Goal: Information Seeking & Learning: Check status

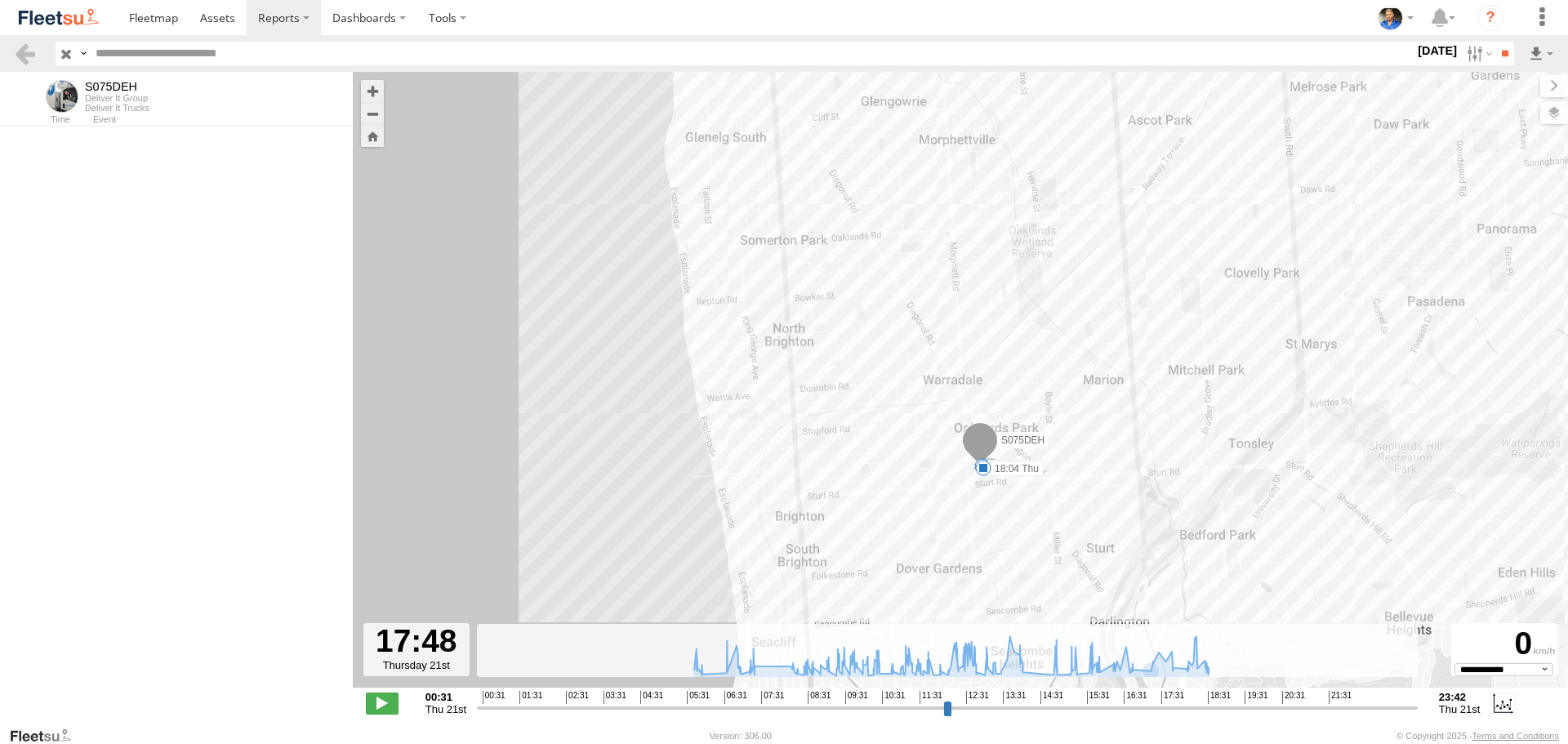
select select "**********"
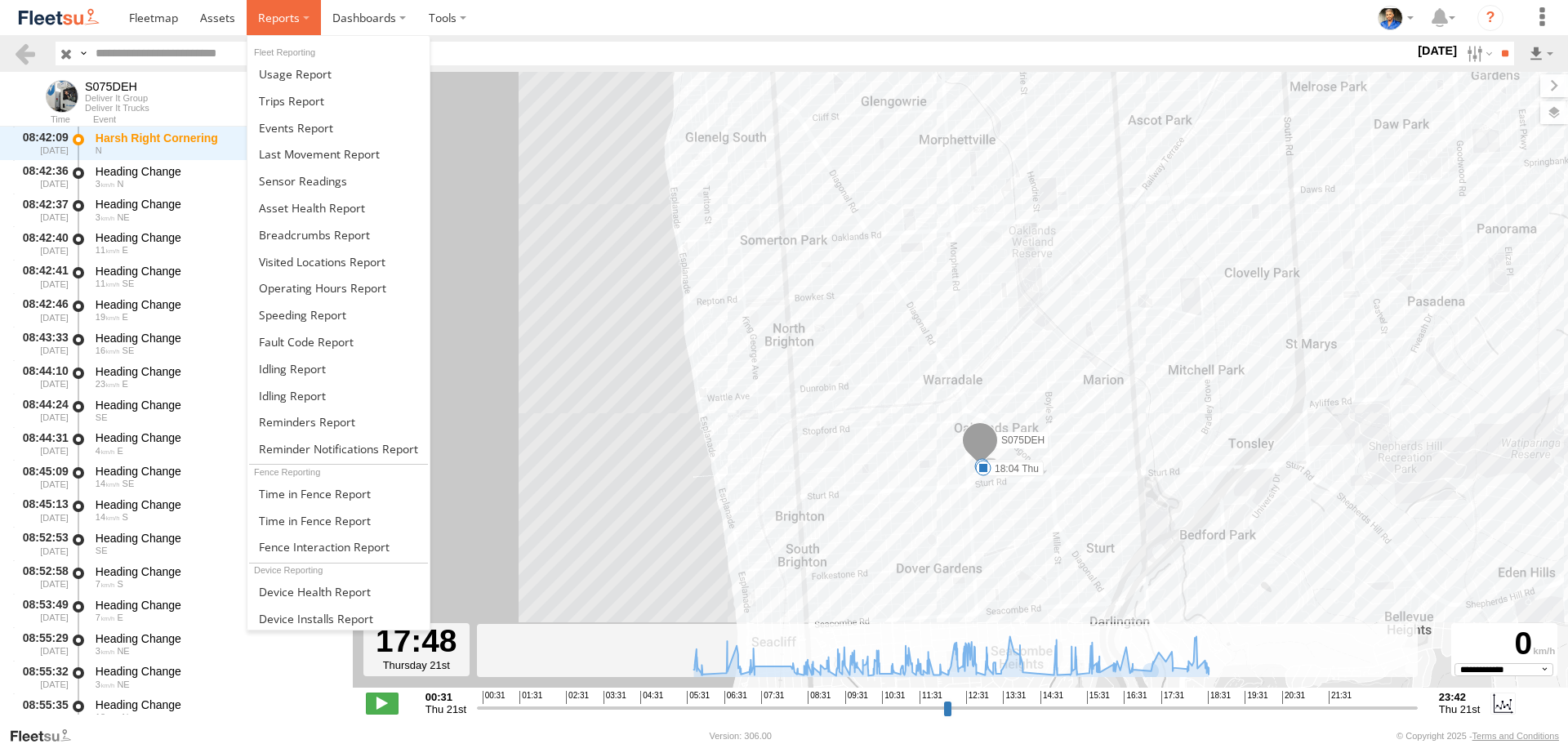
click at [286, 22] on span at bounding box center [279, 17] width 42 height 15
drag, startPoint x: 319, startPoint y: 241, endPoint x: 388, endPoint y: 227, distance: 70.4
click at [319, 241] on span at bounding box center [314, 235] width 111 height 15
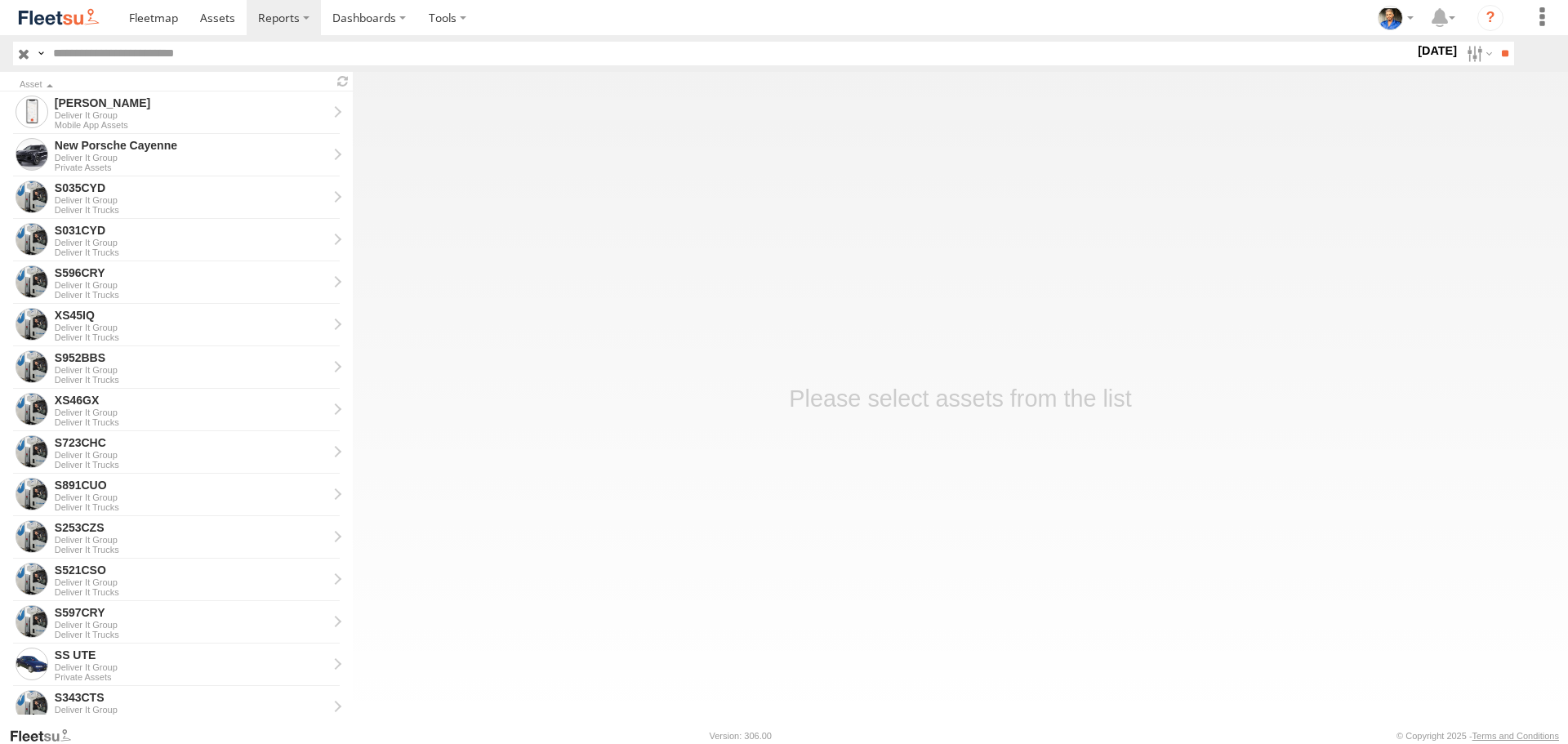
click at [0, 0] on label at bounding box center [0, 0] width 0 height 0
click at [1503, 43] on input "**" at bounding box center [1505, 54] width 19 height 24
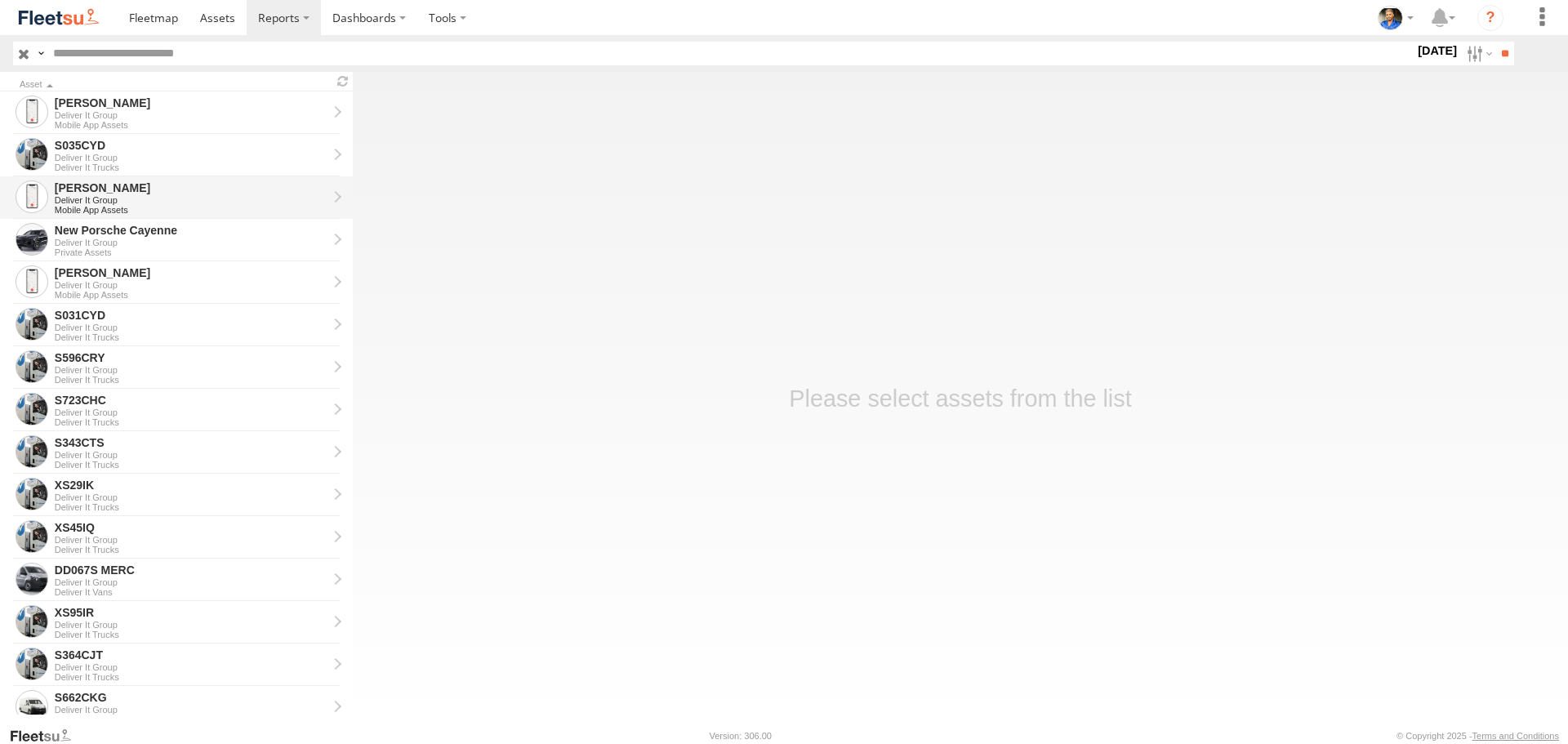
scroll to position [82, 0]
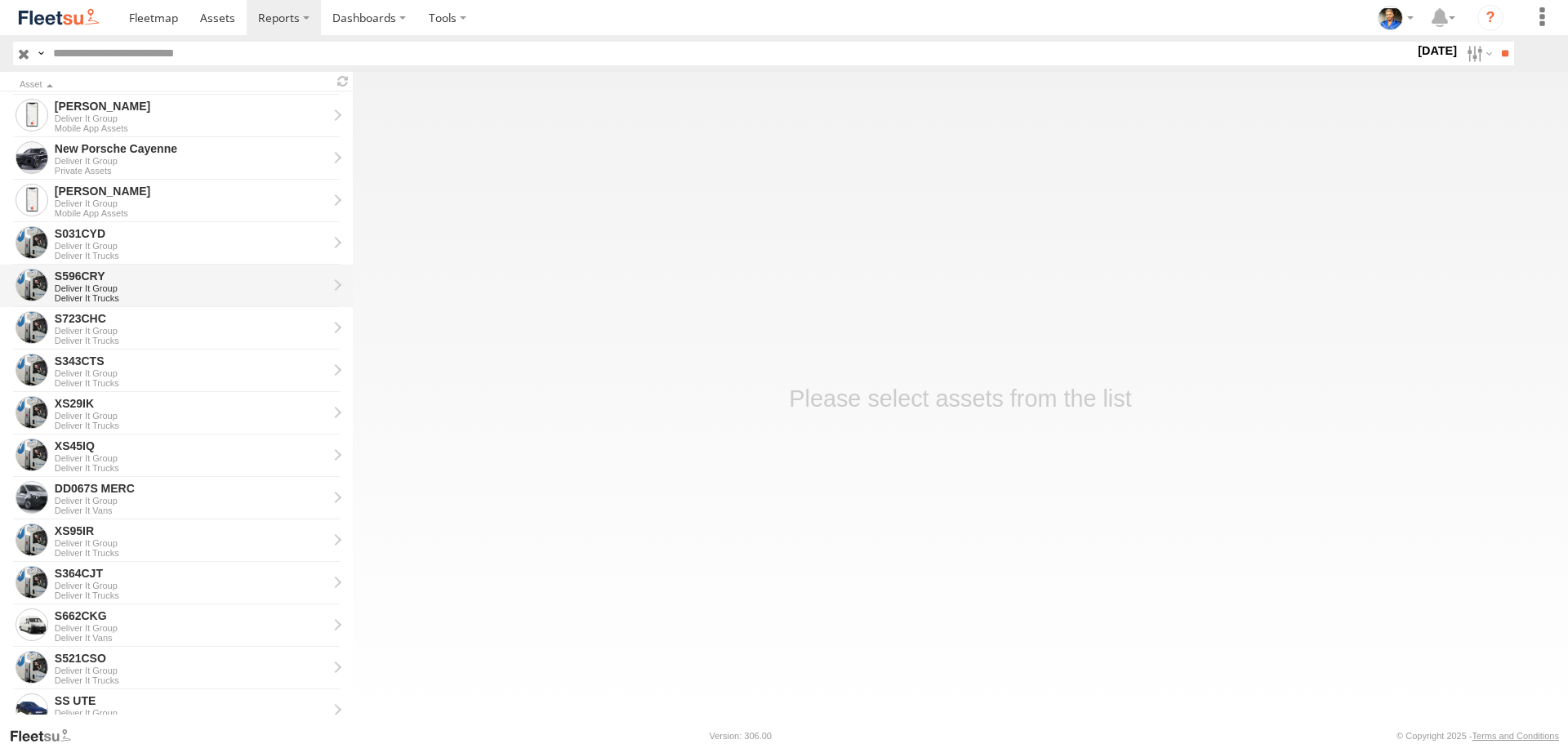
click at [106, 278] on div "S596CRY" at bounding box center [191, 275] width 273 height 15
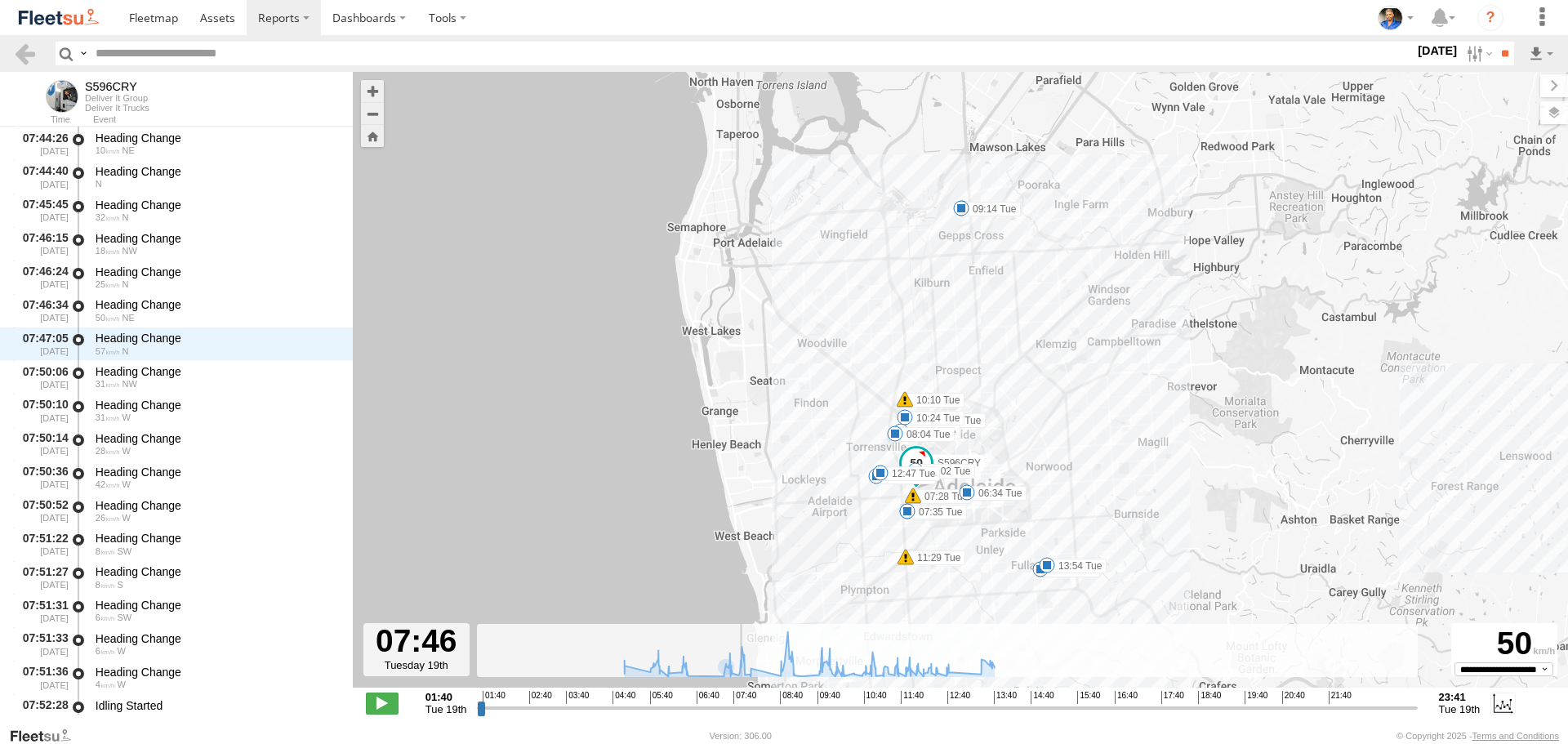
scroll to position [4705, 0]
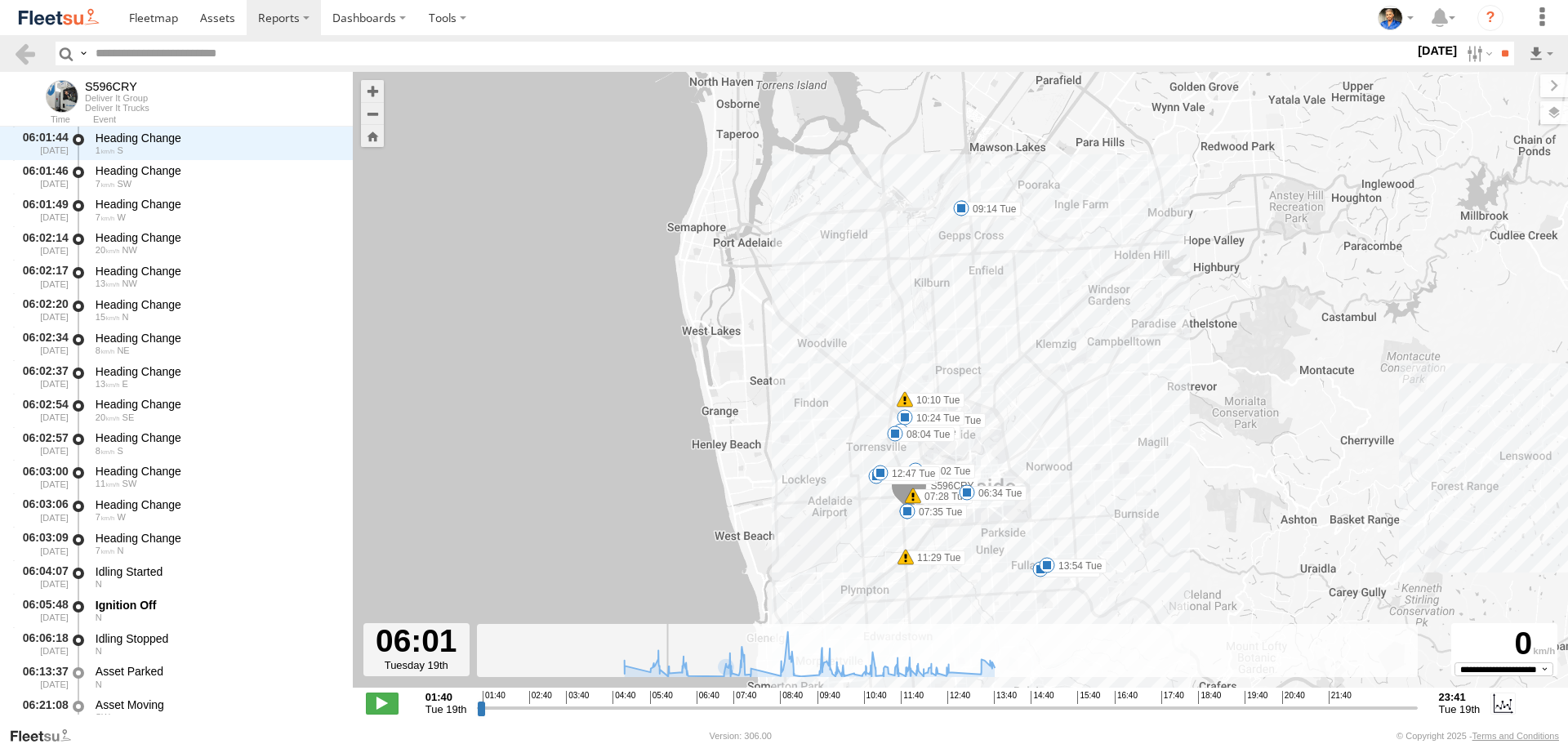
drag, startPoint x: 481, startPoint y: 711, endPoint x: 665, endPoint y: 687, distance: 185.6
click at [665, 700] on input "range" at bounding box center [947, 708] width 940 height 15
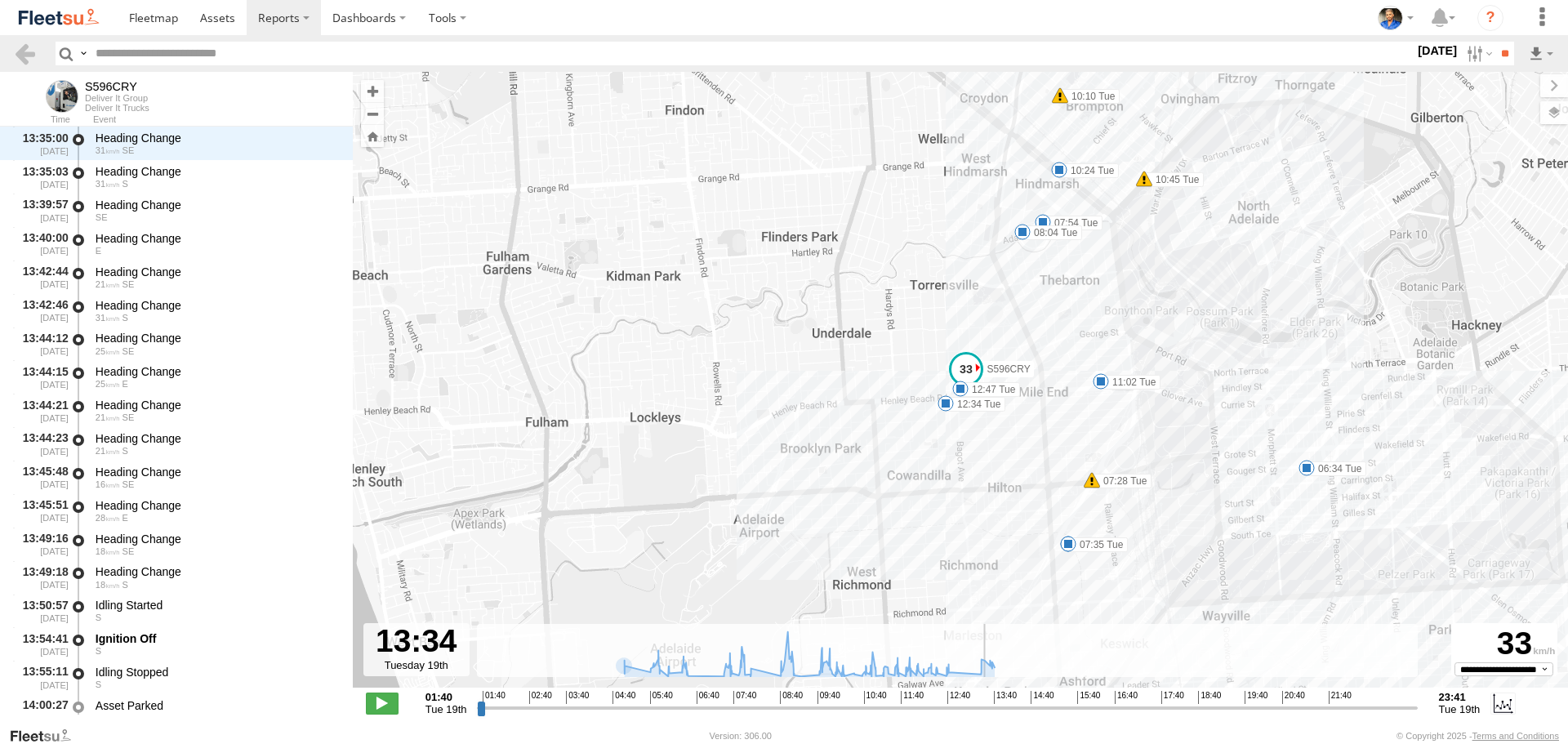
scroll to position [15984, 0]
drag, startPoint x: 665, startPoint y: 711, endPoint x: 985, endPoint y: 685, distance: 321.1
click at [985, 700] on input "range" at bounding box center [947, 708] width 940 height 15
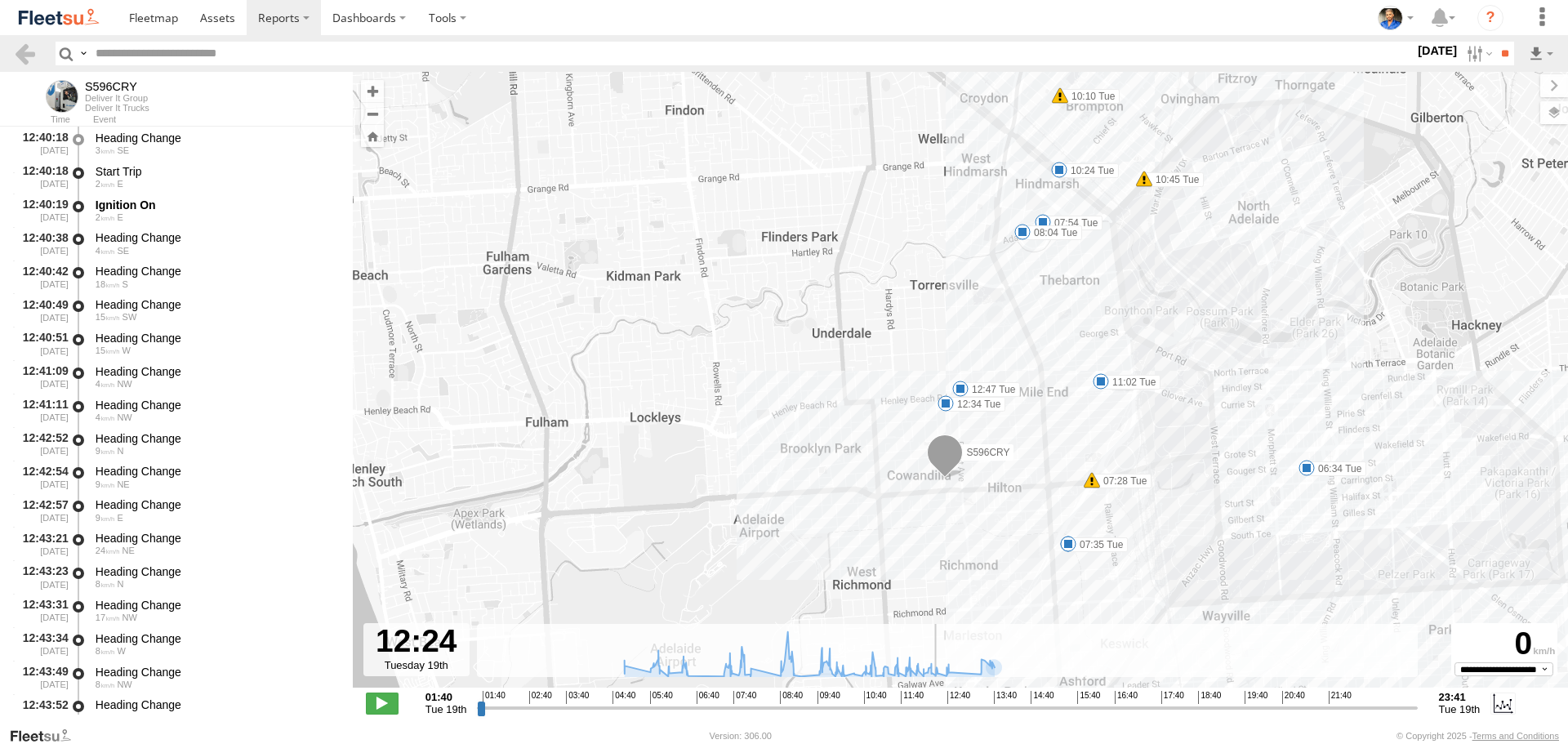
scroll to position [14181, 0]
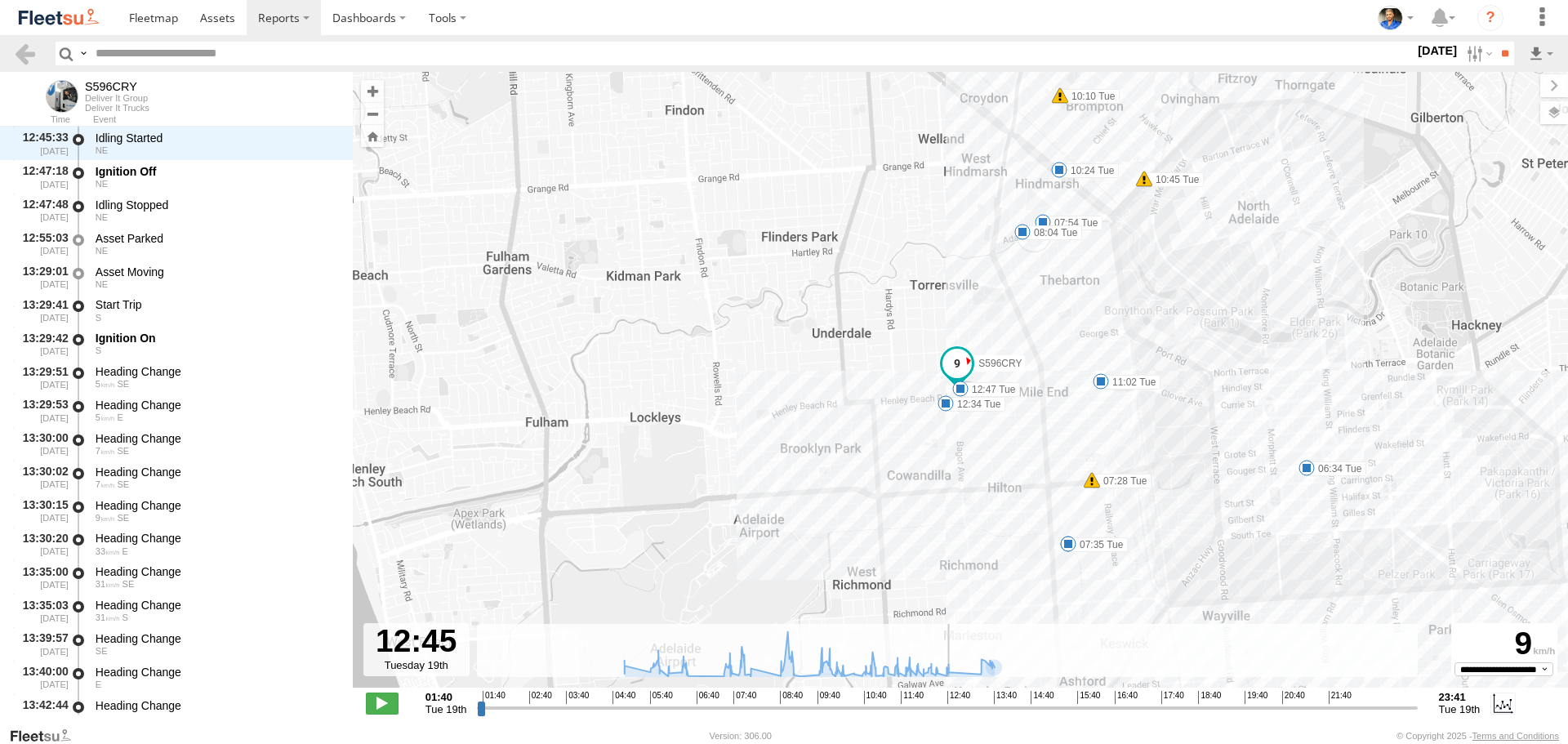
drag, startPoint x: 987, startPoint y: 707, endPoint x: 950, endPoint y: 709, distance: 37.1
click at [950, 709] on input "range" at bounding box center [947, 708] width 940 height 15
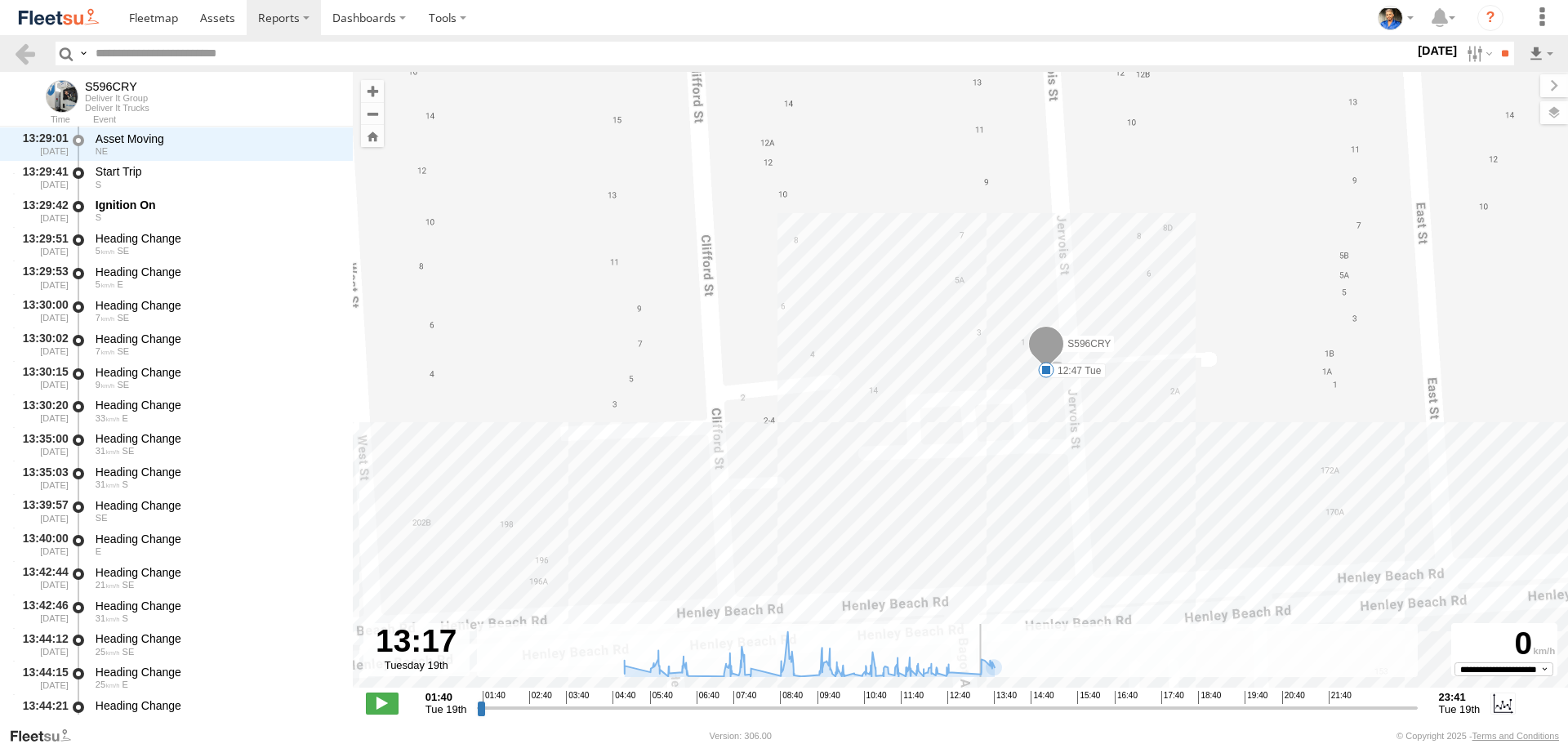
scroll to position [15616, 0]
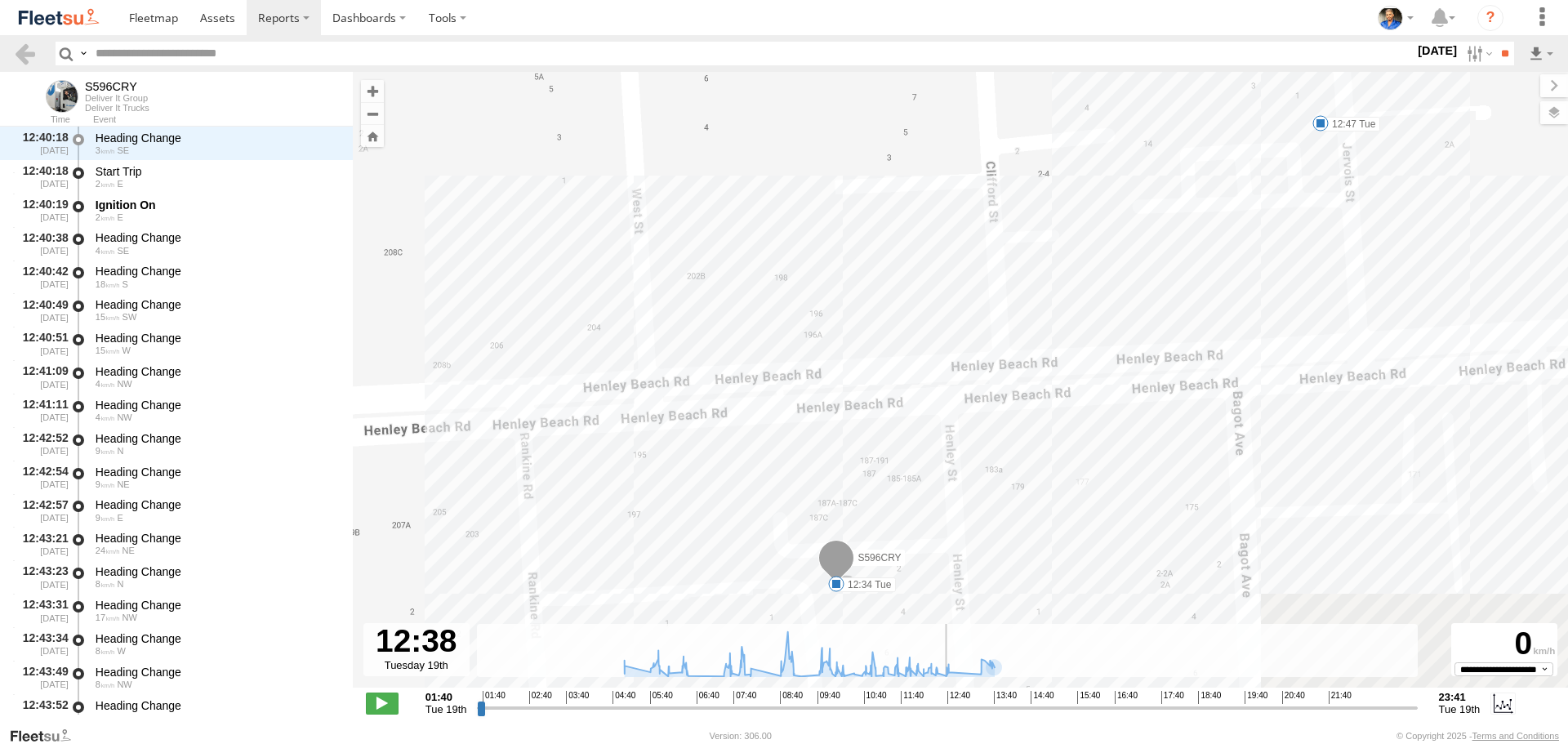
drag, startPoint x: 950, startPoint y: 710, endPoint x: 944, endPoint y: 700, distance: 11.7
click at [944, 700] on input "range" at bounding box center [947, 708] width 940 height 15
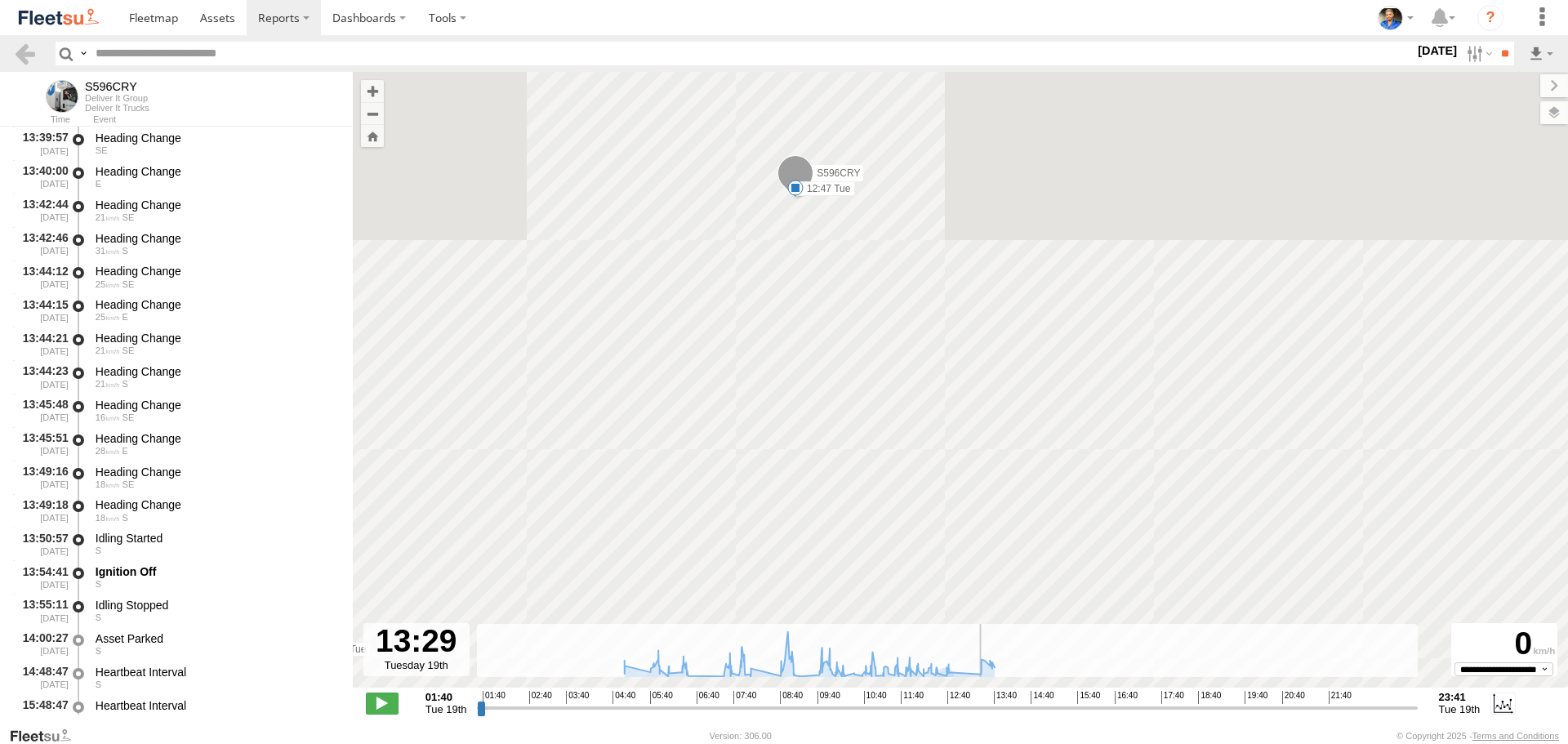
scroll to position [15650, 0]
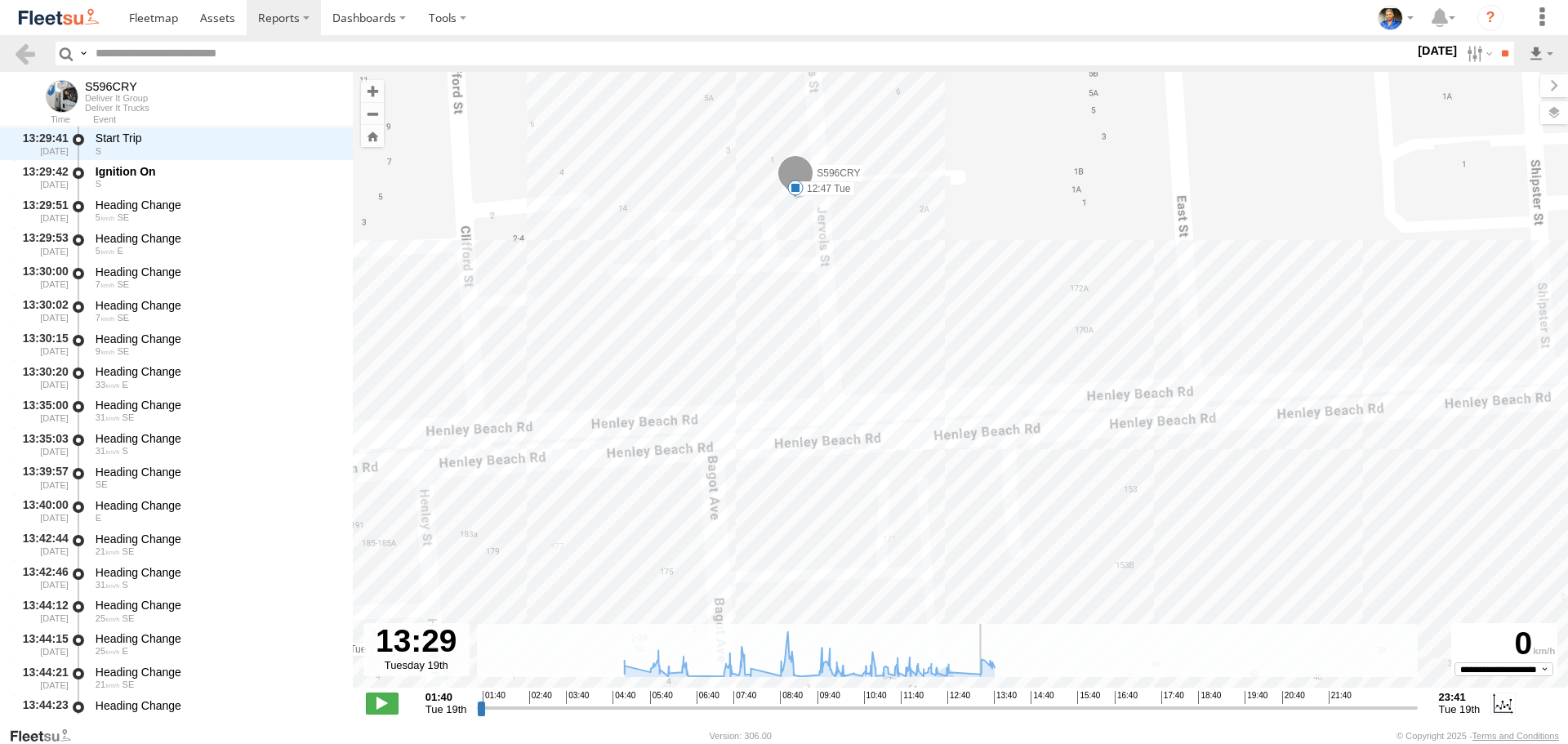
drag, startPoint x: 945, startPoint y: 711, endPoint x: 981, endPoint y: 711, distance: 36.0
click at [981, 711] on input "range" at bounding box center [947, 708] width 940 height 15
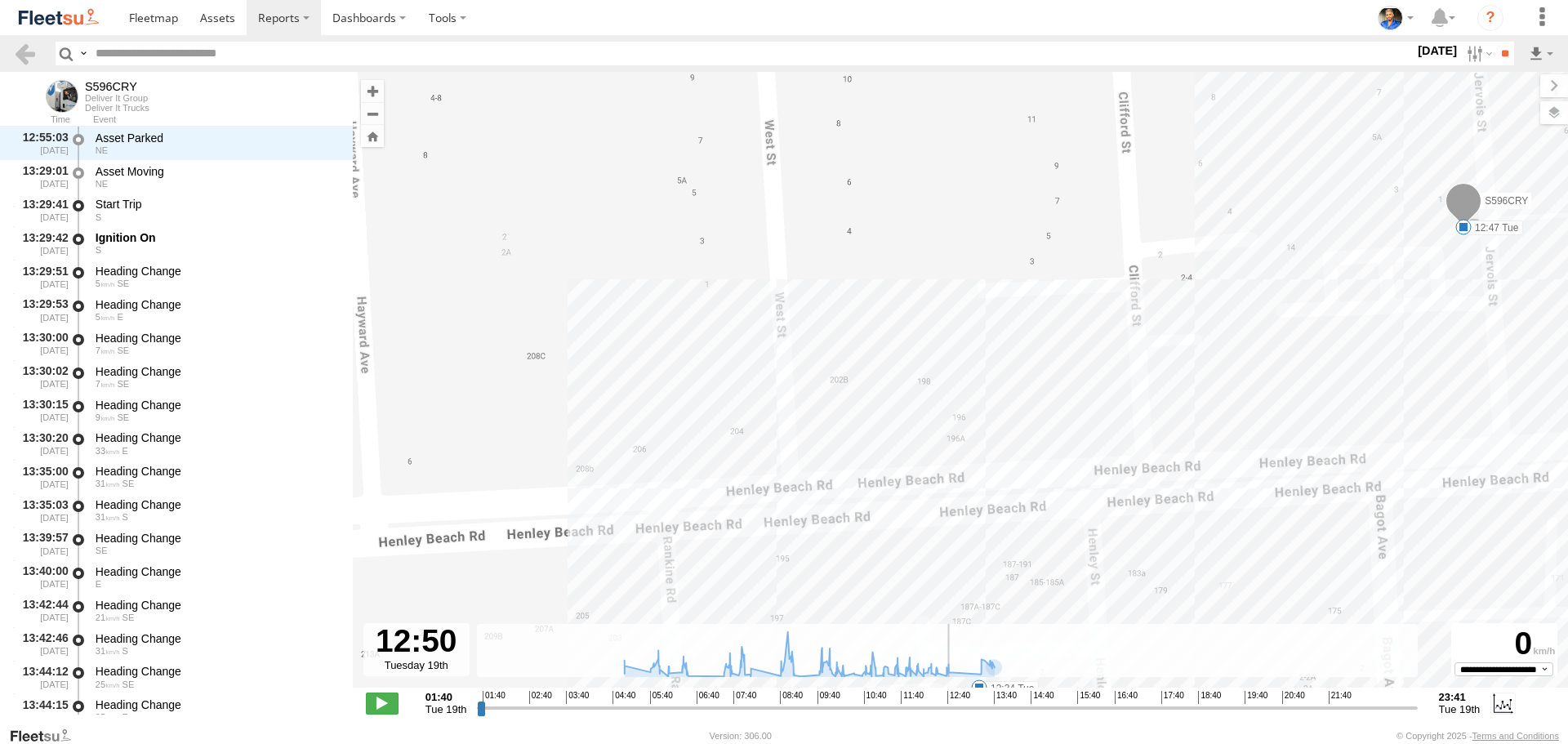
scroll to position [15584, 0]
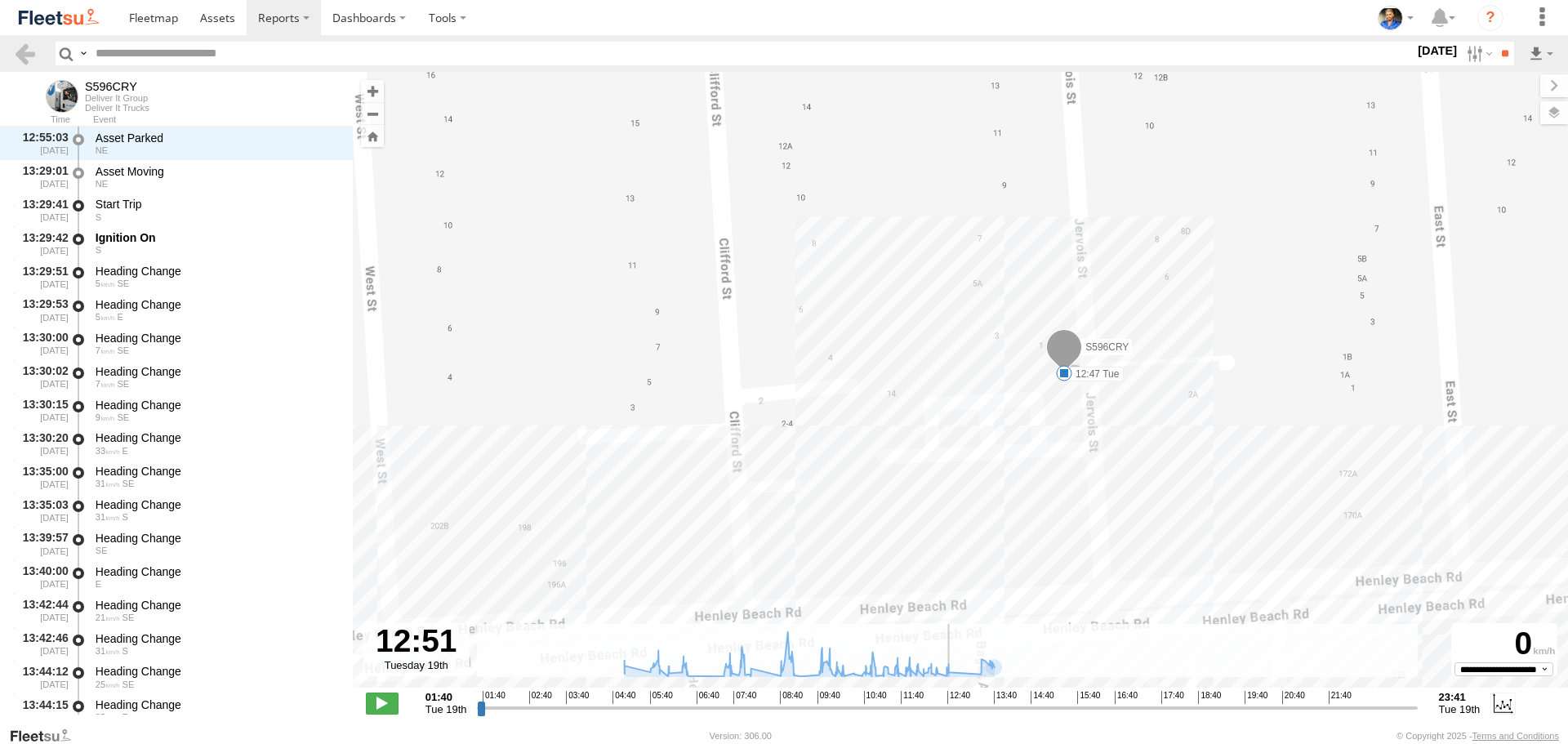
drag, startPoint x: 982, startPoint y: 713, endPoint x: 954, endPoint y: 717, distance: 28.3
click at [954, 716] on input "range" at bounding box center [947, 708] width 940 height 15
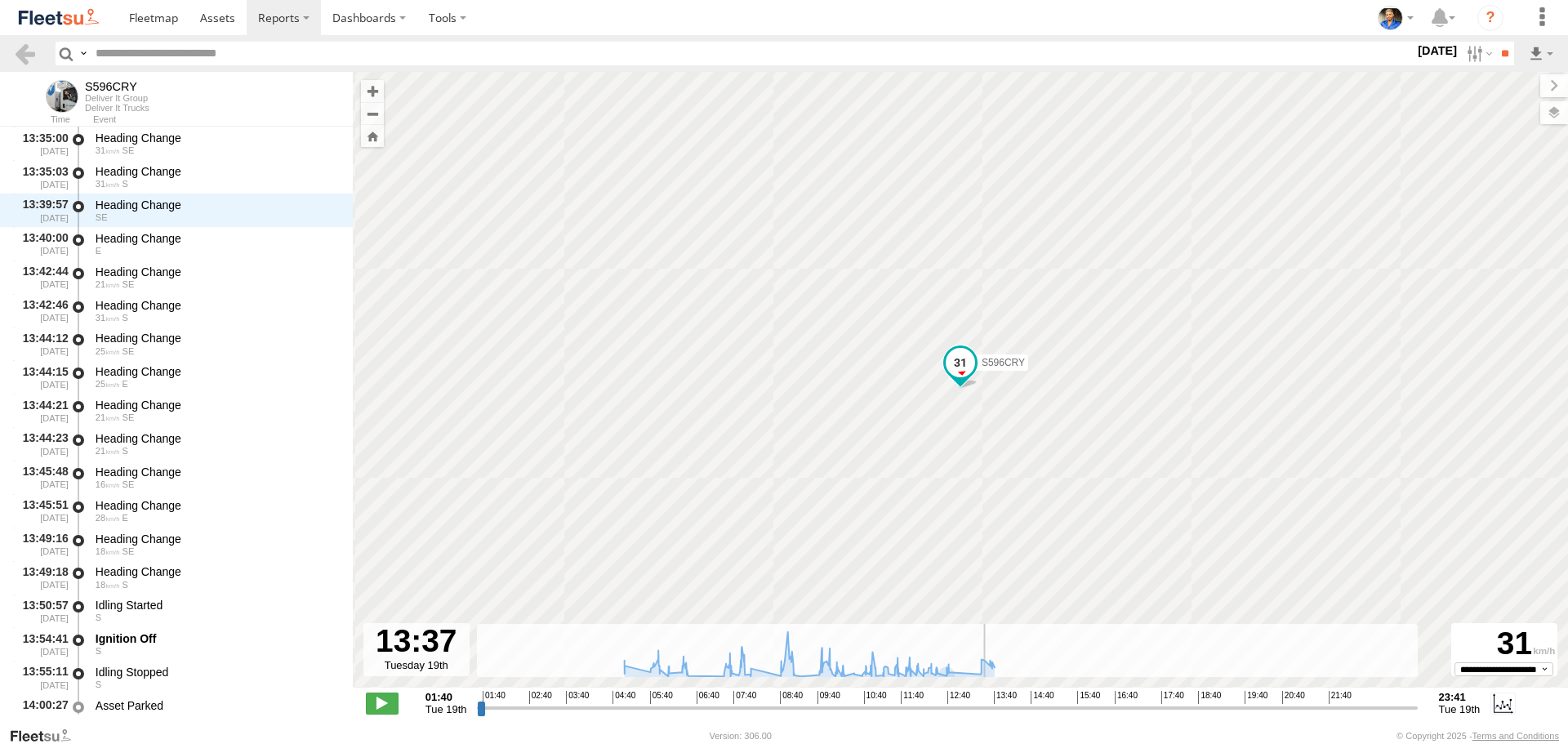
scroll to position [15984, 0]
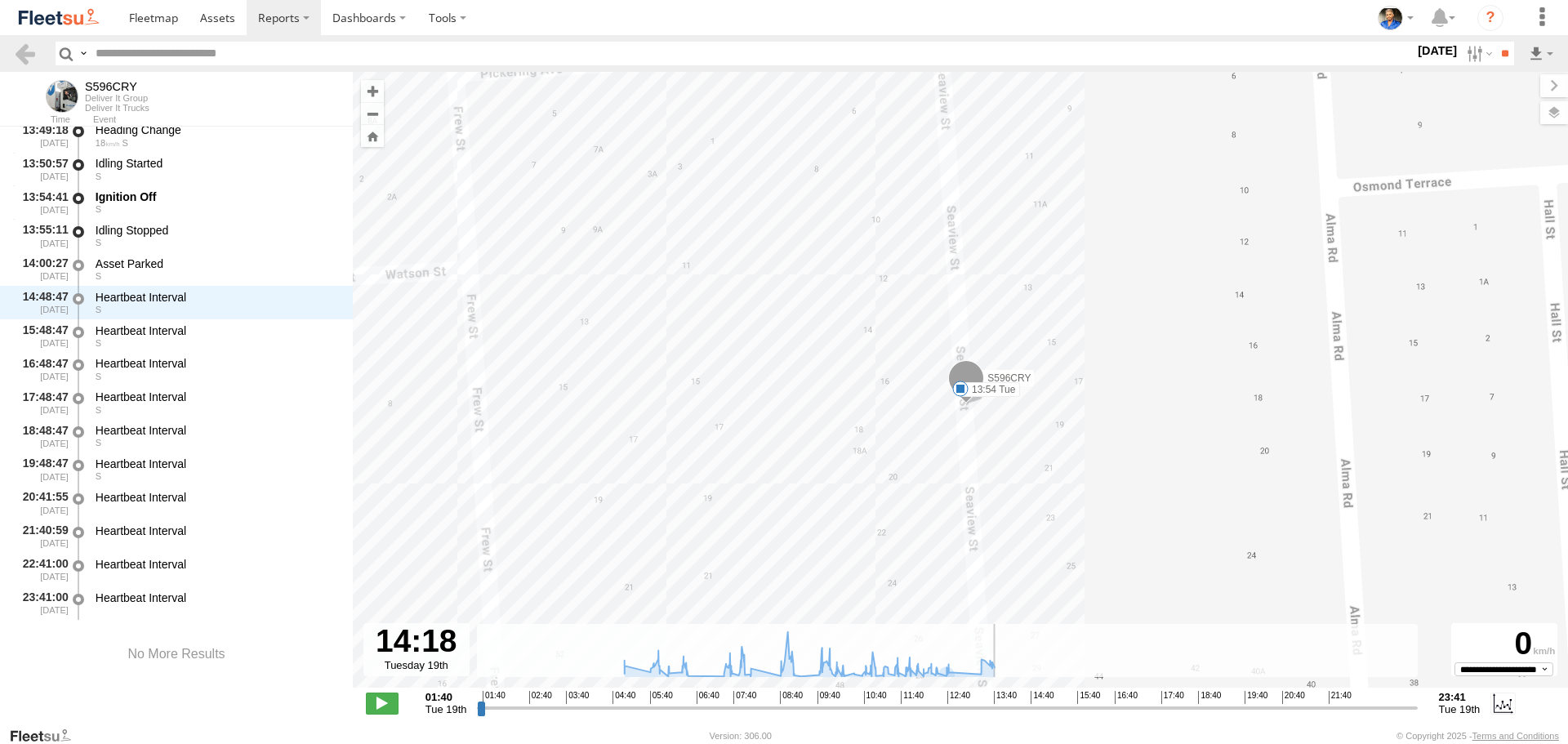
drag, startPoint x: 955, startPoint y: 713, endPoint x: 1015, endPoint y: 708, distance: 60.2
click at [1015, 708] on input "range" at bounding box center [947, 708] width 940 height 15
click at [1466, 58] on label at bounding box center [1478, 54] width 35 height 24
click at [0, 0] on label at bounding box center [0, 0] width 0 height 0
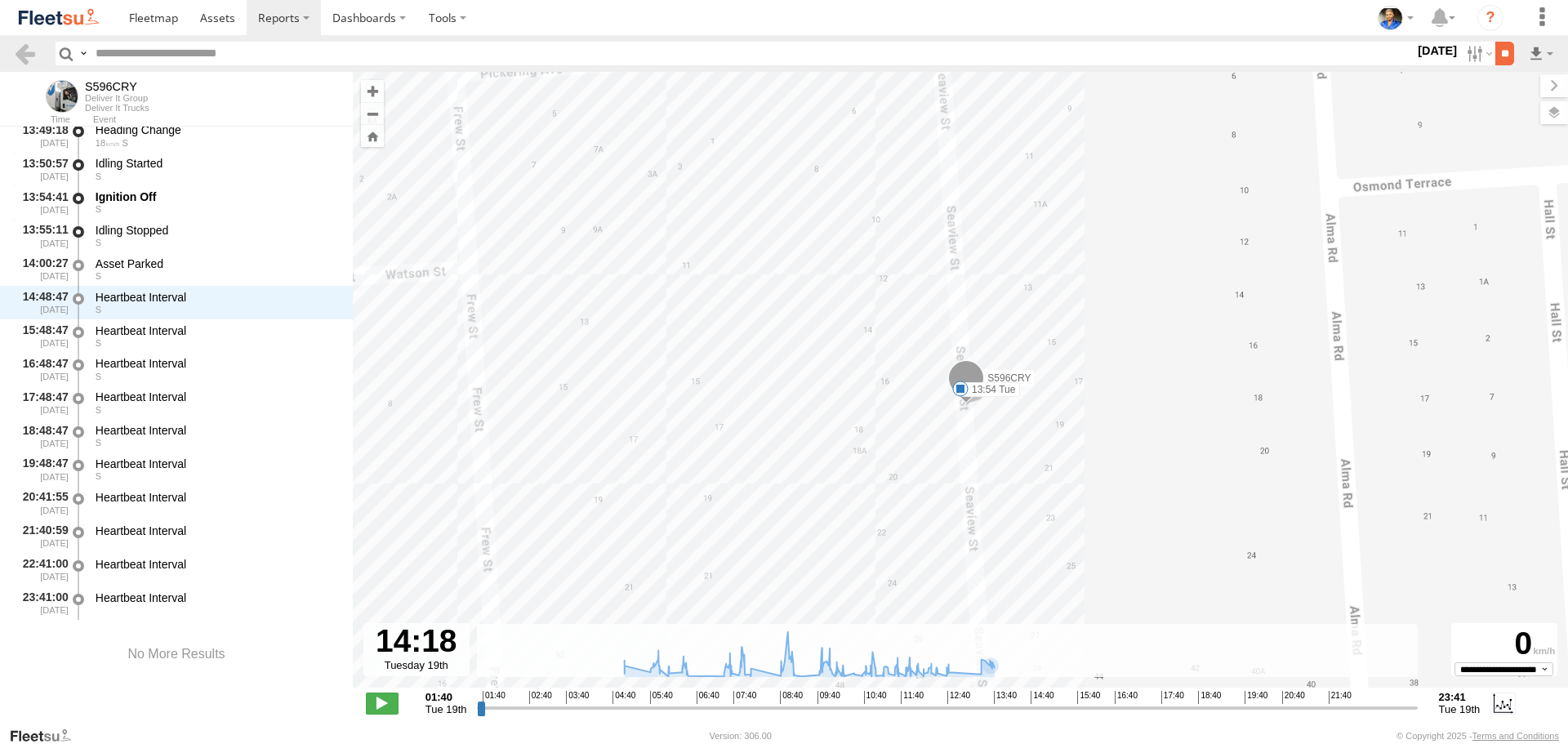
click at [1501, 57] on input "**" at bounding box center [1505, 54] width 19 height 24
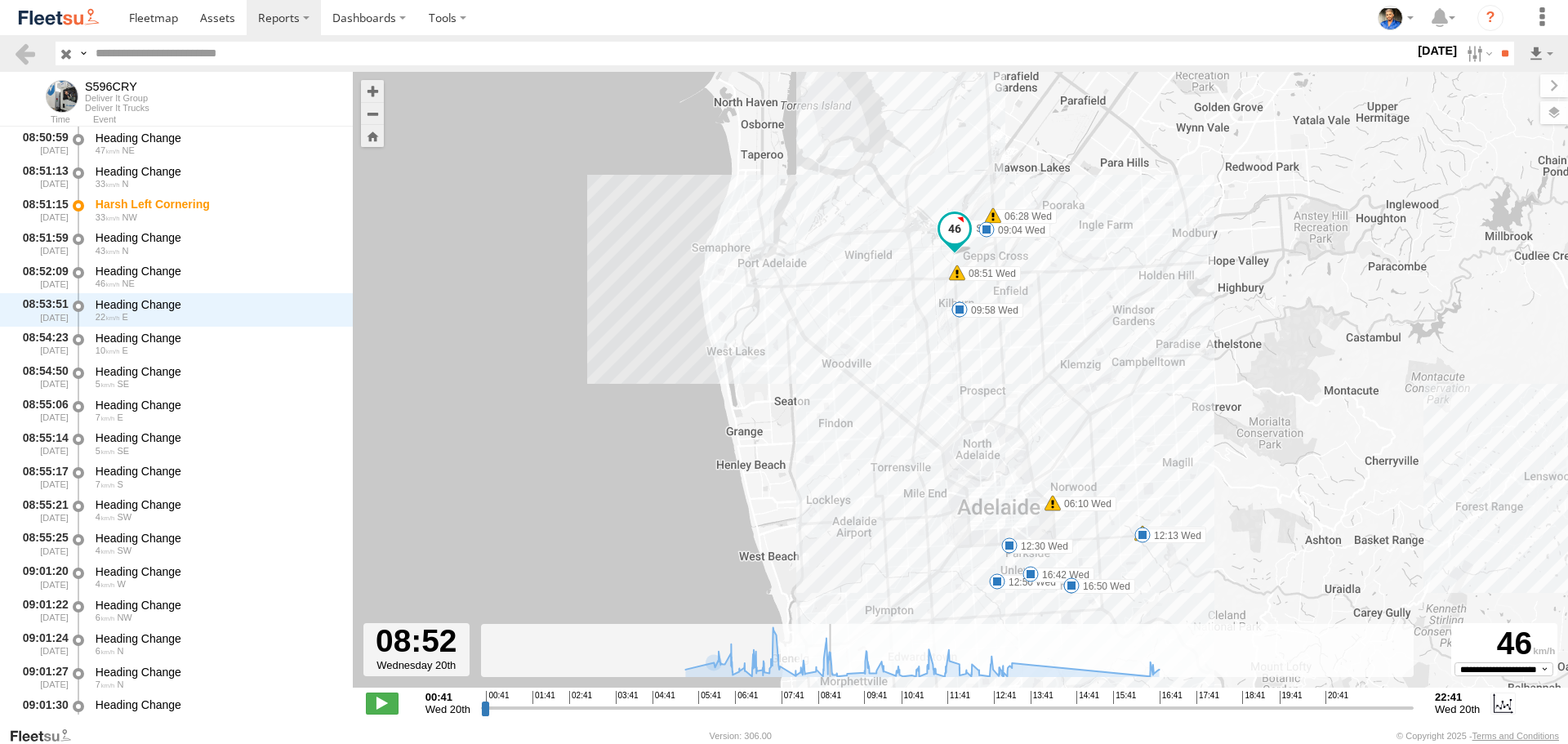
scroll to position [6474, 0]
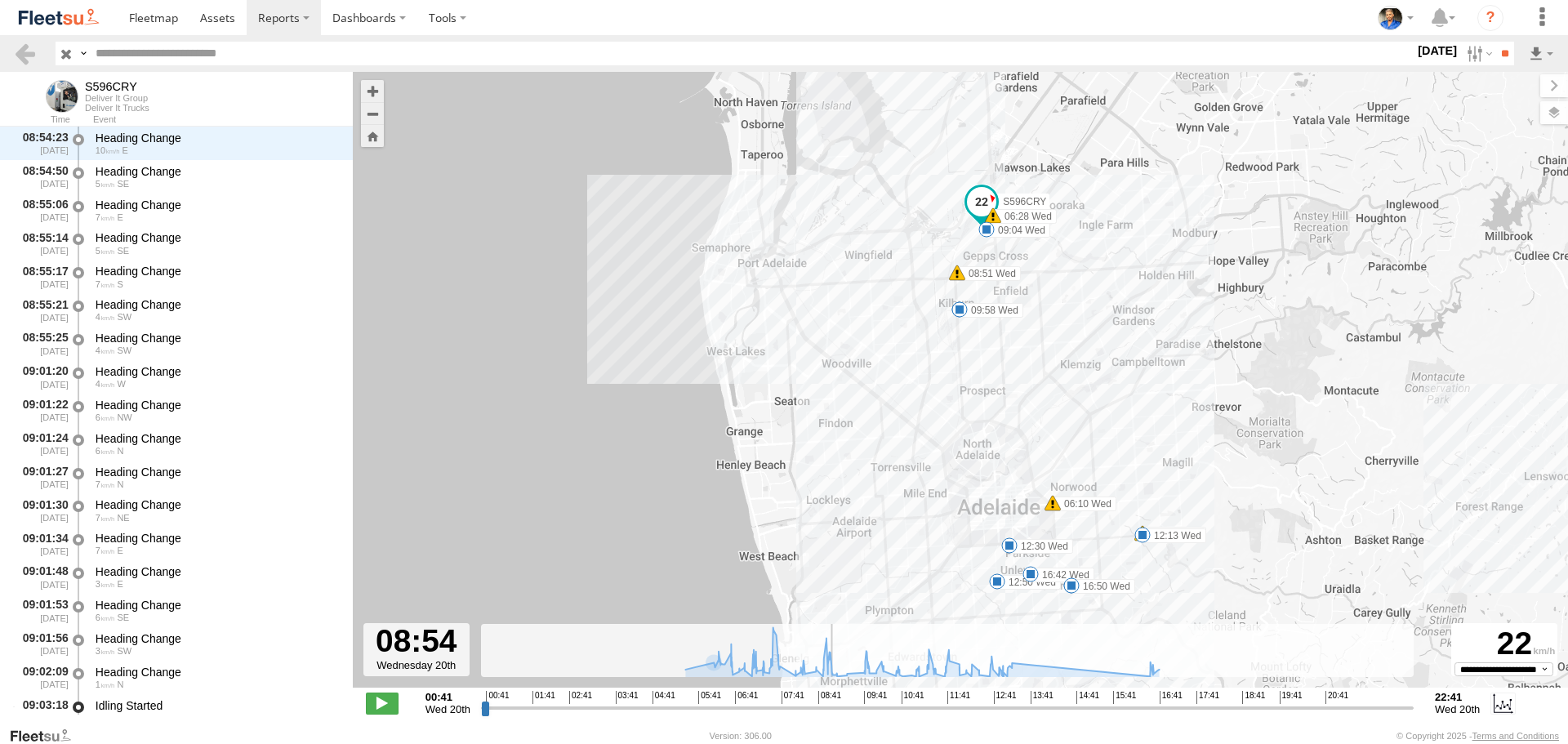
drag, startPoint x: 485, startPoint y: 707, endPoint x: 830, endPoint y: 690, distance: 345.4
click at [830, 700] on input "range" at bounding box center [947, 708] width 933 height 15
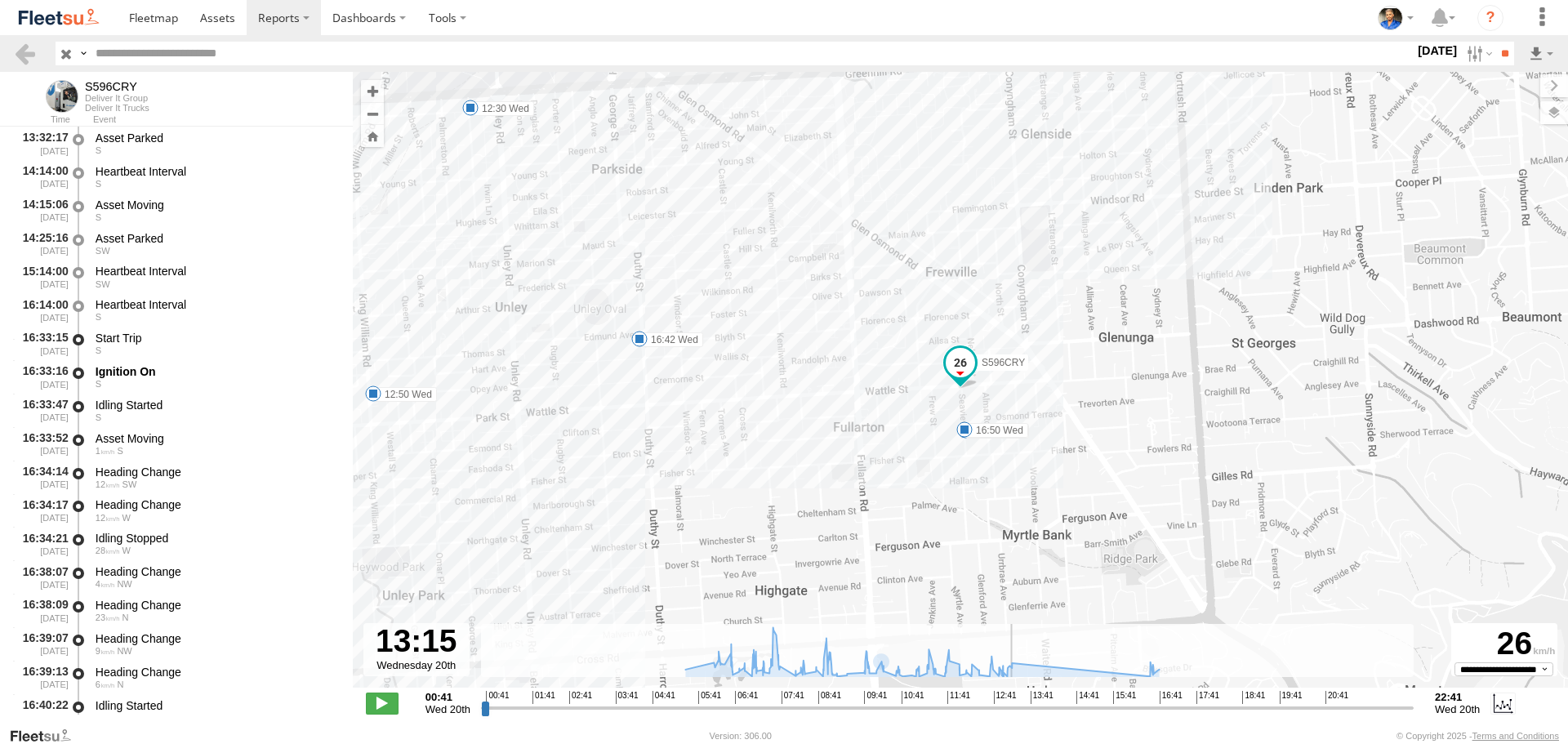
scroll to position [15283, 0]
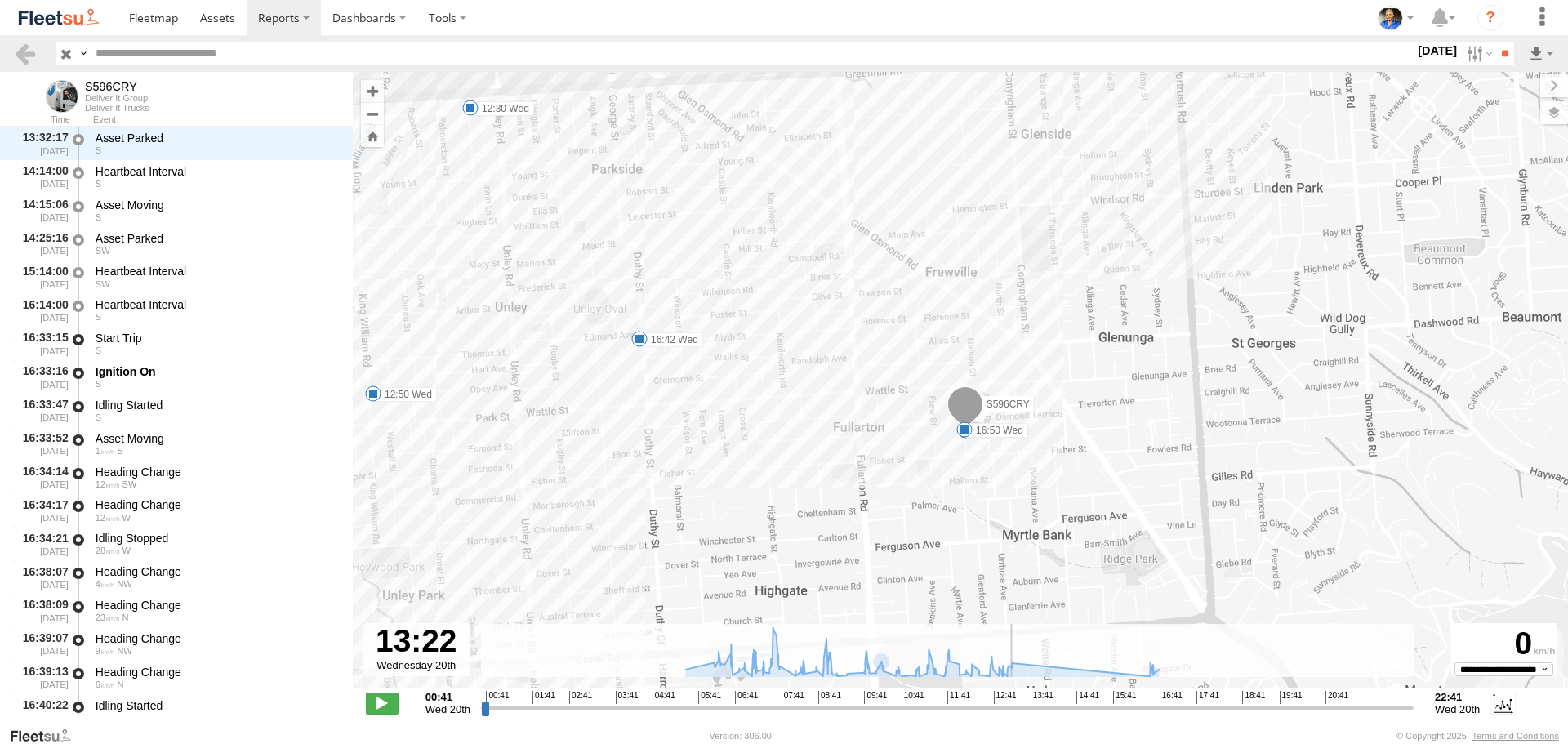
drag, startPoint x: 831, startPoint y: 705, endPoint x: 1018, endPoint y: 686, distance: 188.0
click at [1018, 700] on input "range" at bounding box center [947, 708] width 933 height 15
click at [1461, 56] on label at bounding box center [1478, 54] width 35 height 24
click at [0, 0] on label at bounding box center [0, 0] width 0 height 0
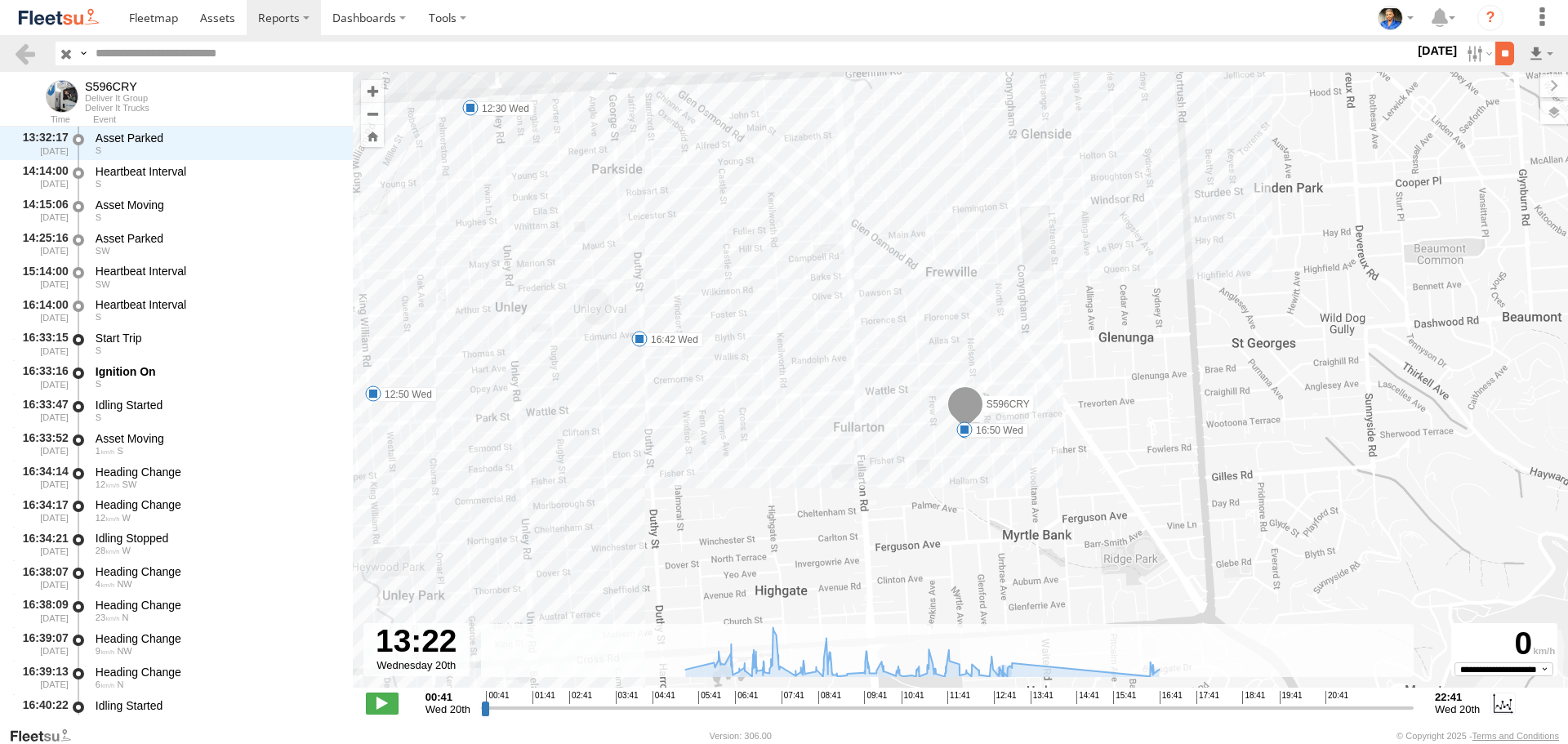
click at [1496, 57] on input "**" at bounding box center [1505, 54] width 19 height 24
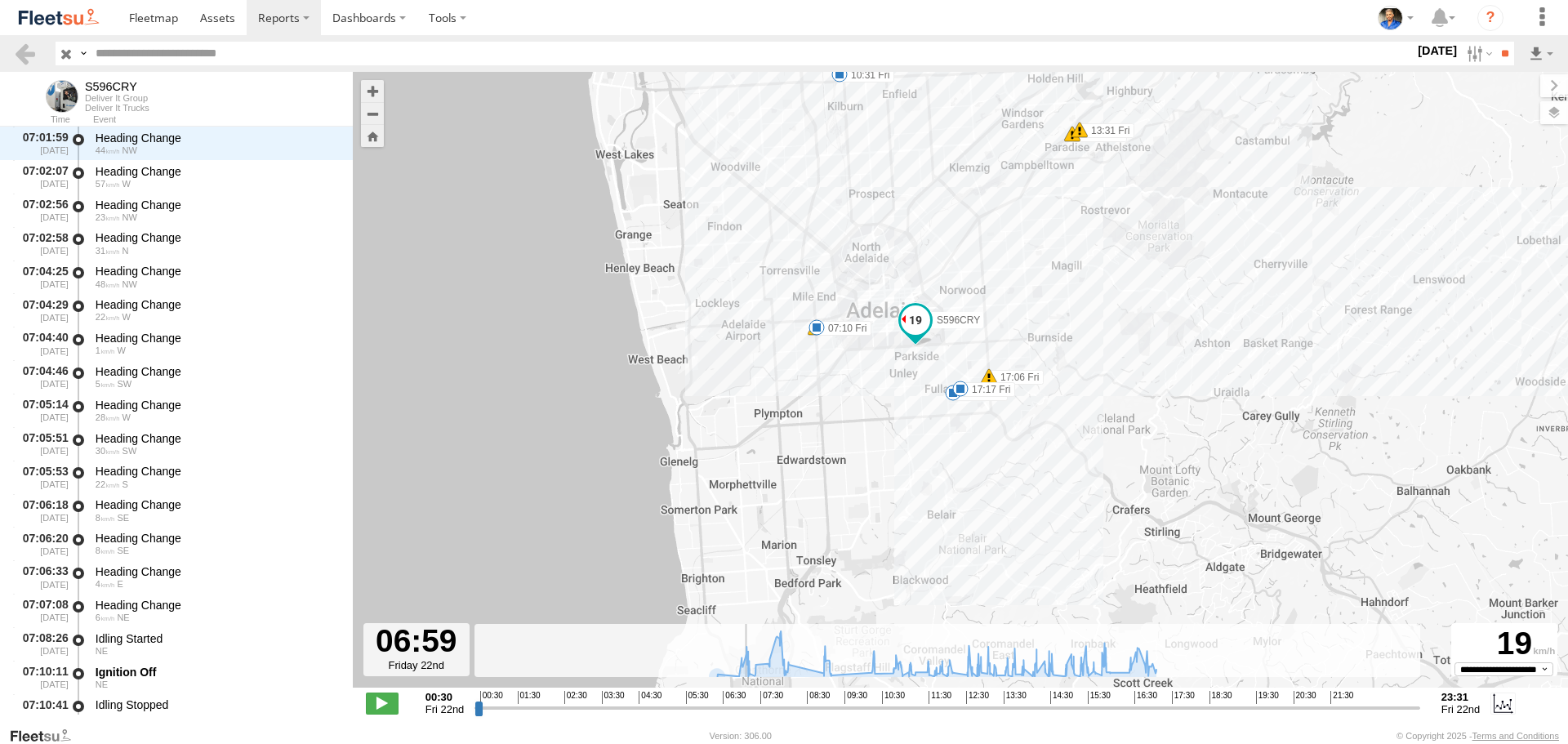
scroll to position [1302, 0]
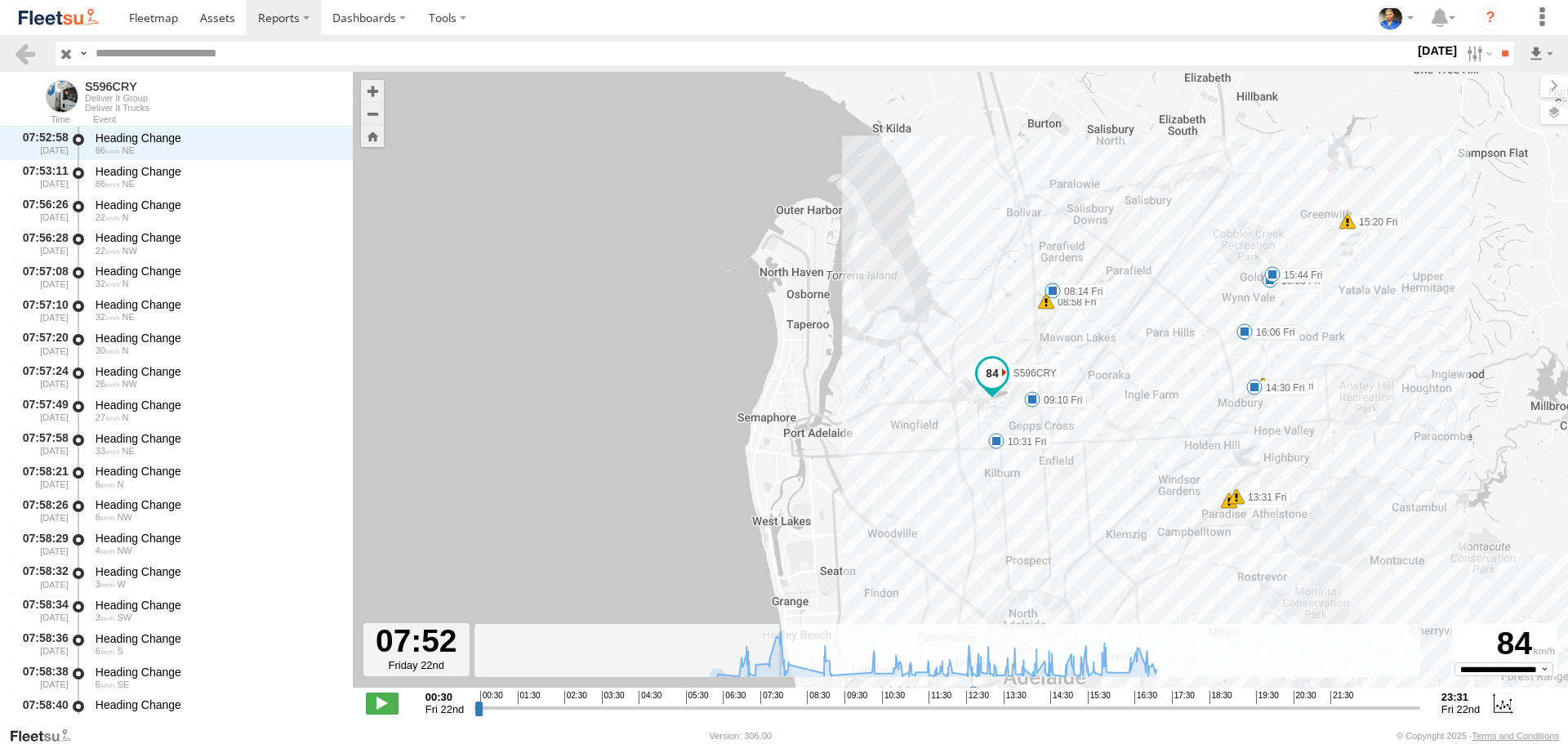
drag, startPoint x: 479, startPoint y: 713, endPoint x: 778, endPoint y: 713, distance: 299.0
click at [778, 713] on input "range" at bounding box center [947, 708] width 946 height 15
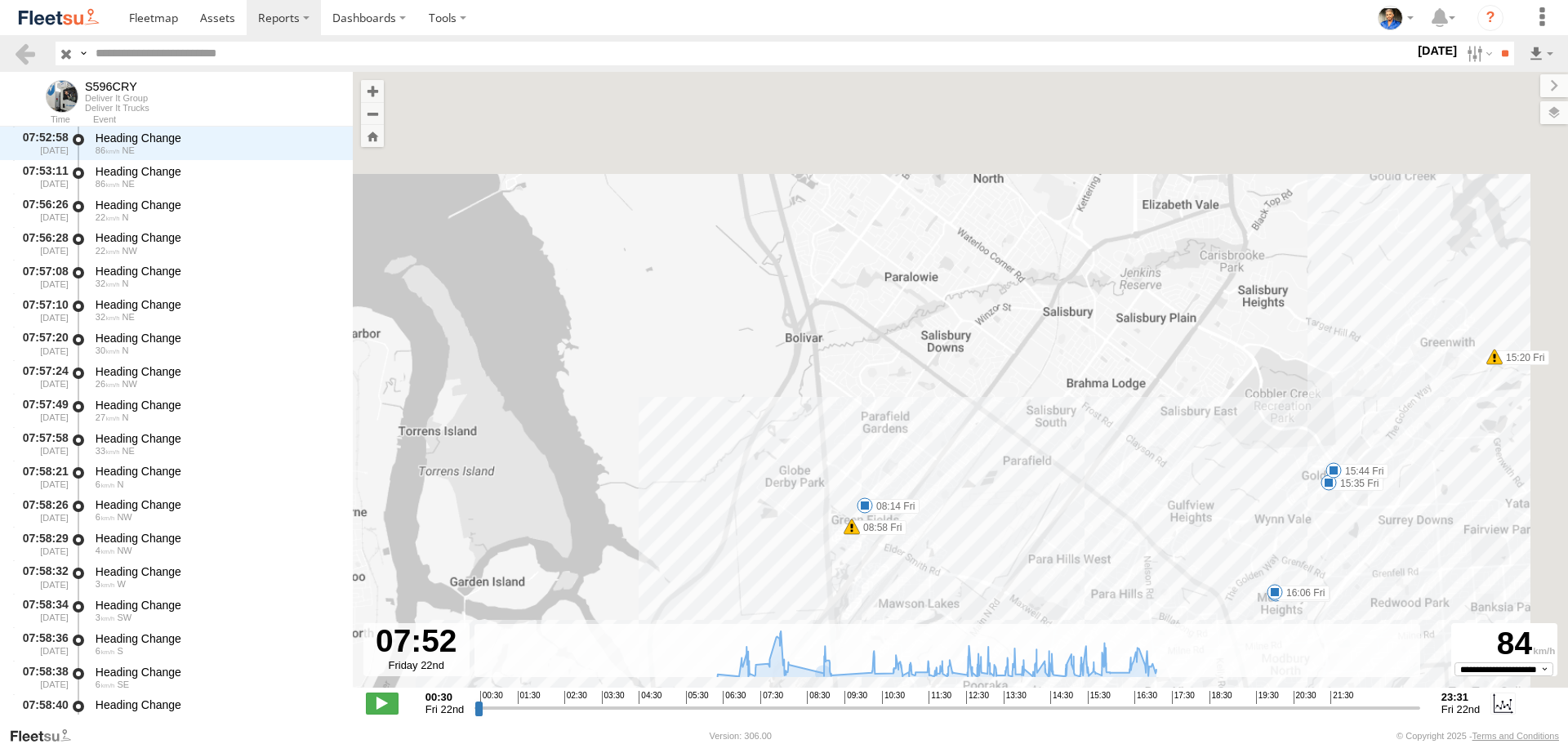
drag, startPoint x: 968, startPoint y: 449, endPoint x: 950, endPoint y: 313, distance: 137.2
click at [952, 318] on div "S596CRY 06:24 Fri 07:10 Fri 08:14 Fri 09:10 Fri 10:31 Fri 14:30 Fri 15:35 Fri 1…" at bounding box center [960, 389] width 1215 height 633
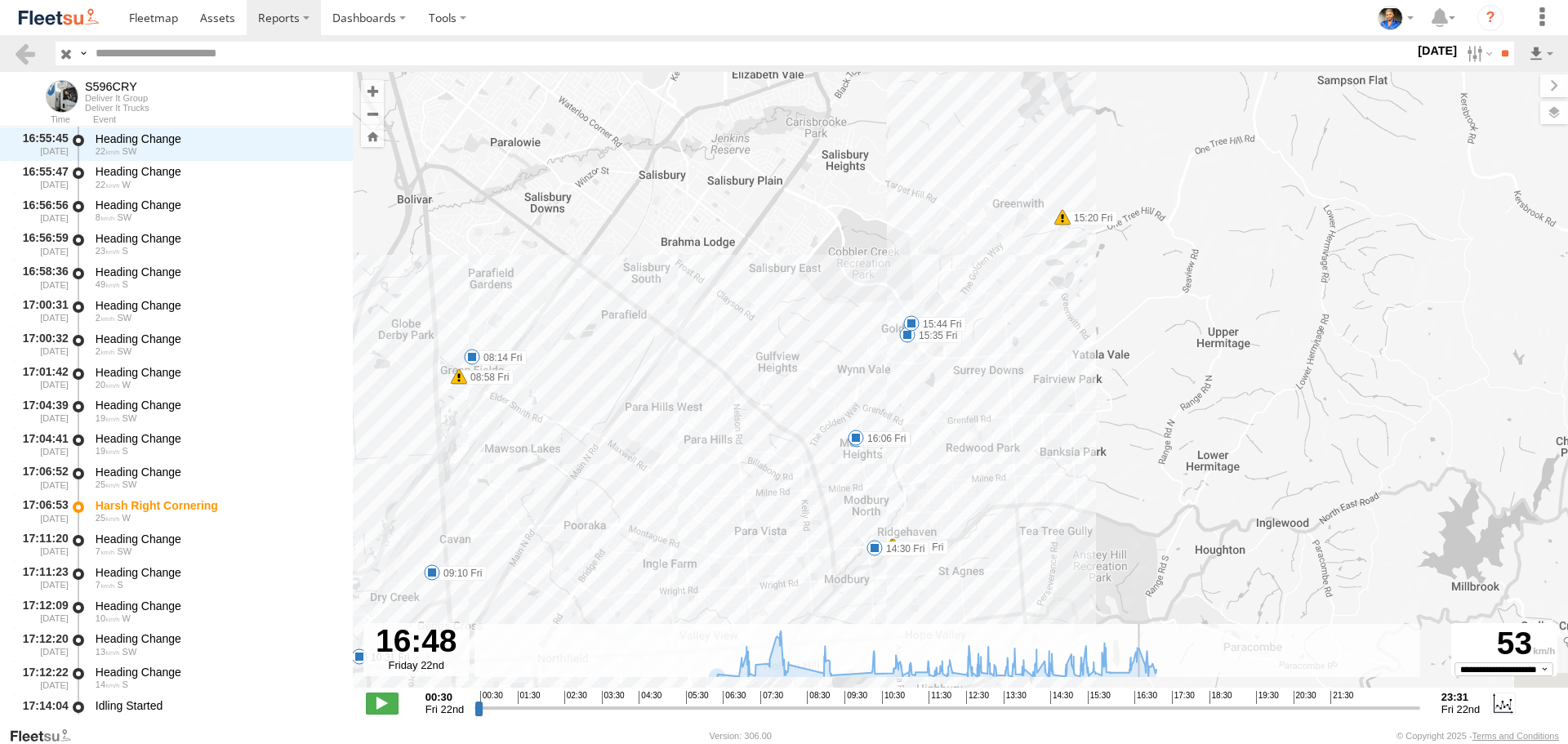
scroll to position [20155, 0]
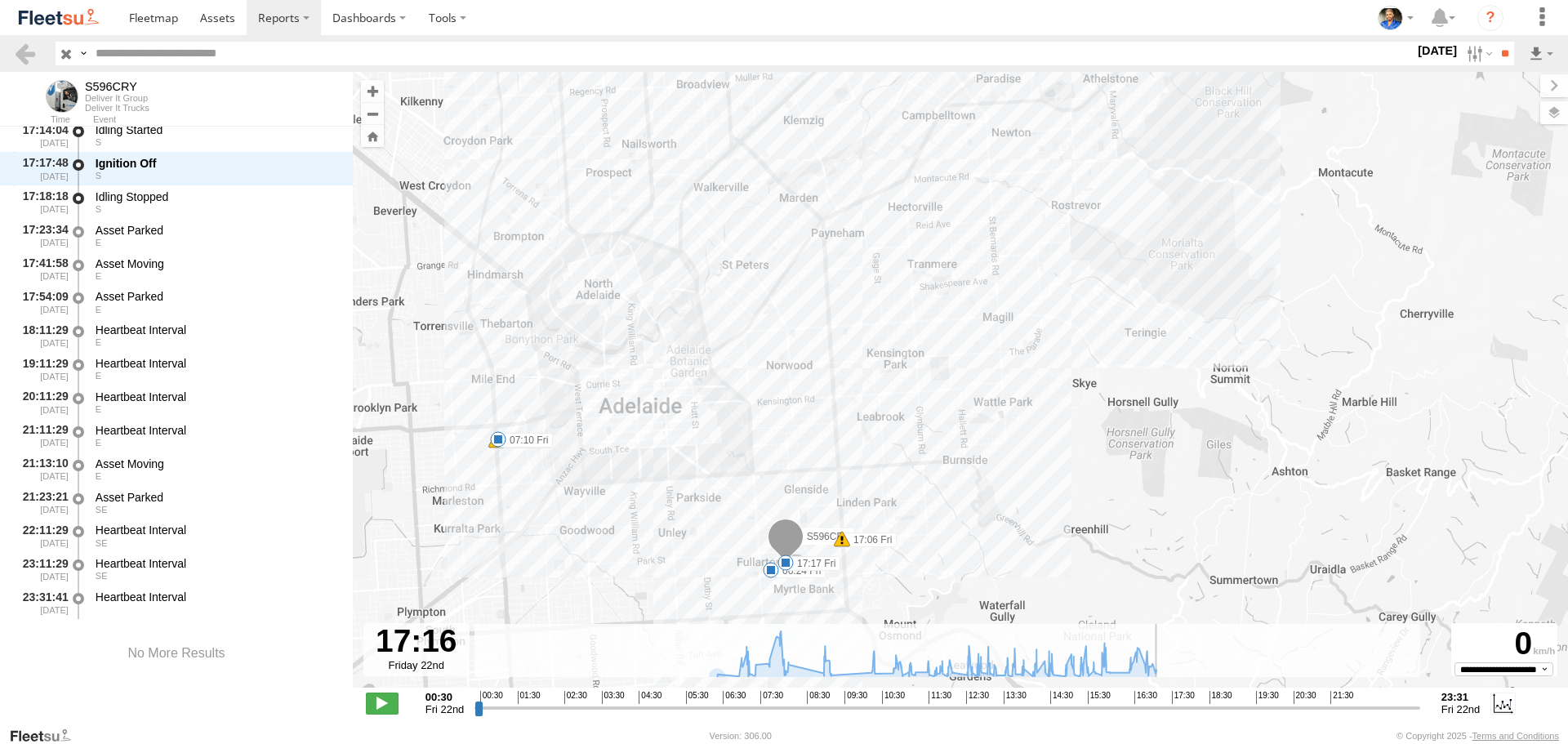
drag, startPoint x: 779, startPoint y: 711, endPoint x: 1160, endPoint y: 684, distance: 382.0
click at [1160, 700] on input "range" at bounding box center [947, 708] width 946 height 15
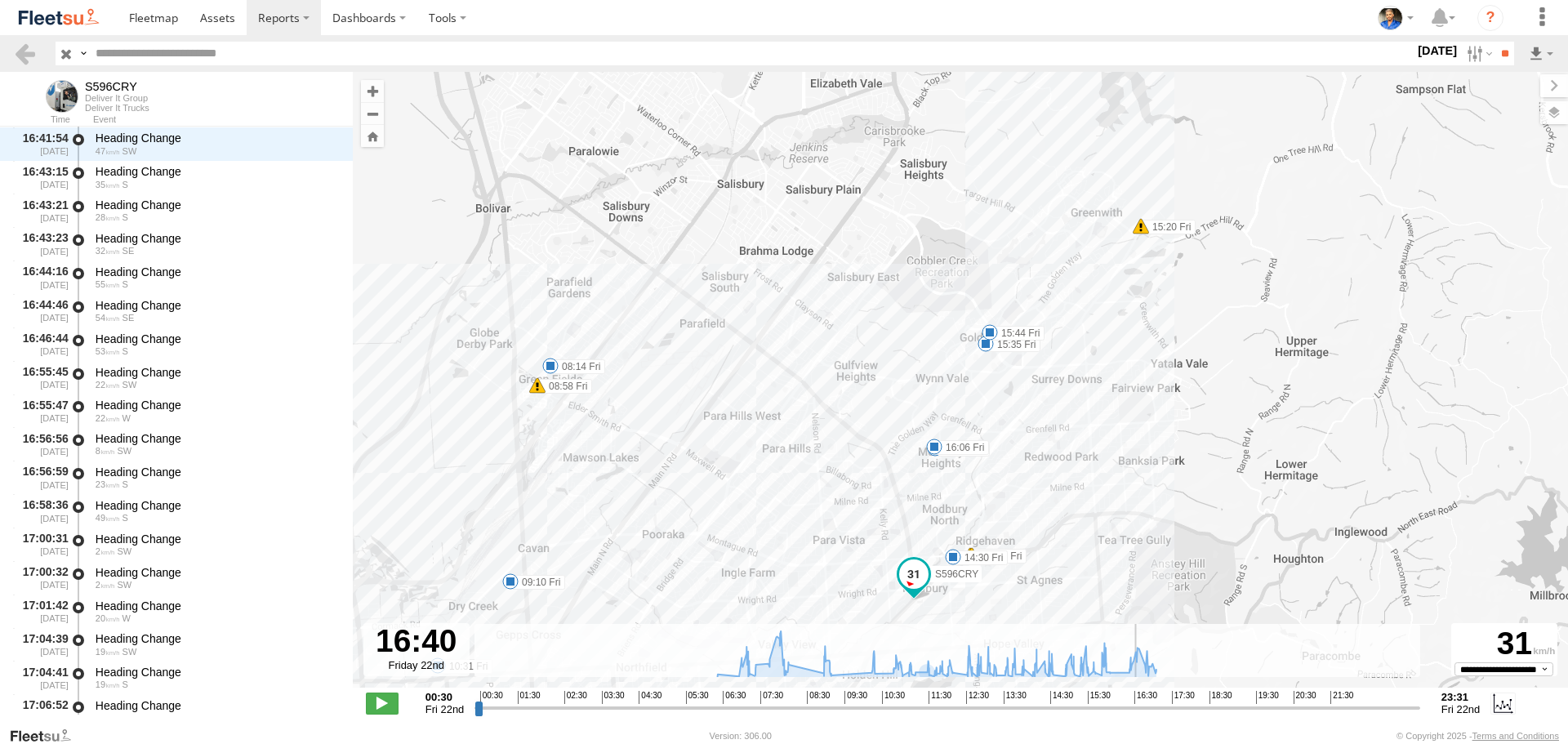
scroll to position [19955, 0]
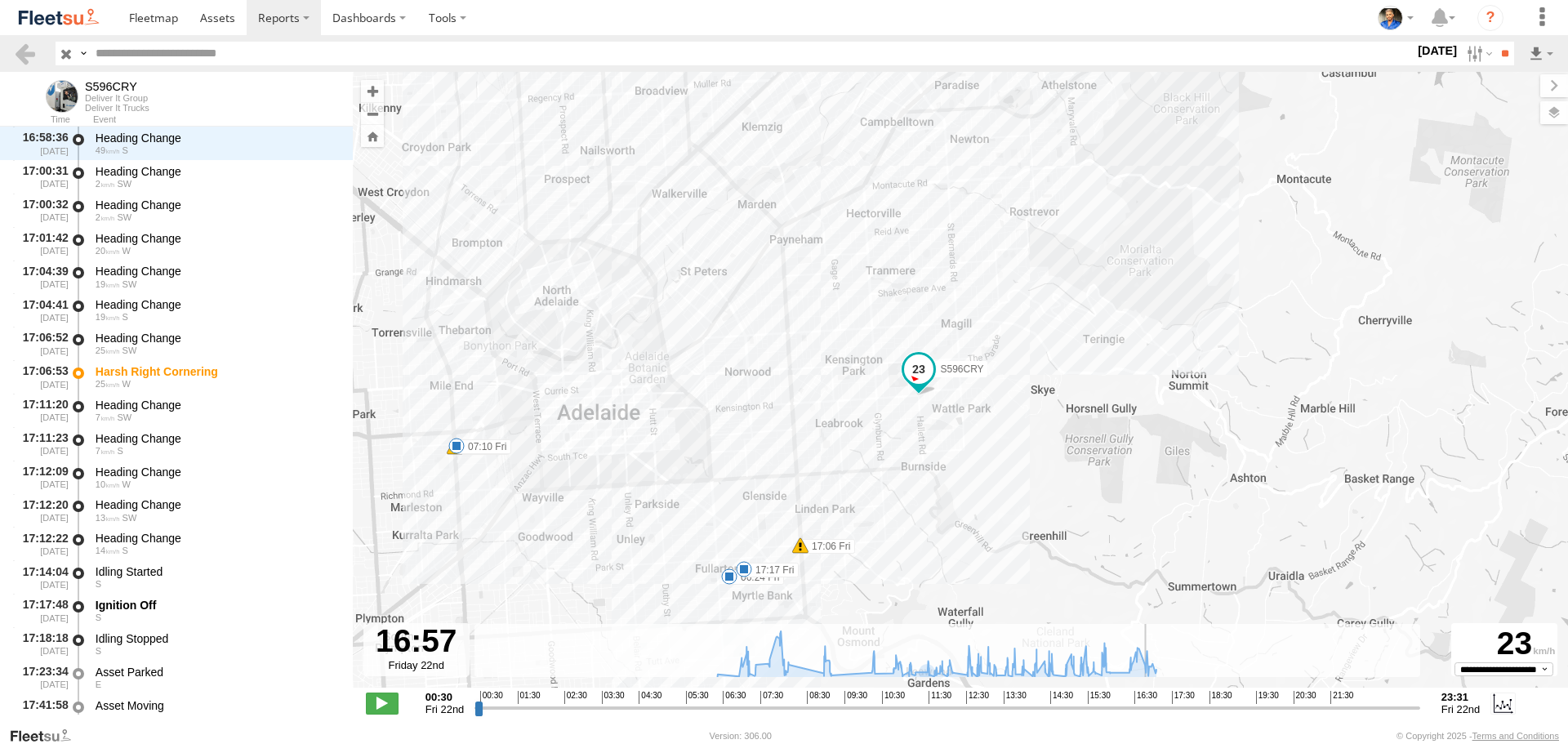
drag, startPoint x: 1163, startPoint y: 711, endPoint x: 1147, endPoint y: 691, distance: 25.6
click at [1147, 700] on input "range" at bounding box center [947, 708] width 946 height 15
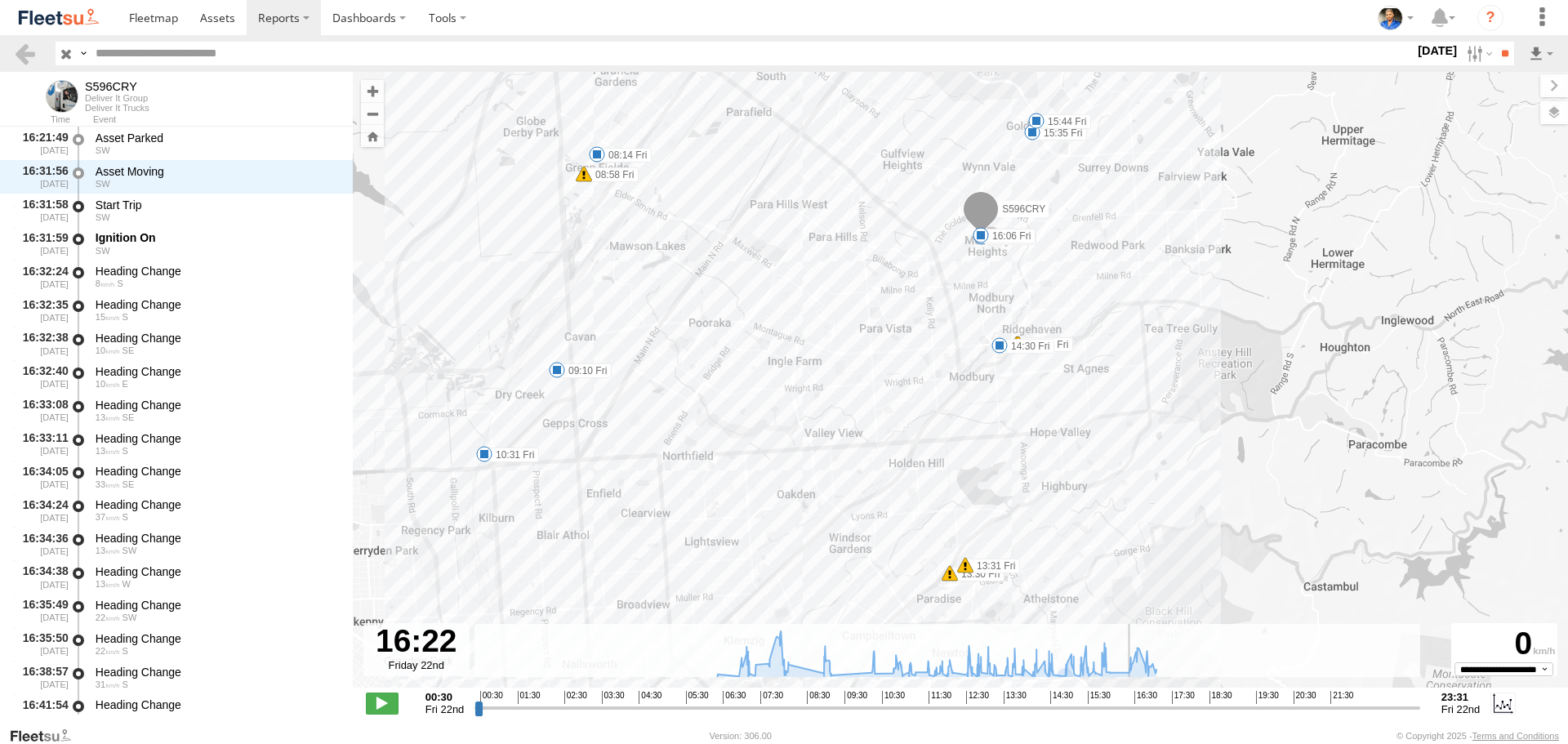
scroll to position [19388, 0]
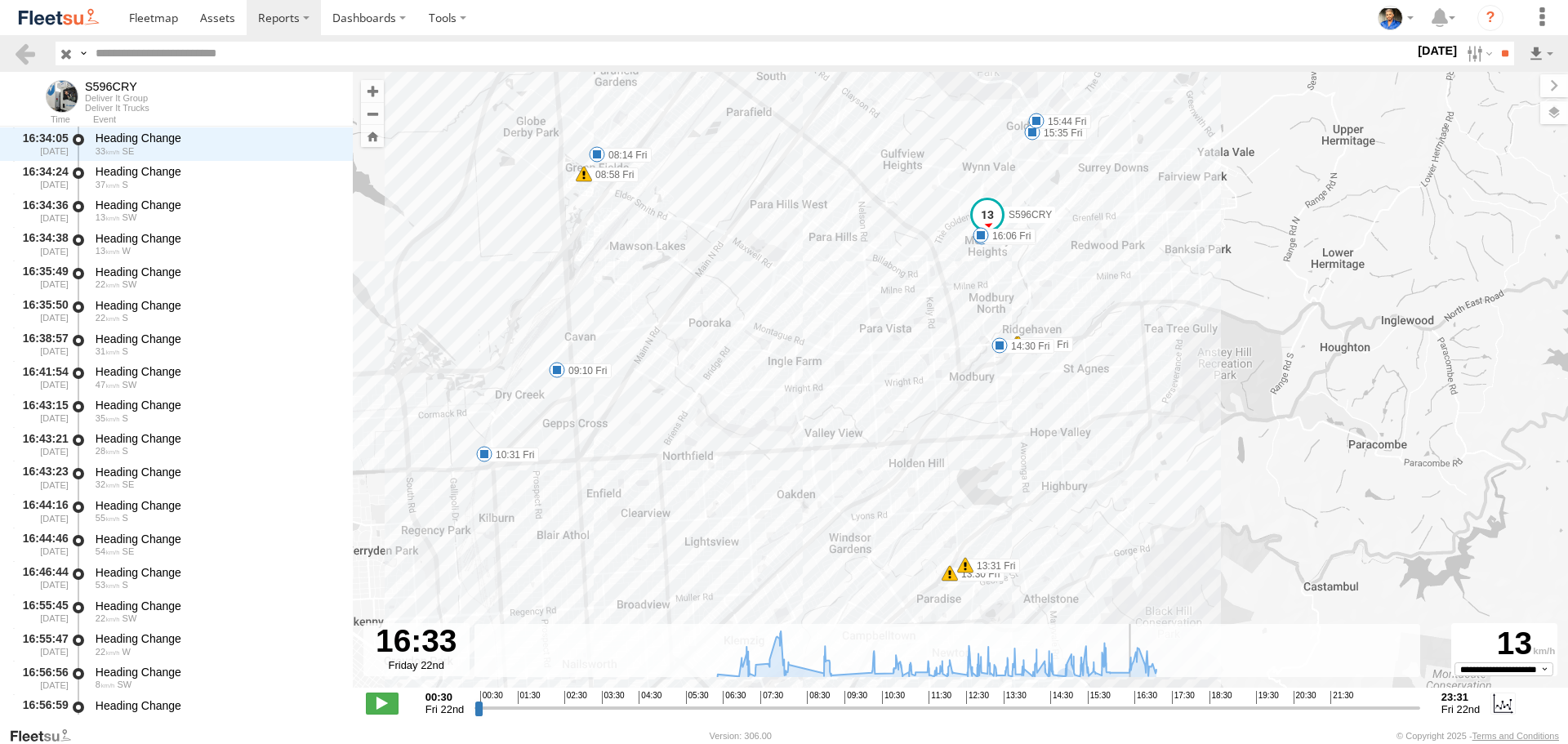
drag, startPoint x: 1145, startPoint y: 706, endPoint x: 1131, endPoint y: 712, distance: 15.2
type input "**********"
click at [1131, 712] on input "range" at bounding box center [947, 708] width 946 height 15
drag, startPoint x: 48, startPoint y: 12, endPoint x: 234, endPoint y: 35, distance: 187.4
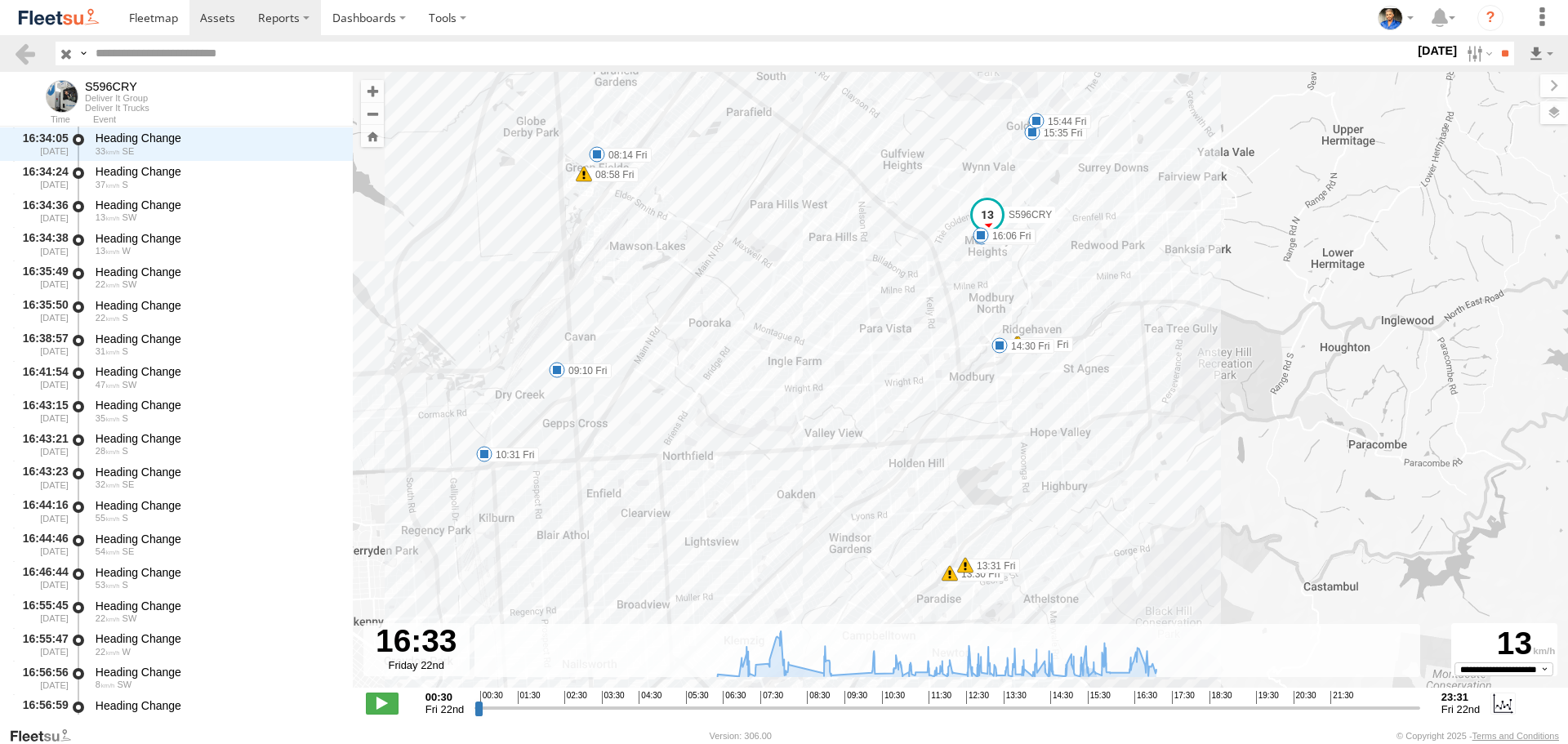
click at [48, 12] on img at bounding box center [58, 18] width 85 height 22
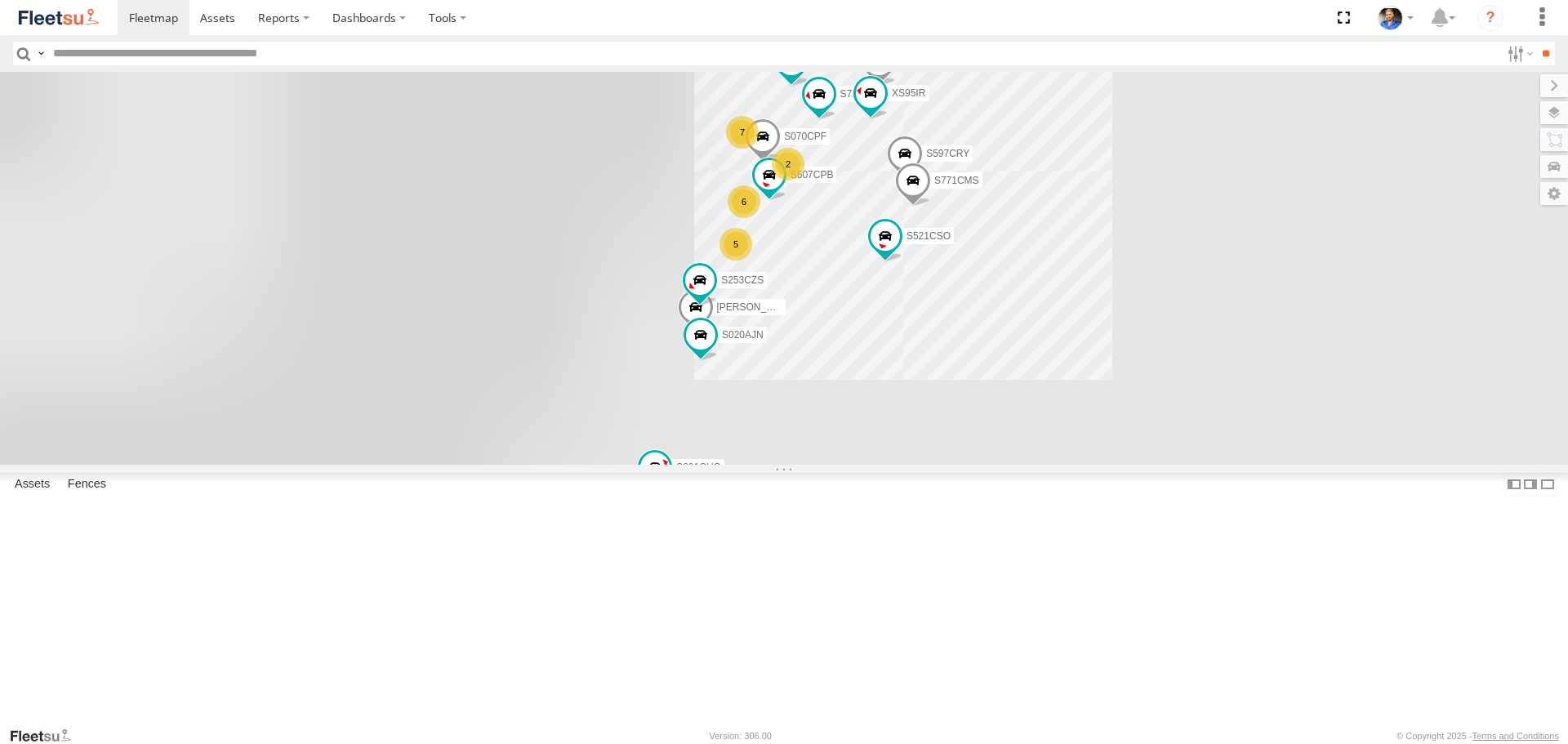
click at [290, 54] on input "text" at bounding box center [773, 54] width 1454 height 24
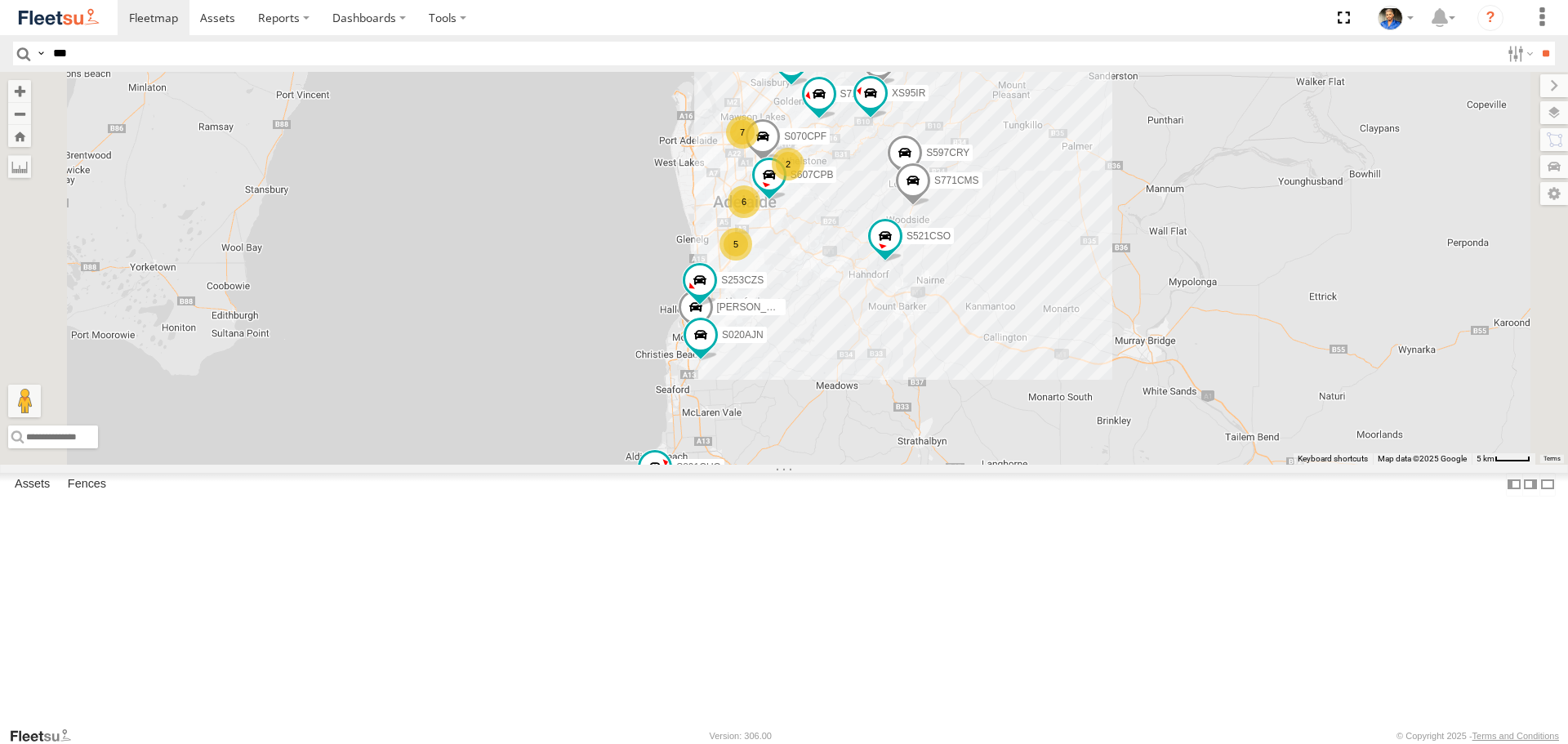
type input "***"
click at [1536, 42] on input "**" at bounding box center [1546, 54] width 19 height 24
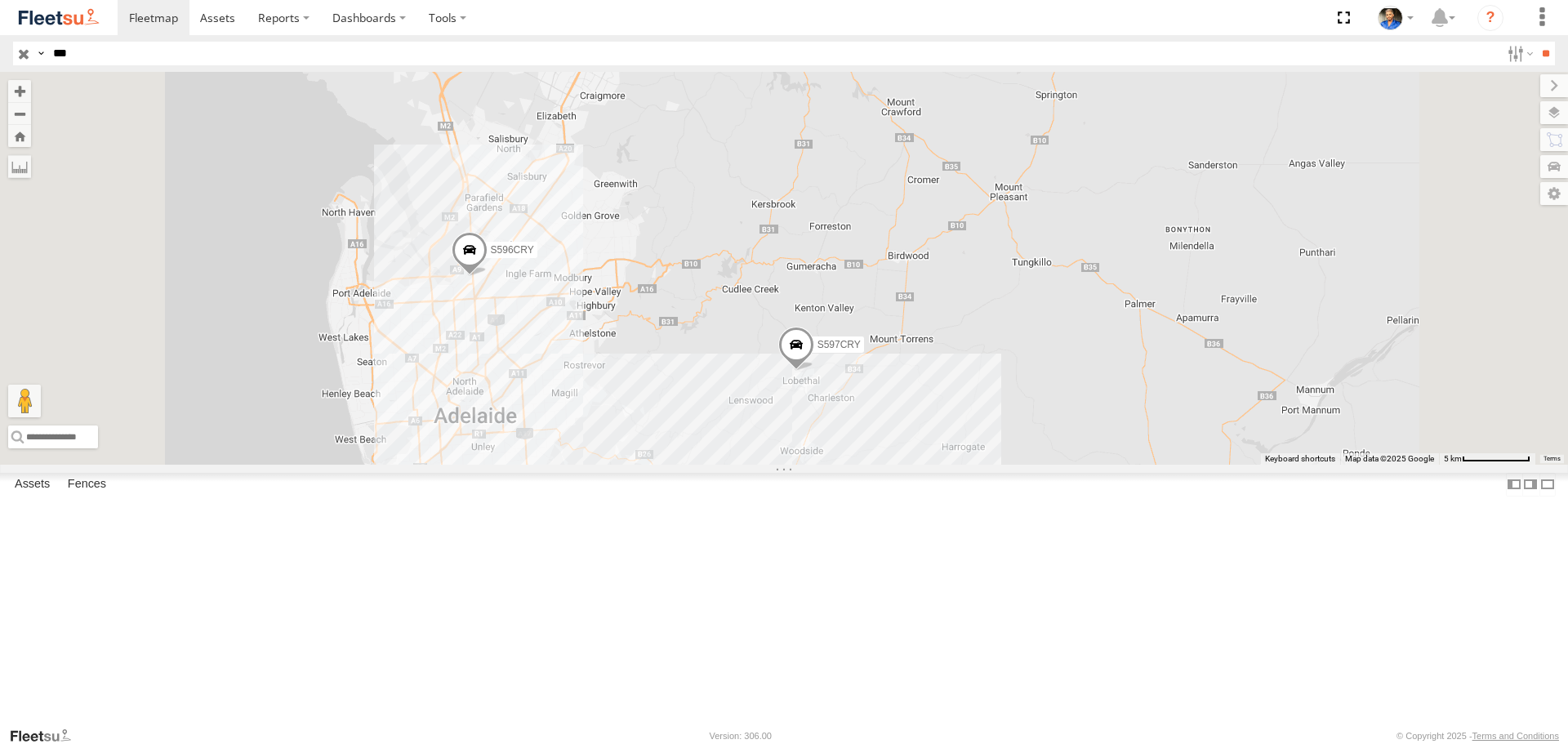
click at [23, 57] on input "button" at bounding box center [23, 54] width 21 height 24
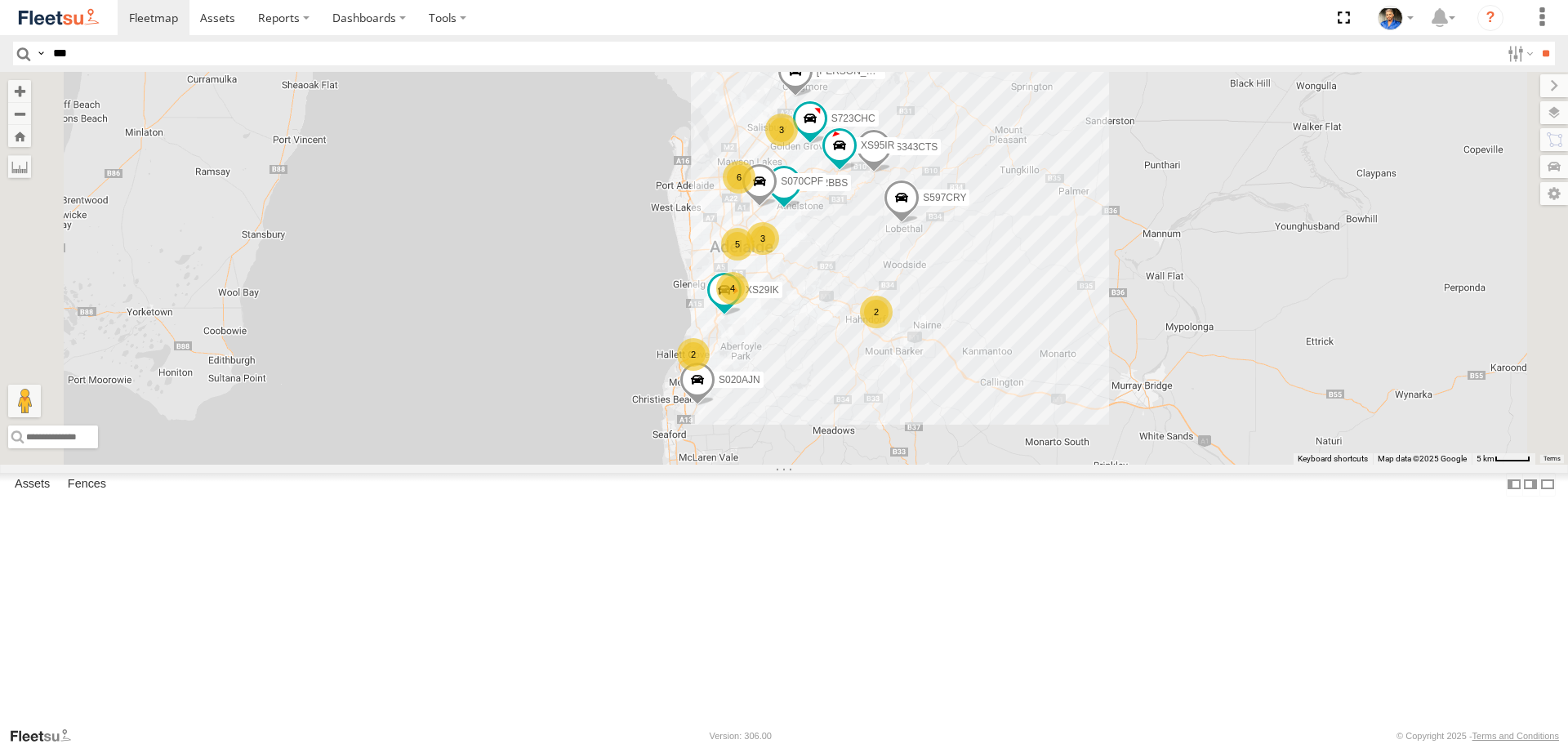
drag, startPoint x: 1057, startPoint y: 359, endPoint x: 1059, endPoint y: 439, distance: 80.0
click at [1059, 439] on div "S343CTS S952BBS S597CRY S070CPF S723CHC S662CKG XS95IR XS29IK Graham Cooper 4 6…" at bounding box center [784, 268] width 1568 height 392
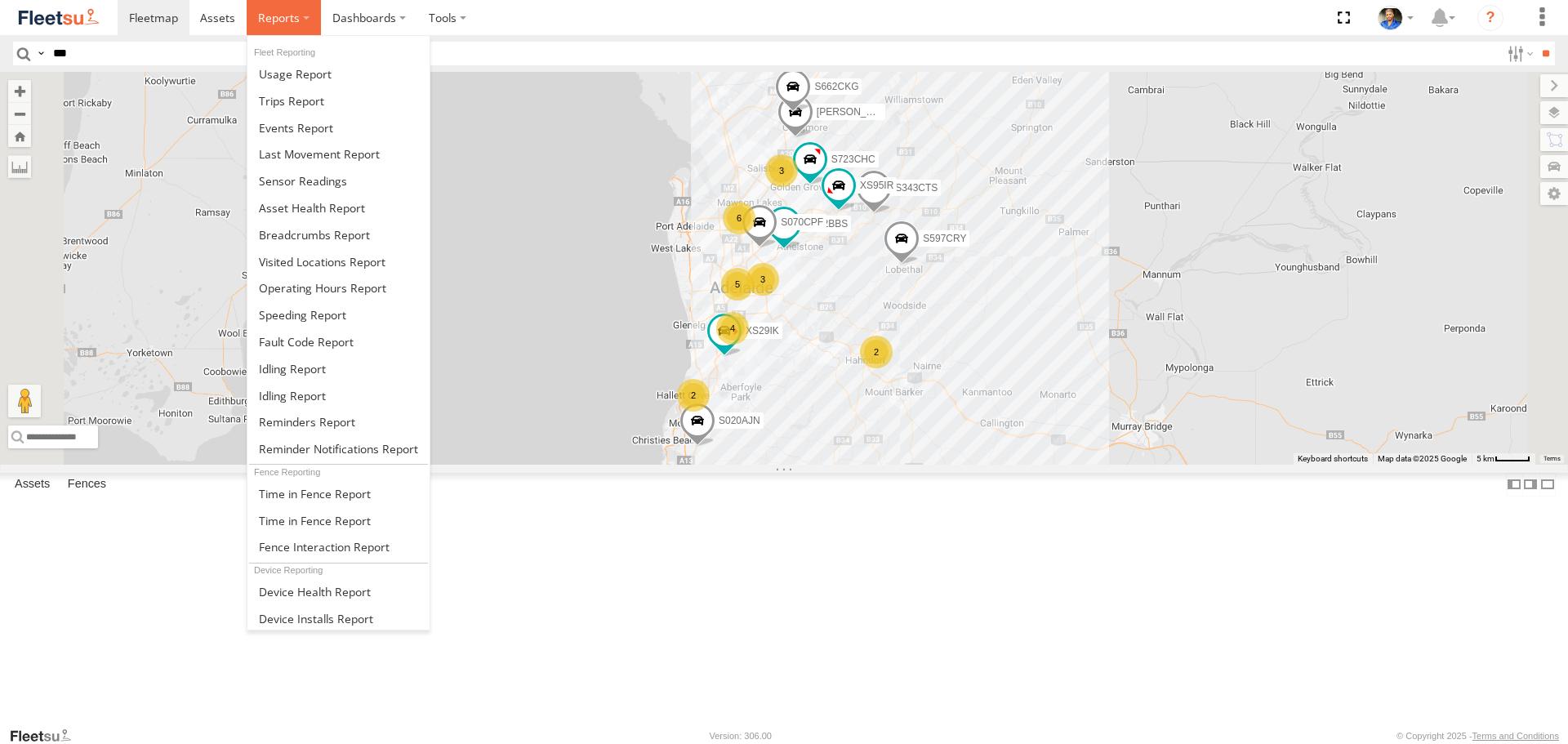
click at [287, 10] on span at bounding box center [279, 17] width 42 height 15
click at [309, 241] on span at bounding box center [314, 235] width 111 height 15
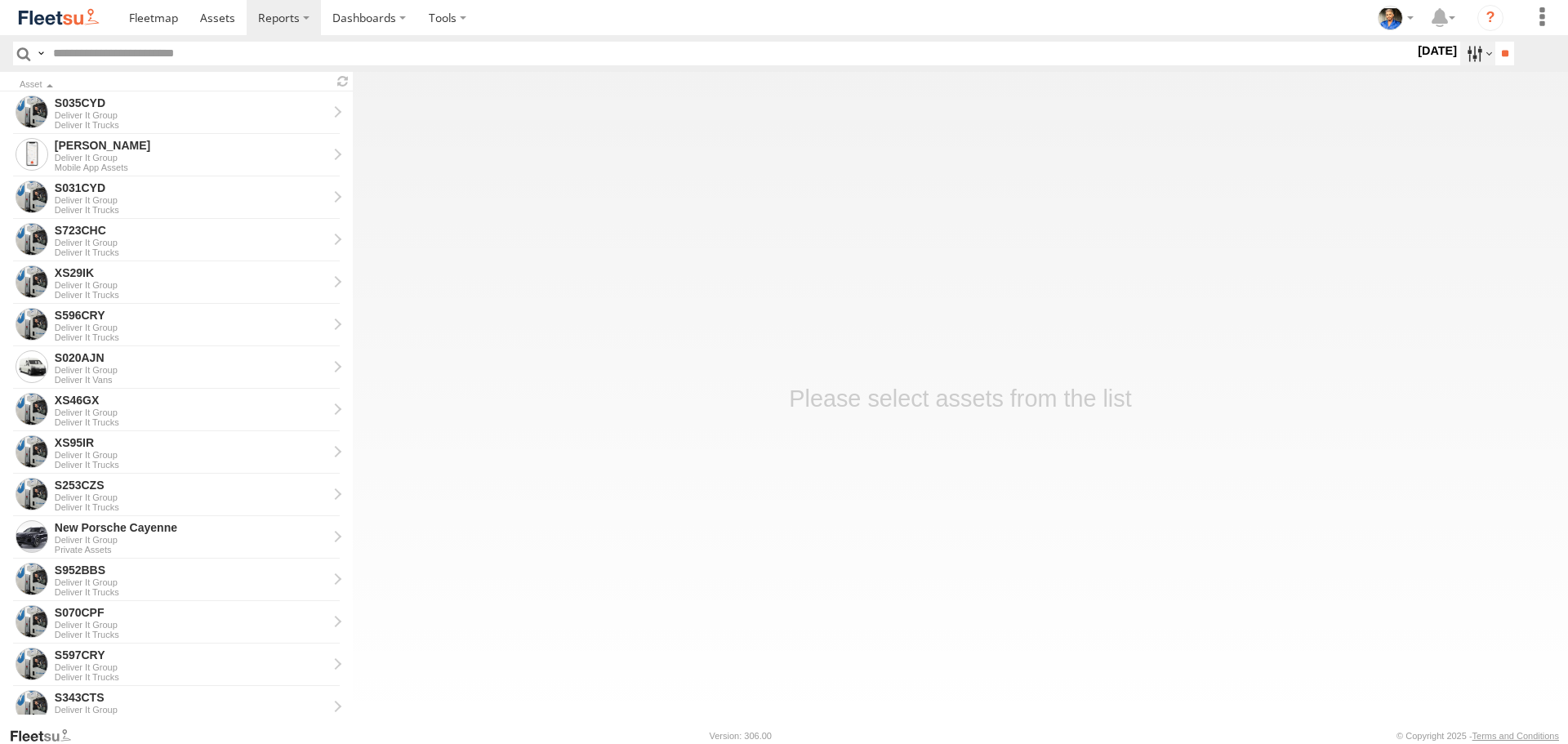
click at [1462, 52] on label at bounding box center [1478, 54] width 35 height 24
click at [0, 0] on label at bounding box center [0, 0] width 0 height 0
click at [1507, 58] on input "**" at bounding box center [1505, 54] width 19 height 24
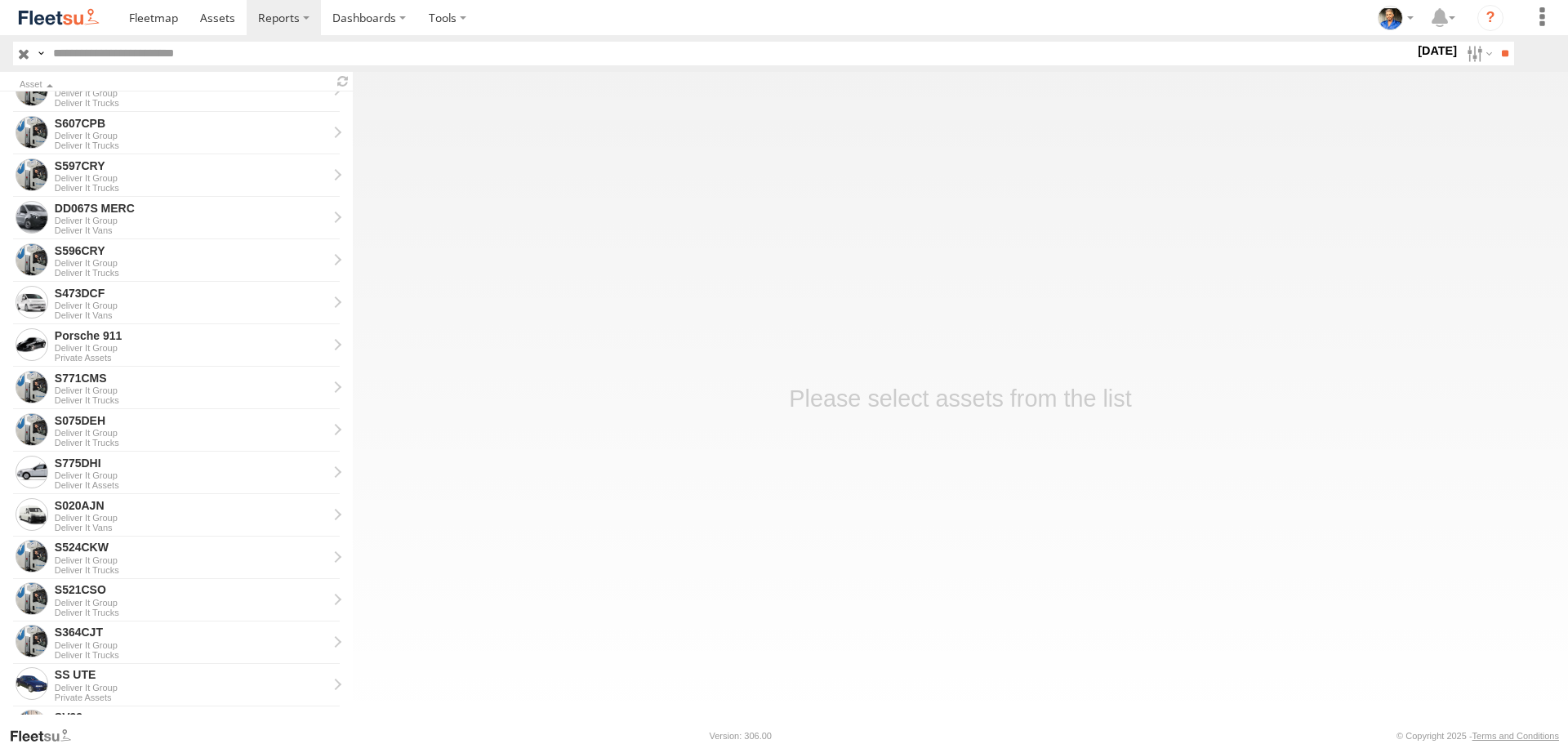
scroll to position [490, 0]
click at [112, 209] on div "DD067S MERC" at bounding box center [191, 207] width 273 height 15
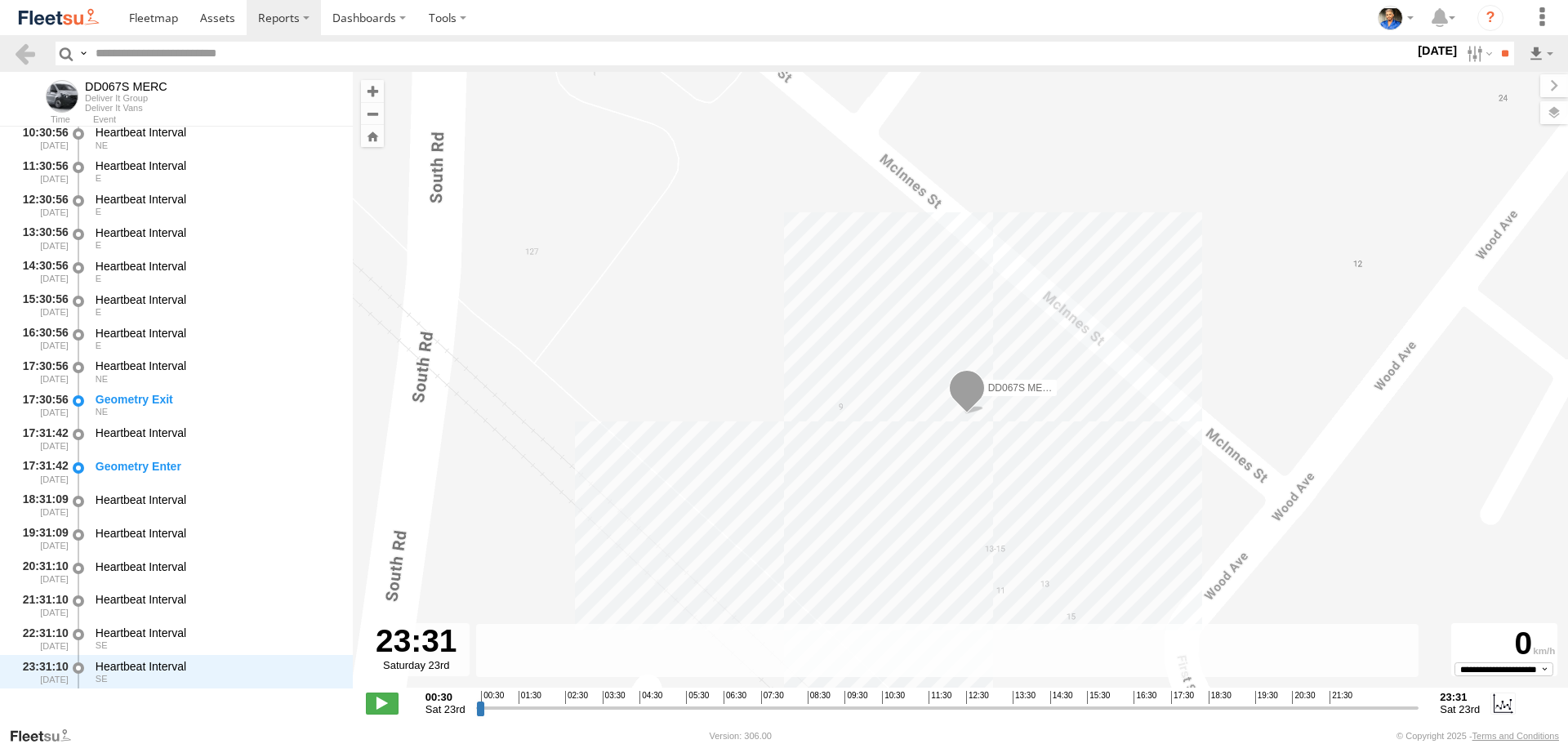
drag, startPoint x: 482, startPoint y: 706, endPoint x: 1539, endPoint y: 714, distance: 1057.0
click at [1420, 714] on input "range" at bounding box center [947, 708] width 943 height 15
click at [1467, 57] on label at bounding box center [1478, 54] width 35 height 24
click at [0, 0] on label at bounding box center [0, 0] width 0 height 0
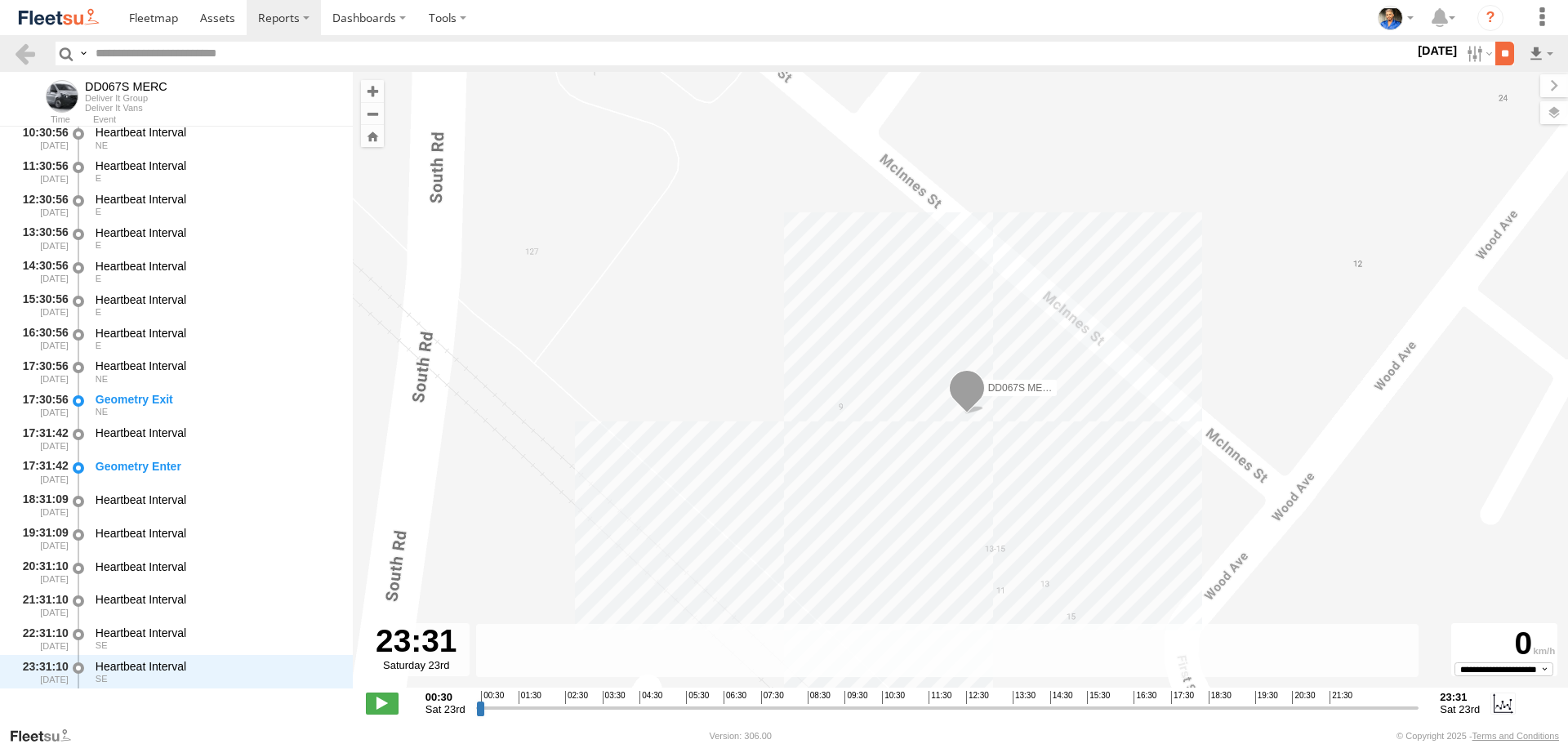
click at [1496, 62] on input "**" at bounding box center [1505, 54] width 19 height 24
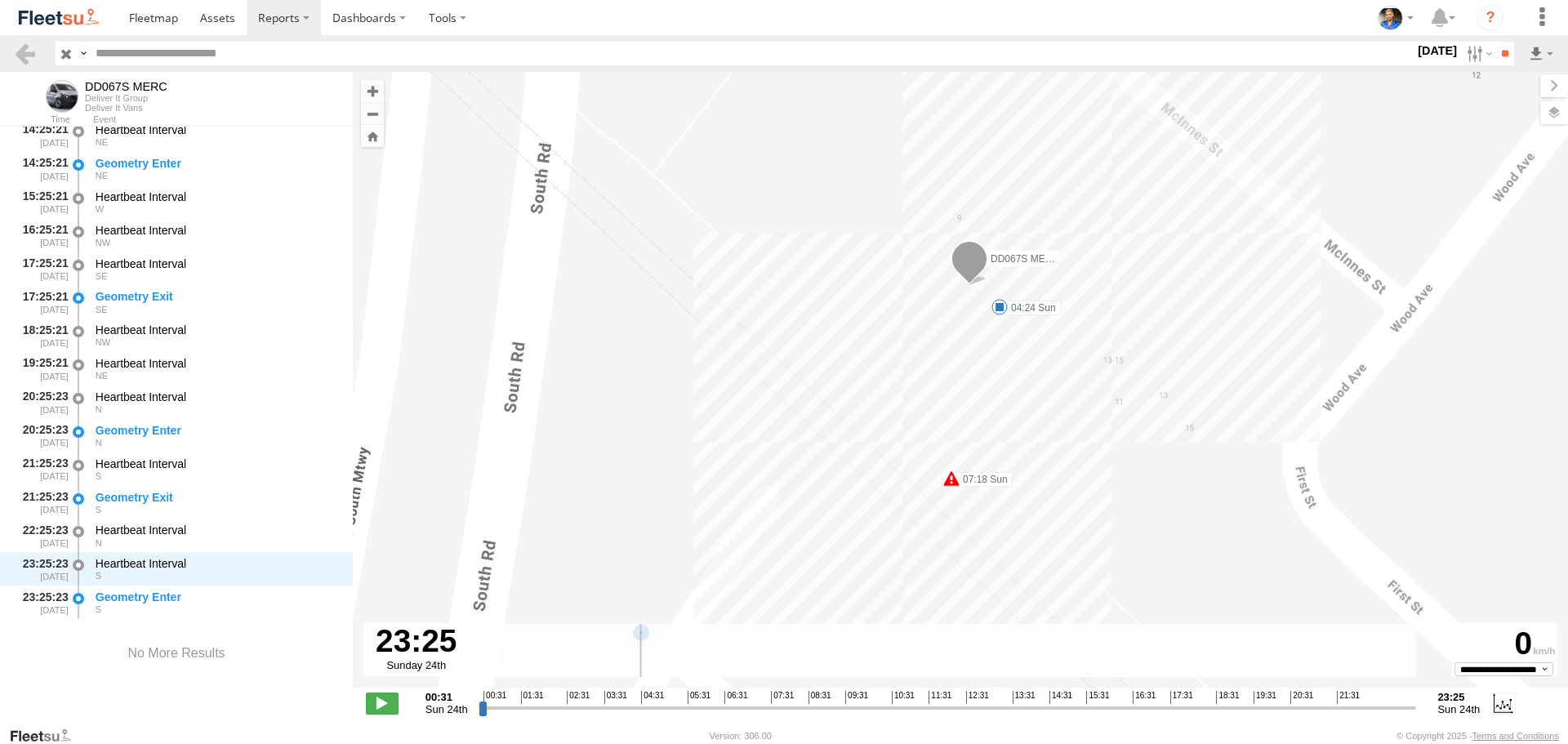
drag, startPoint x: 481, startPoint y: 710, endPoint x: 1567, endPoint y: 681, distance: 1086.4
click at [1417, 700] on input "range" at bounding box center [948, 708] width 939 height 15
click at [1468, 56] on label at bounding box center [1478, 54] width 35 height 24
click at [0, 0] on label at bounding box center [0, 0] width 0 height 0
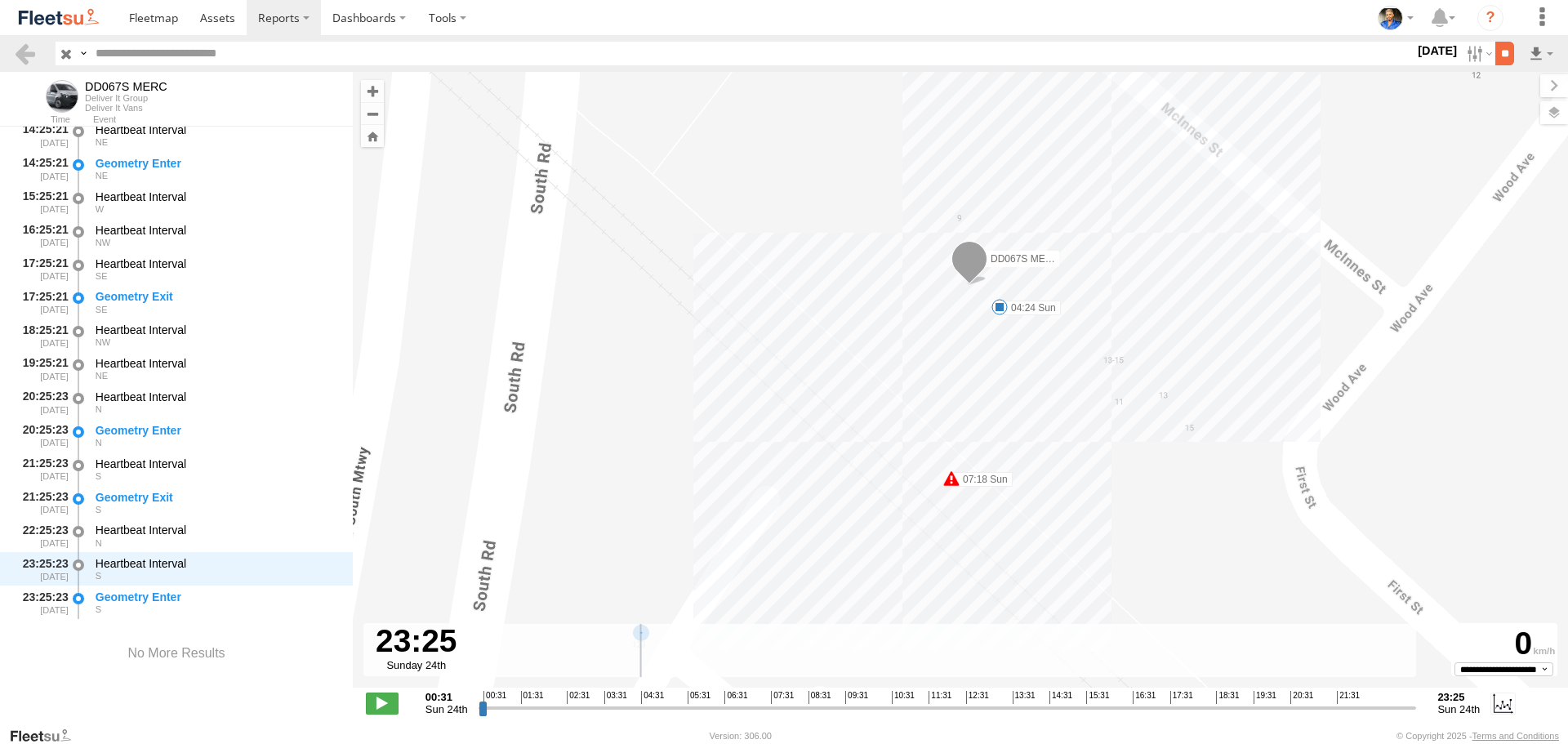
click at [1505, 56] on input "**" at bounding box center [1505, 54] width 19 height 24
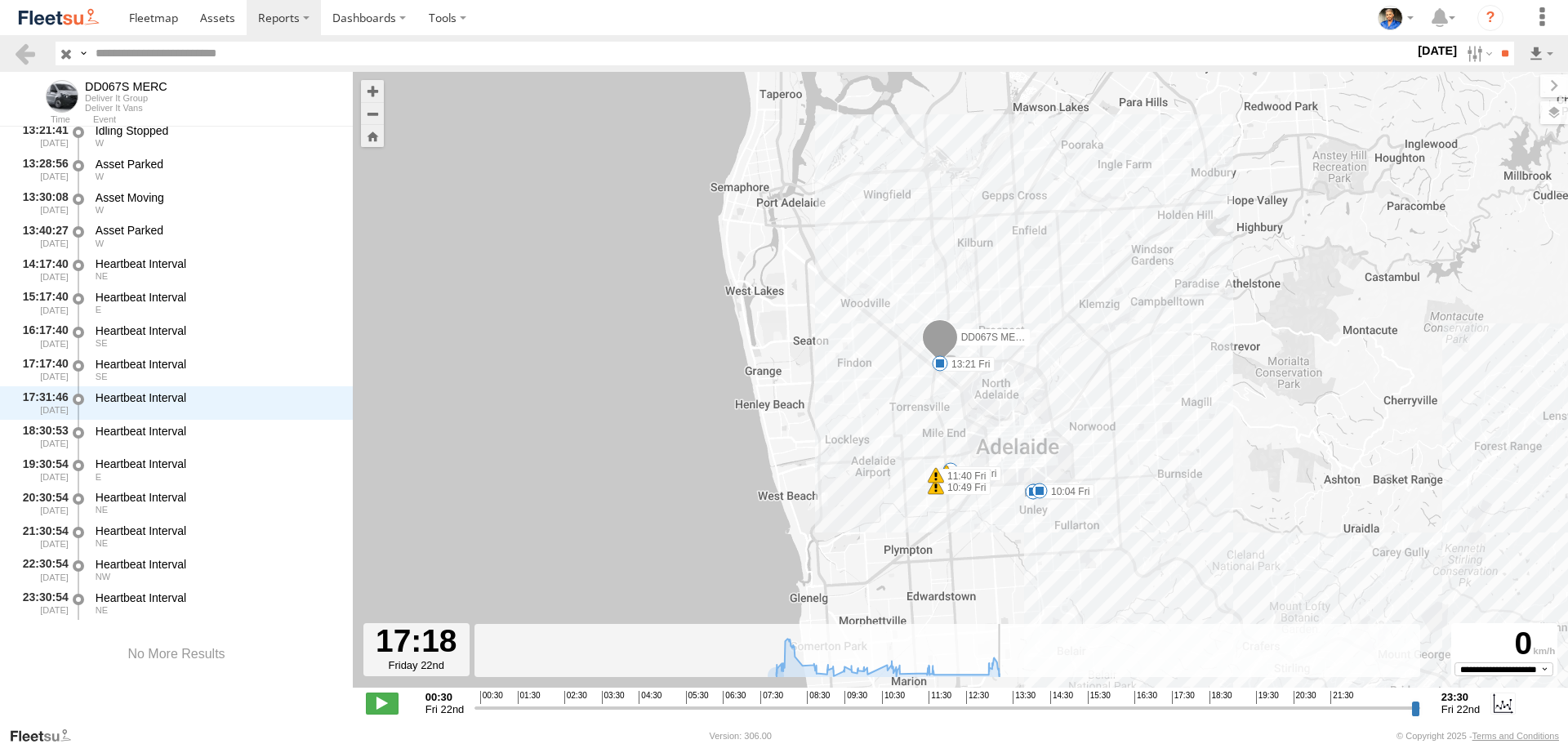
drag, startPoint x: 481, startPoint y: 709, endPoint x: 1164, endPoint y: 703, distance: 683.0
click at [1164, 703] on input "range" at bounding box center [947, 708] width 946 height 15
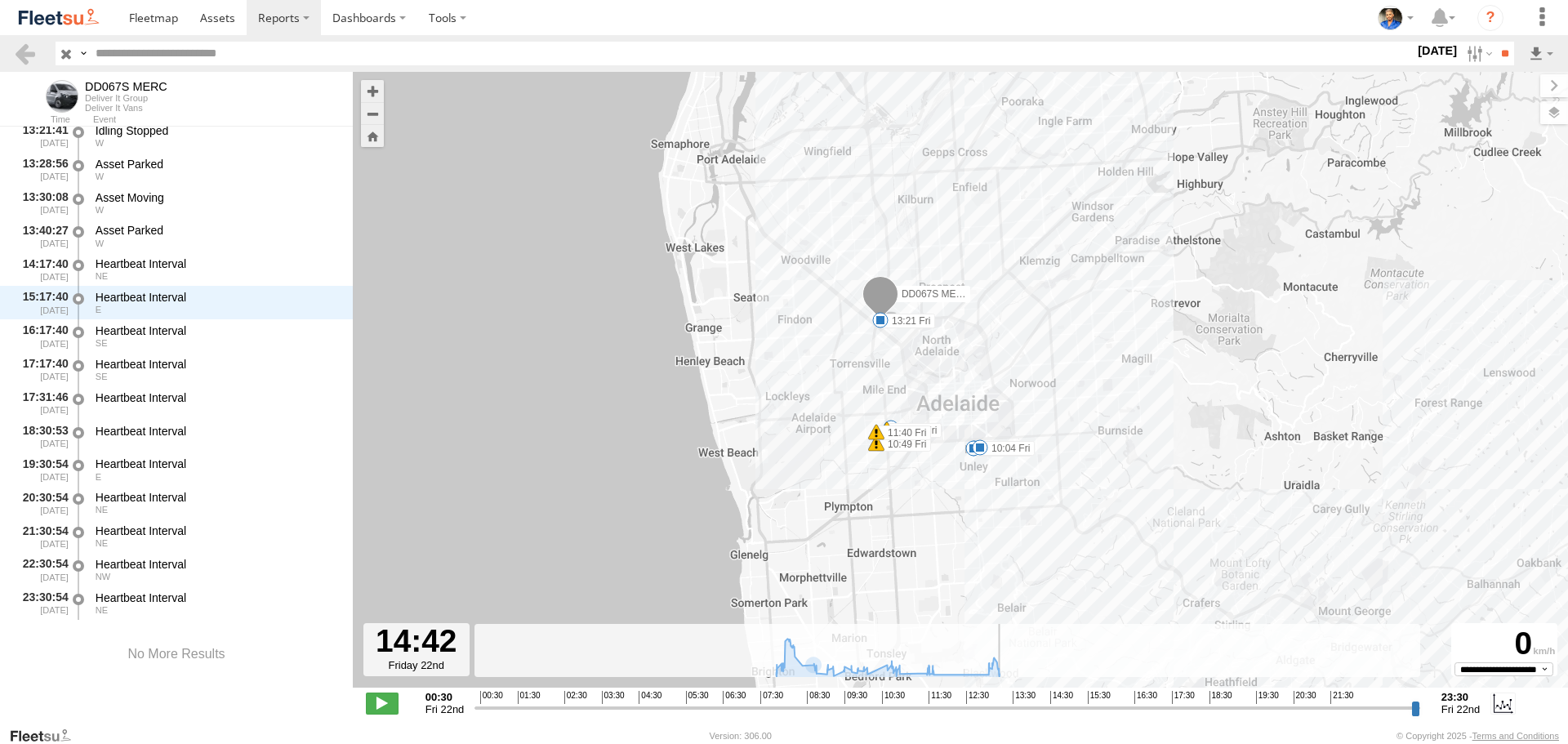
drag, startPoint x: 1161, startPoint y: 708, endPoint x: 1062, endPoint y: 705, distance: 99.0
click at [1062, 705] on input "range" at bounding box center [947, 708] width 946 height 15
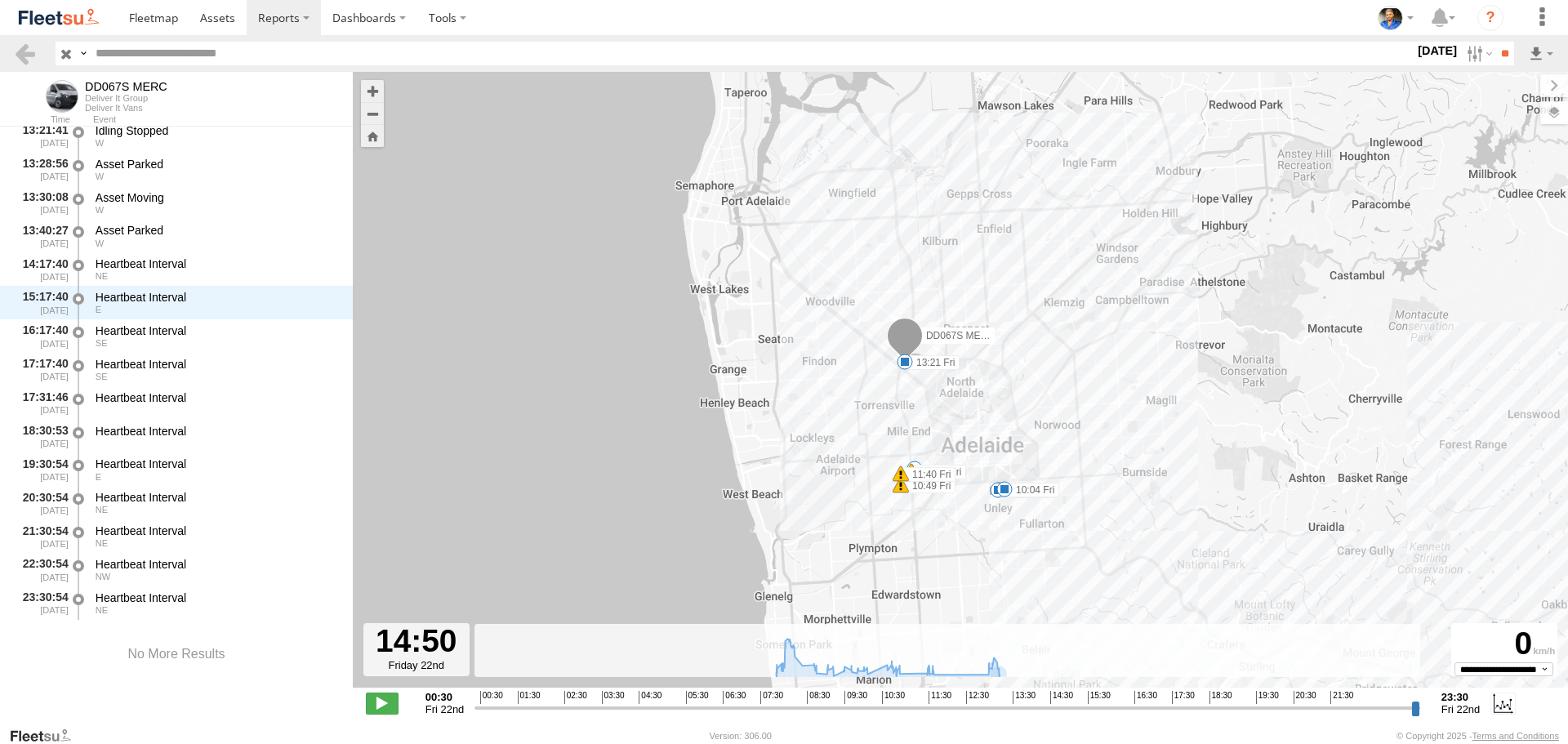
drag, startPoint x: 1209, startPoint y: 227, endPoint x: 1148, endPoint y: 198, distance: 67.5
click at [1148, 198] on div "DD067S MERC 07:46 Fri 07:49 Fri 09:14 Fri 09:21 Fri 09:59 Fri 10:04 Fri 10:39 F…" at bounding box center [960, 389] width 1215 height 633
click at [1471, 57] on label at bounding box center [1478, 54] width 35 height 24
click at [1507, 57] on input "**" at bounding box center [1505, 54] width 19 height 24
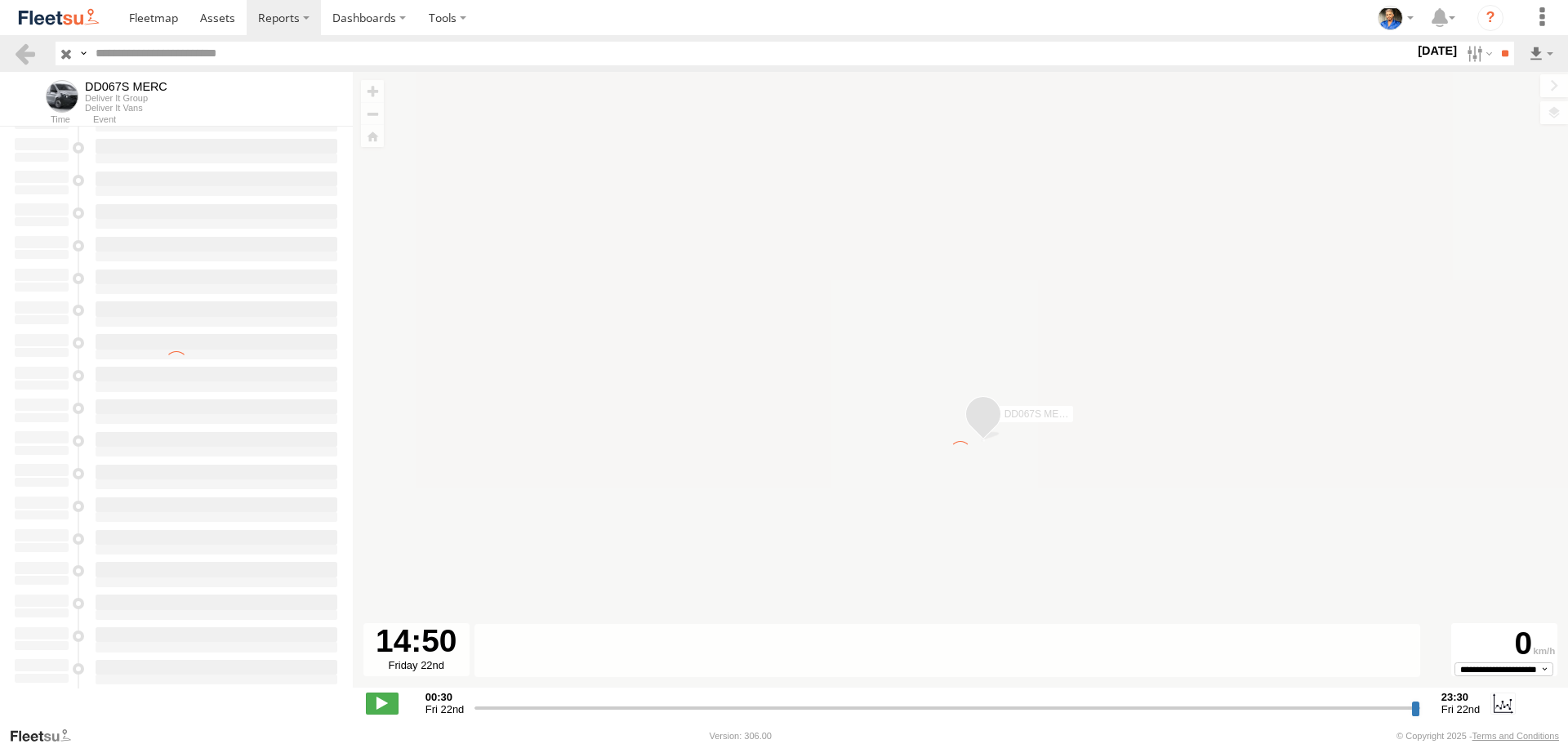
scroll to position [0, 0]
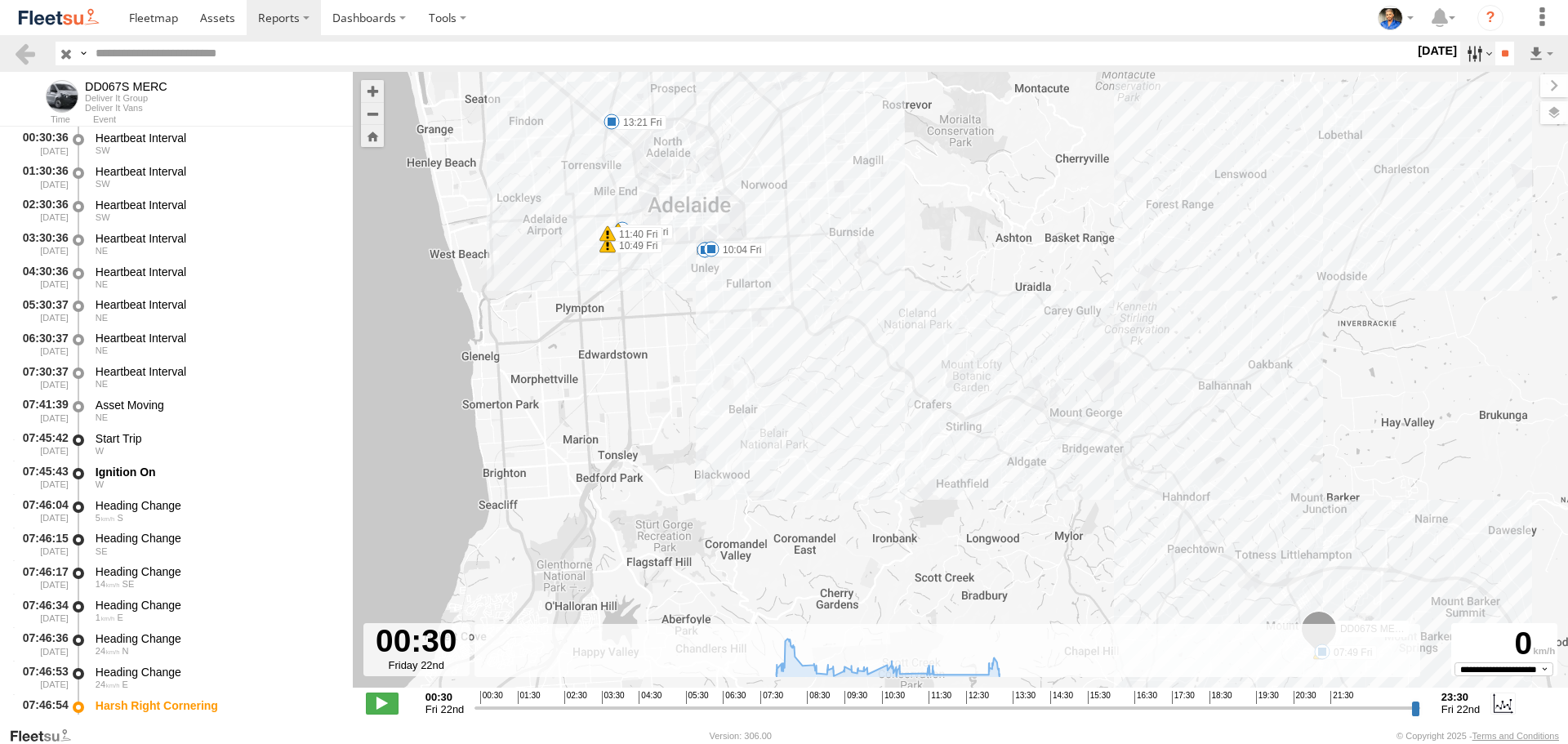
click at [1462, 61] on label at bounding box center [1478, 54] width 35 height 24
click at [0, 0] on label at bounding box center [0, 0] width 0 height 0
click at [1499, 56] on input "**" at bounding box center [1505, 54] width 19 height 24
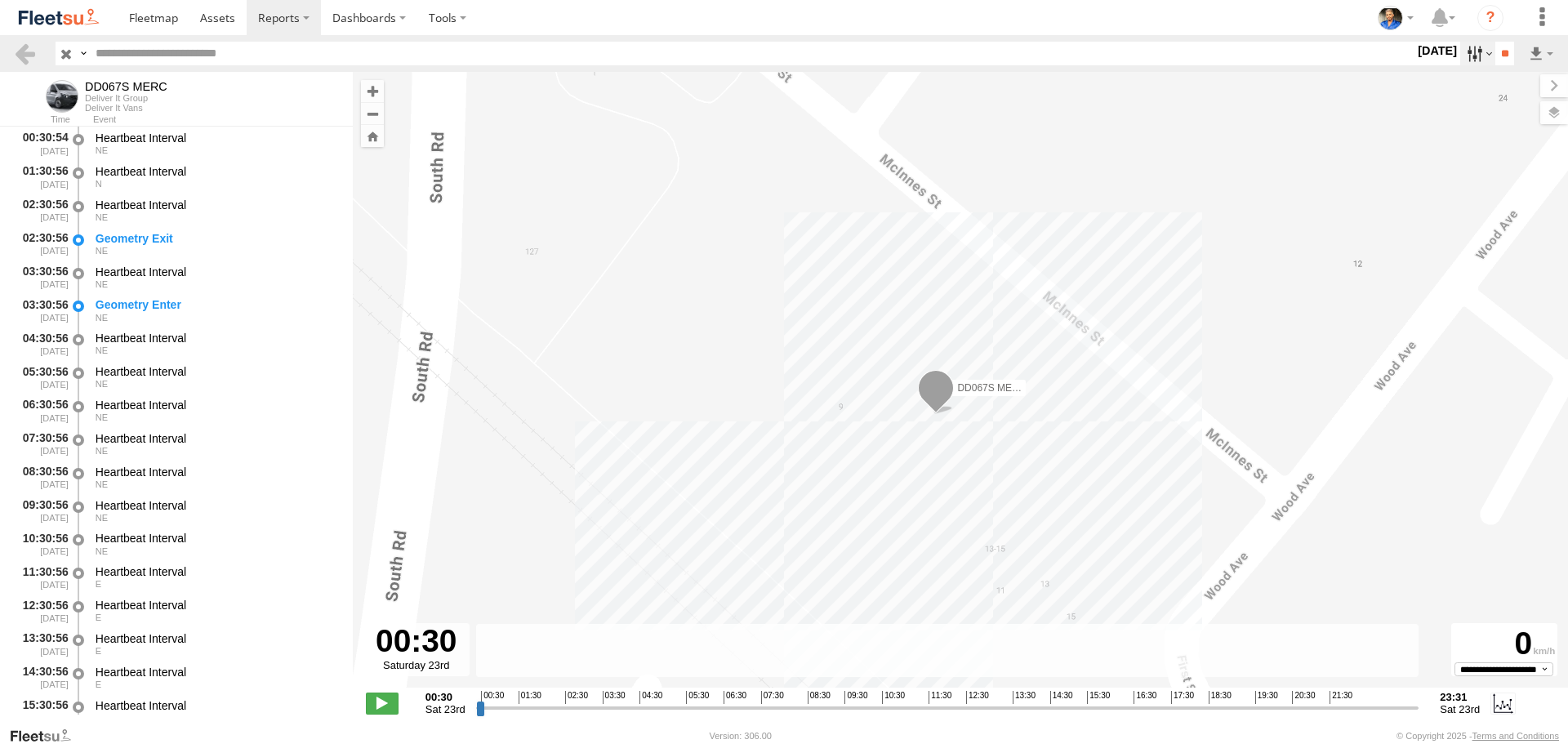
click at [1471, 57] on label at bounding box center [1478, 54] width 35 height 24
click at [0, 0] on label at bounding box center [0, 0] width 0 height 0
drag, startPoint x: 1507, startPoint y: 166, endPoint x: 1508, endPoint y: 140, distance: 26.0
click at [0, 0] on label at bounding box center [0, 0] width 0 height 0
click at [0, 0] on section "S M T W T F S" at bounding box center [0, 0] width 0 height 0
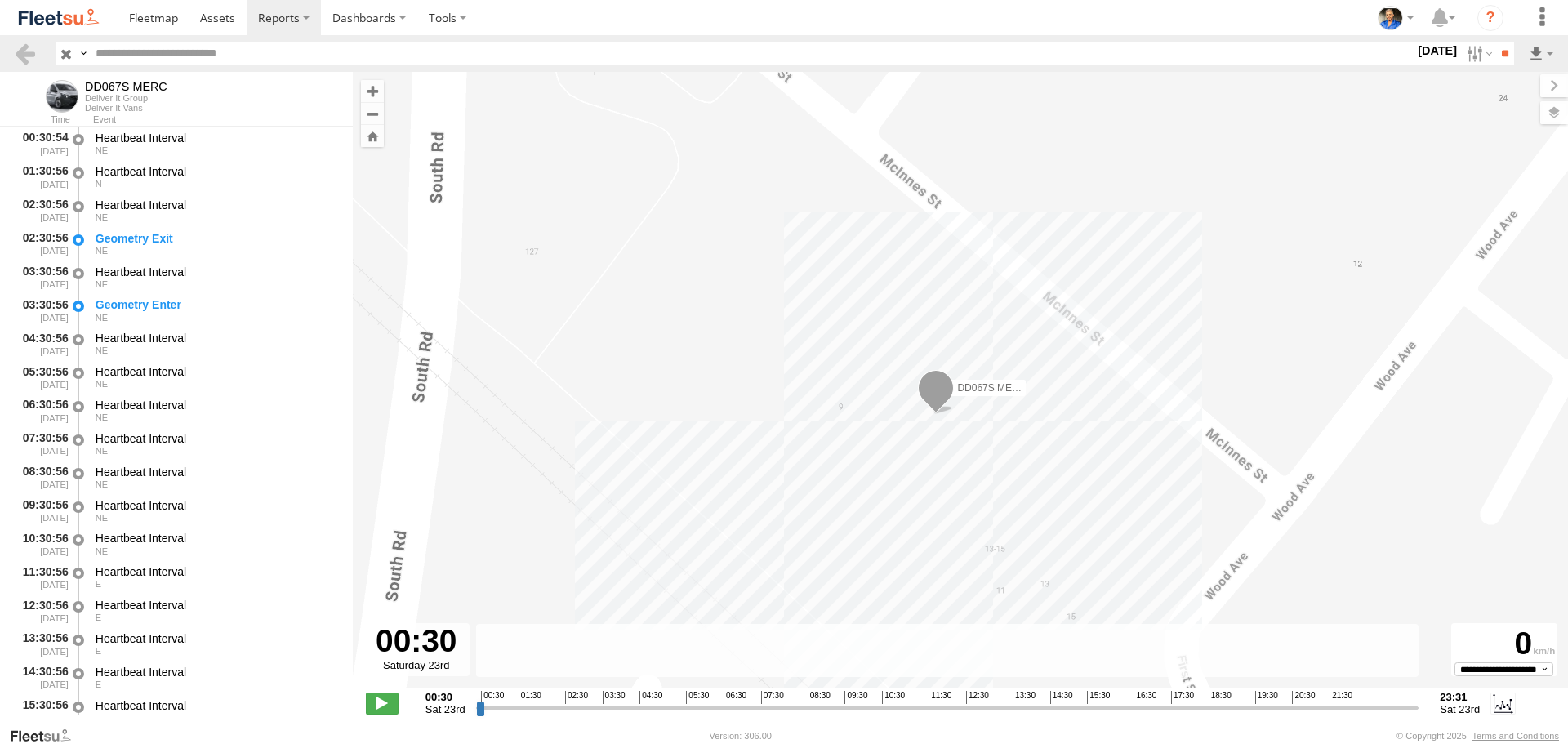
click at [0, 0] on label at bounding box center [0, 0] width 0 height 0
click at [1496, 57] on input "**" at bounding box center [1505, 54] width 19 height 24
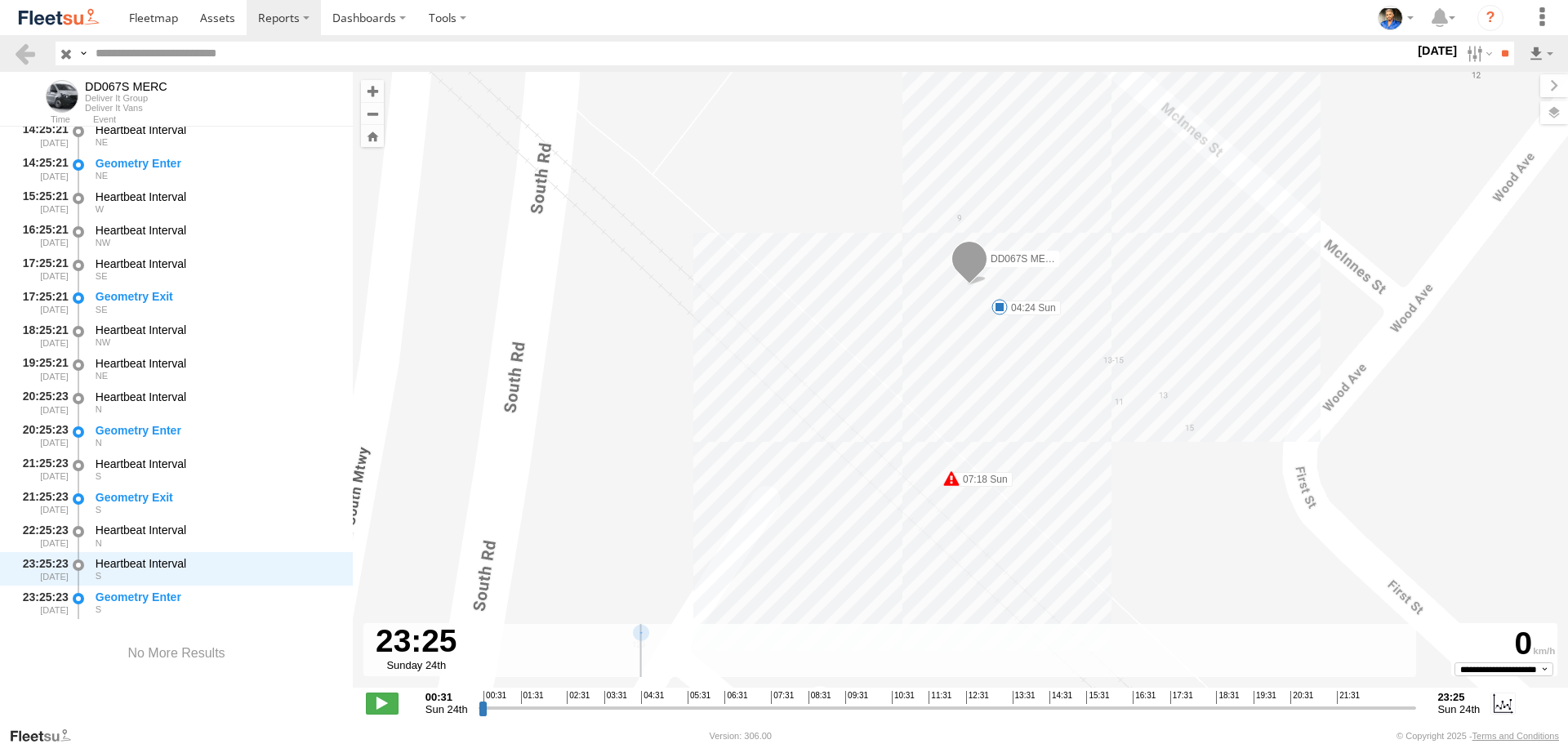
drag, startPoint x: 484, startPoint y: 704, endPoint x: 1495, endPoint y: 714, distance: 1011.0
click at [1417, 714] on input "range" at bounding box center [948, 708] width 939 height 15
click at [1472, 60] on label at bounding box center [1478, 54] width 35 height 24
click at [0, 0] on label at bounding box center [0, 0] width 0 height 0
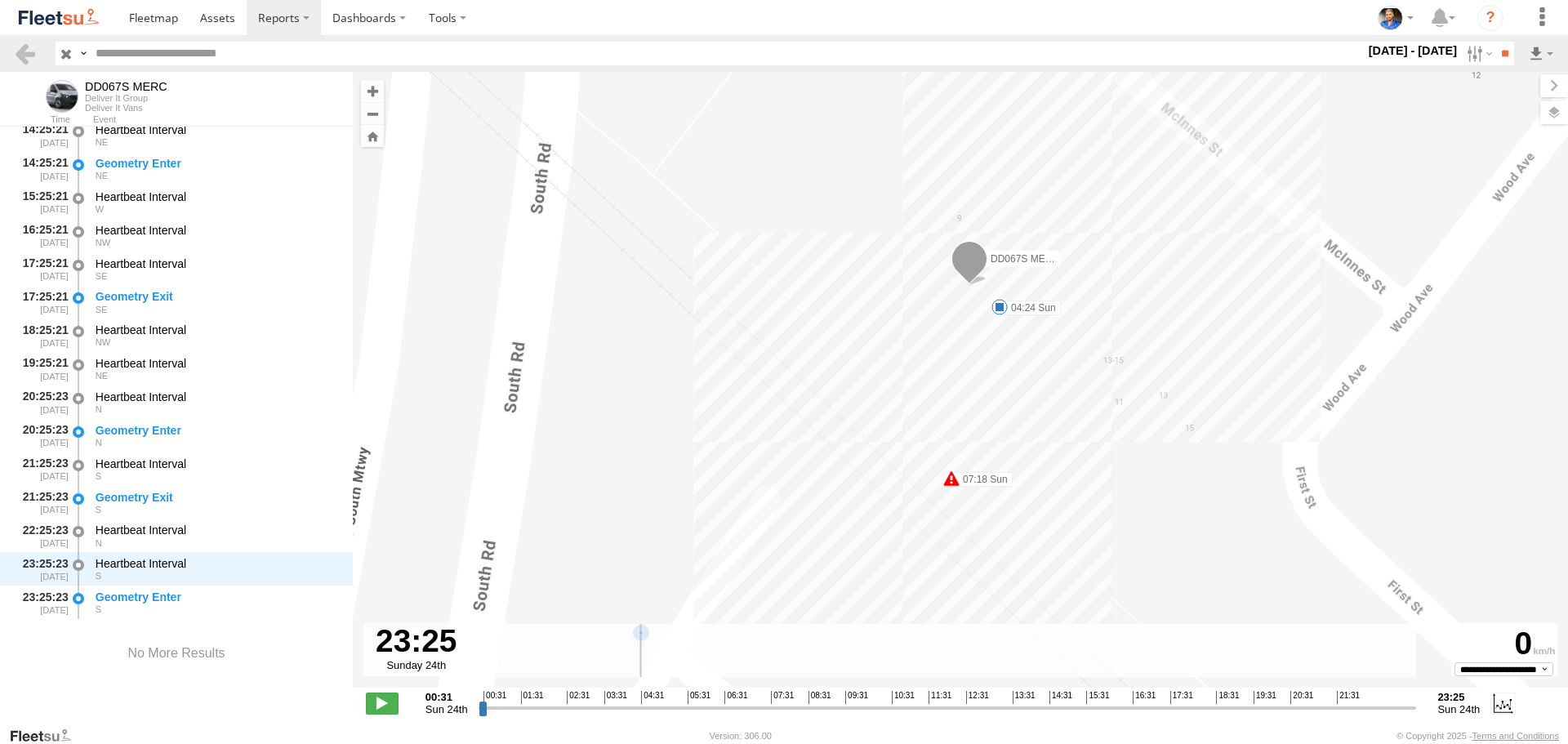
click at [0, 0] on label at bounding box center [0, 0] width 0 height 0
click at [1496, 63] on input "**" at bounding box center [1505, 54] width 19 height 24
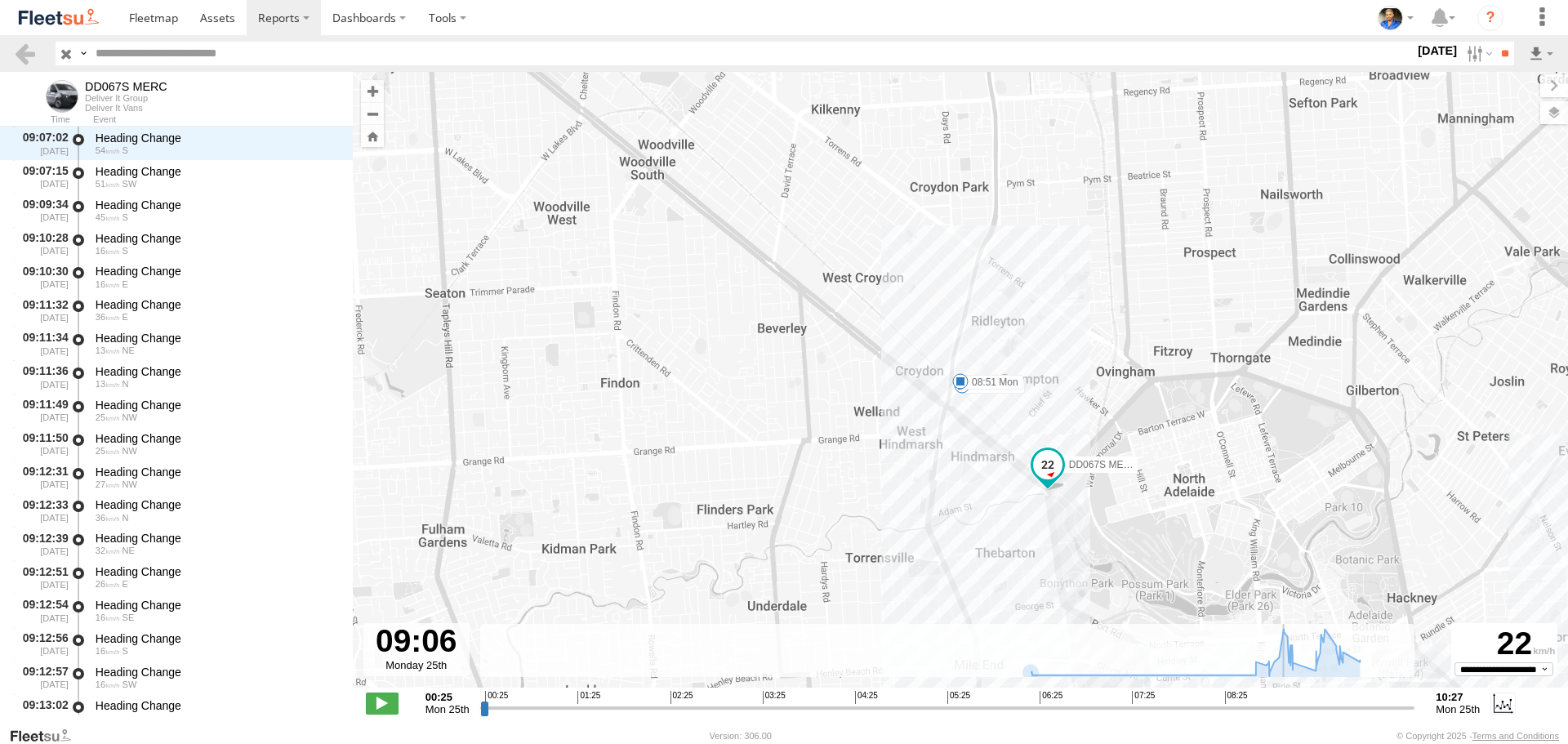
drag, startPoint x: 482, startPoint y: 715, endPoint x: 269, endPoint y: 238, distance: 522.4
type input "**********"
click at [1258, 701] on input "range" at bounding box center [948, 708] width 935 height 15
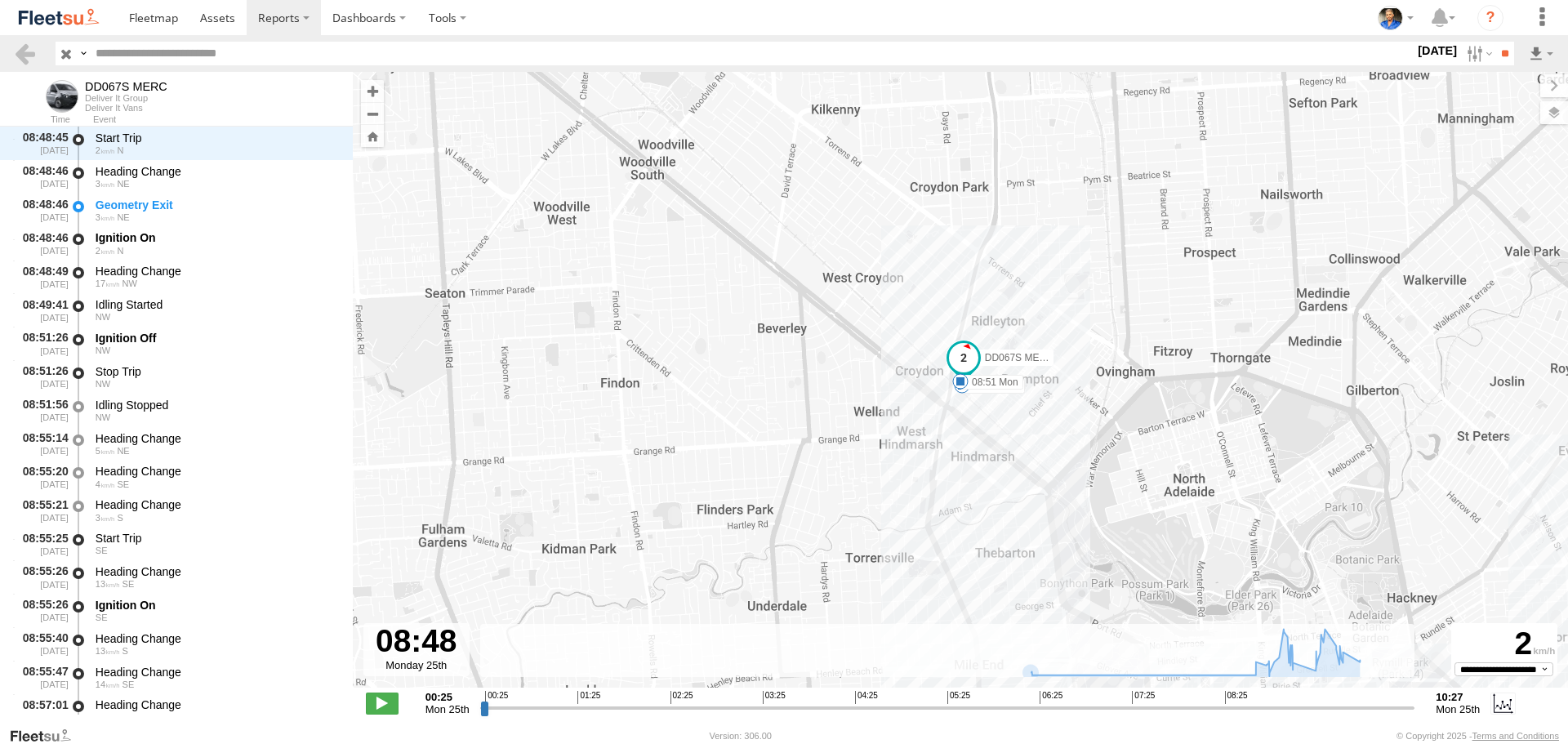
click at [63, 21] on img at bounding box center [58, 18] width 85 height 22
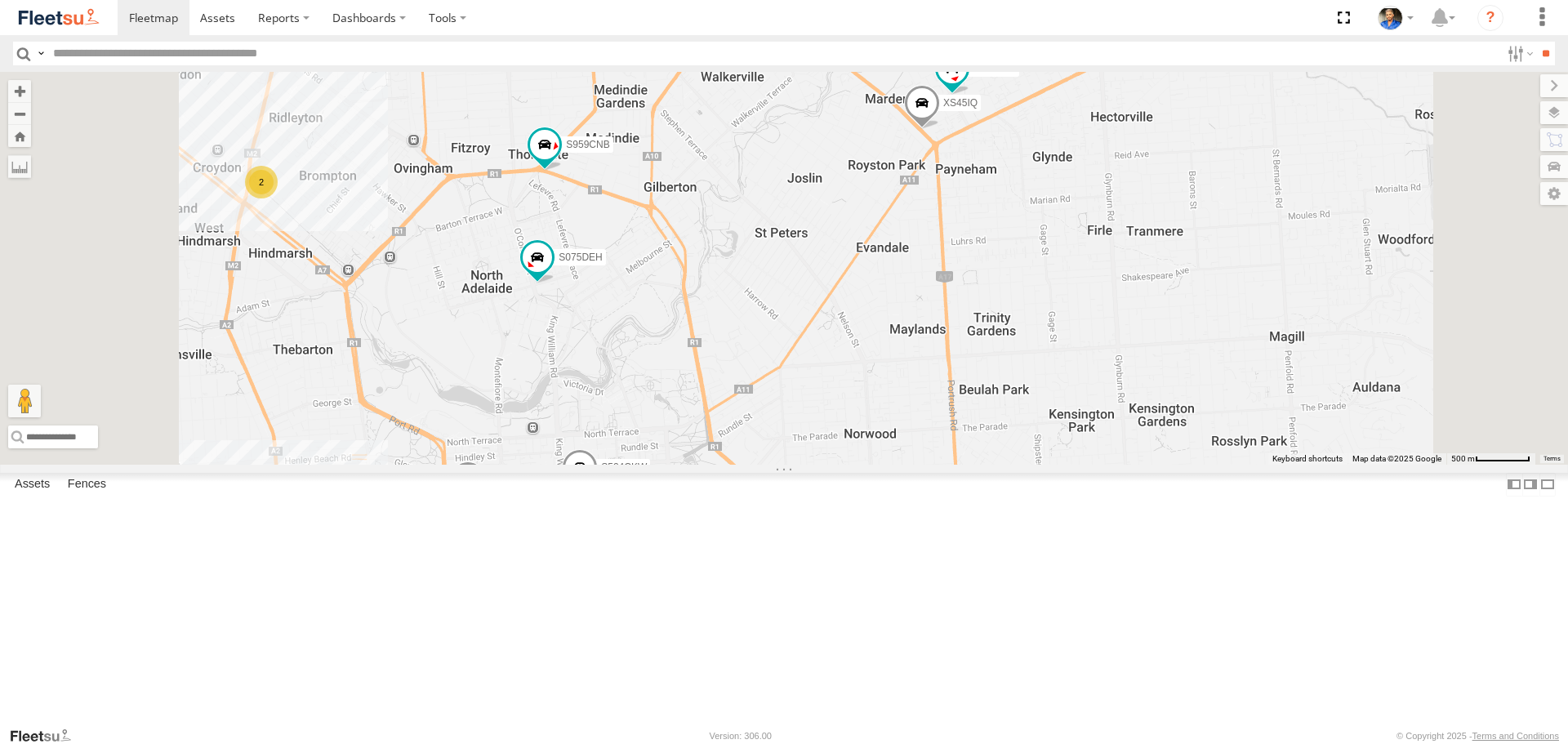
click at [278, 198] on div "2" at bounding box center [262, 182] width 33 height 33
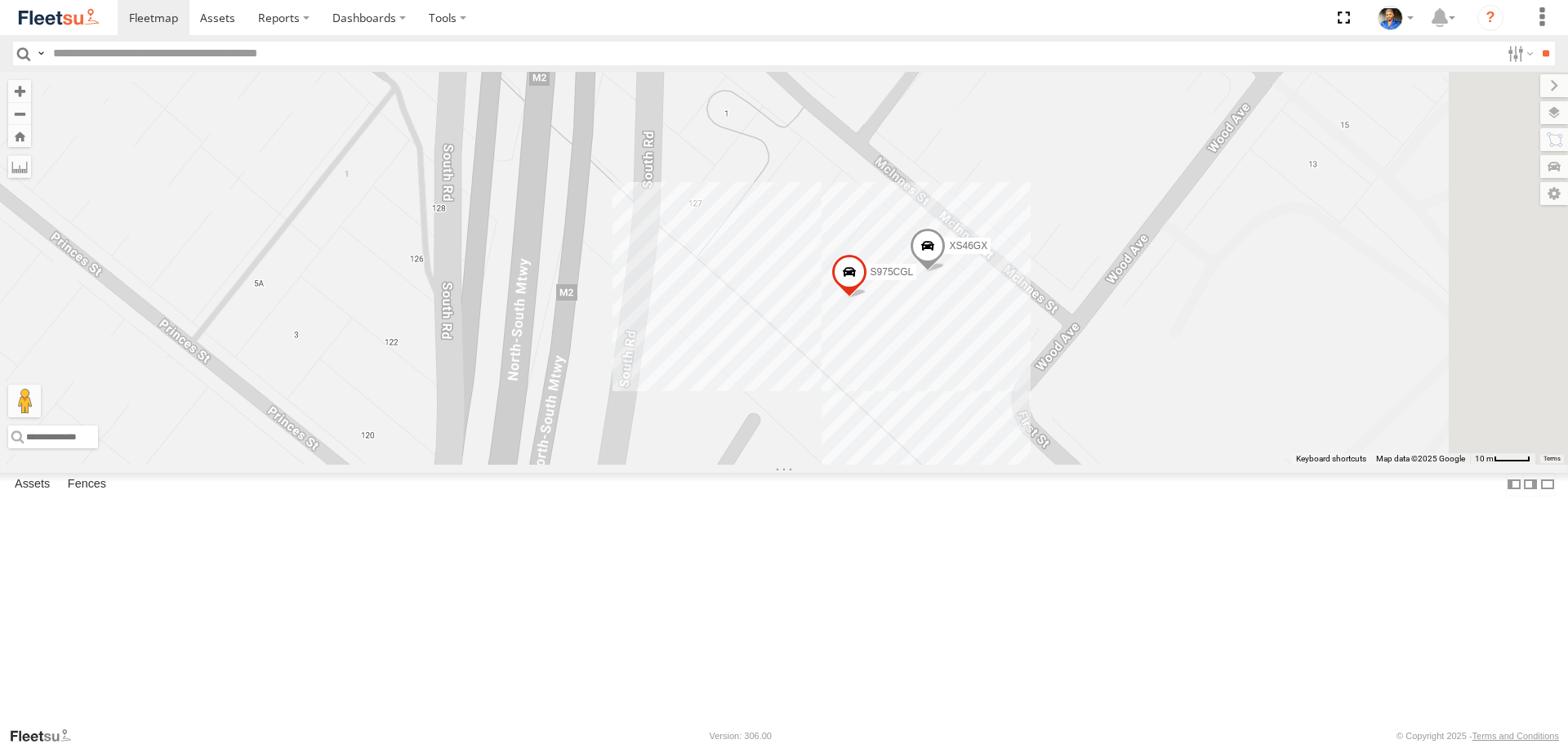
drag, startPoint x: 1359, startPoint y: 435, endPoint x: 1281, endPoint y: 447, distance: 78.9
click at [1281, 447] on div "S020AJN S521CSO S723CHC S253CZS S891CUO S662CKG S607CPB S771CMS XS95IR XS29IK […" at bounding box center [784, 268] width 1568 height 392
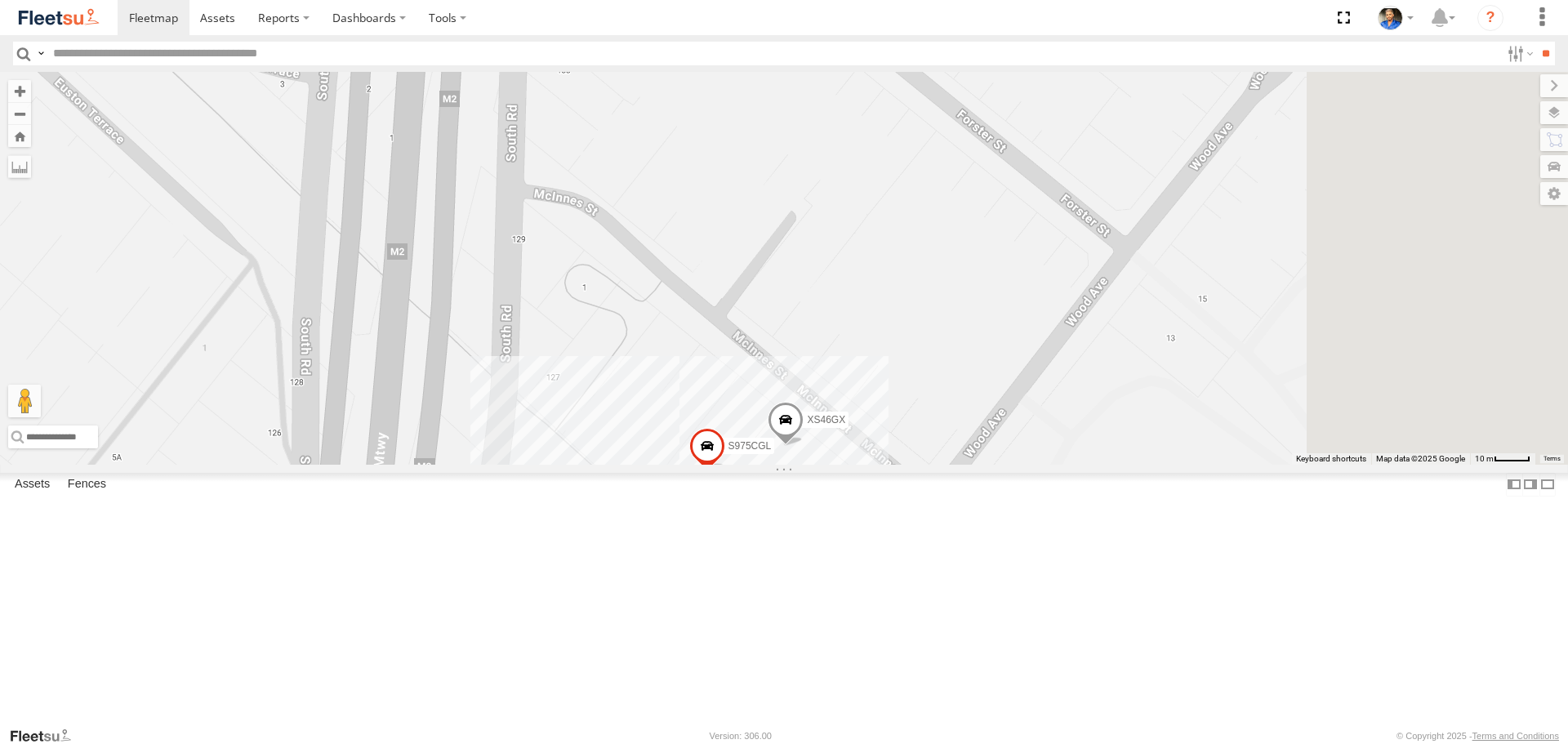
drag, startPoint x: 1294, startPoint y: 484, endPoint x: 1277, endPoint y: 503, distance: 25.5
click at [1277, 464] on div "S020AJN S521CSO S723CHC S253CZS S891CUO S662CKG S607CPB S771CMS XS95IR XS29IK […" at bounding box center [784, 268] width 1568 height 392
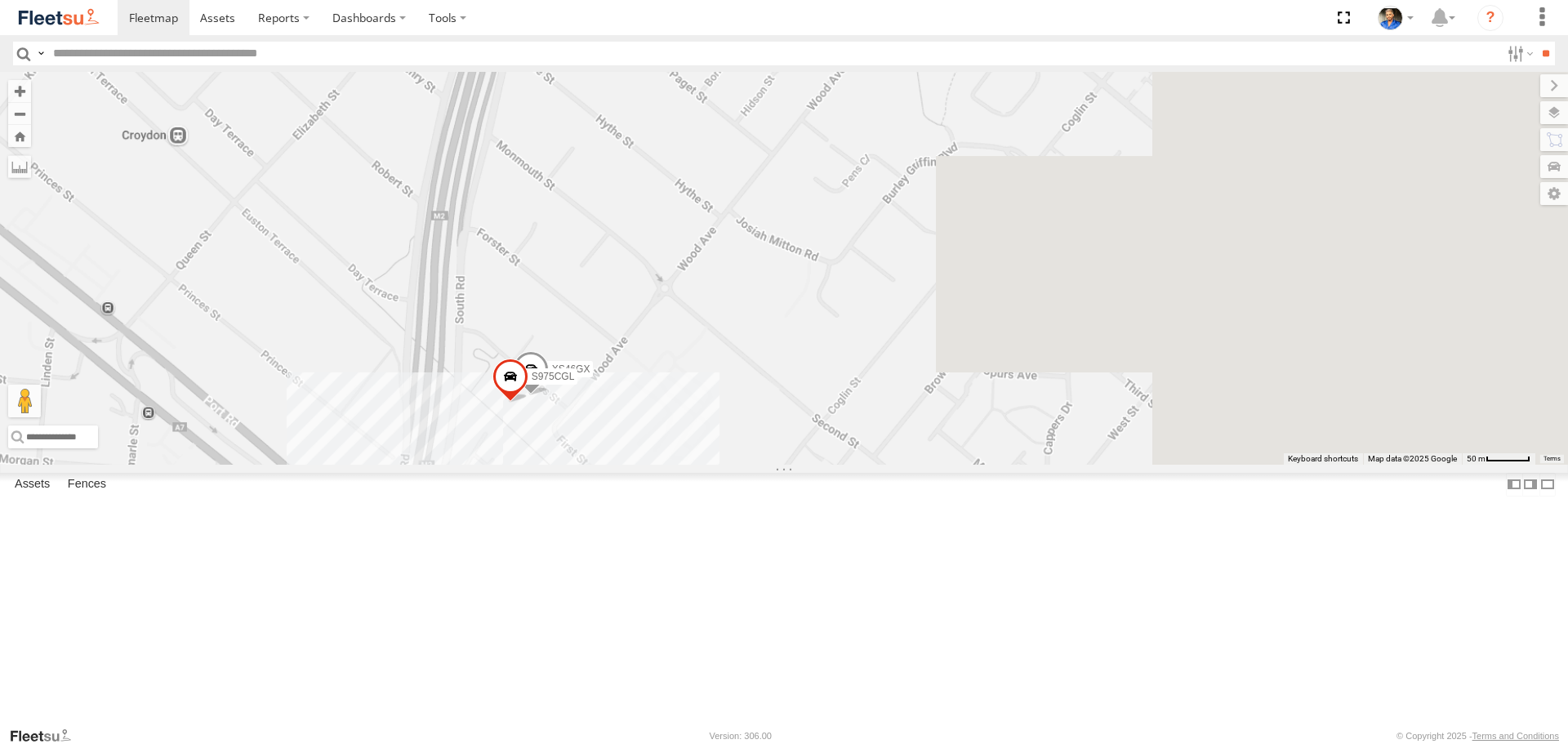
drag, startPoint x: 1307, startPoint y: 398, endPoint x: 883, endPoint y: 504, distance: 437.0
click at [869, 464] on div "S020AJN S521CSO S723CHC S253CZS S891CUO S662CKG S607CPB S771CMS XS95IR XS29IK […" at bounding box center [784, 268] width 1568 height 392
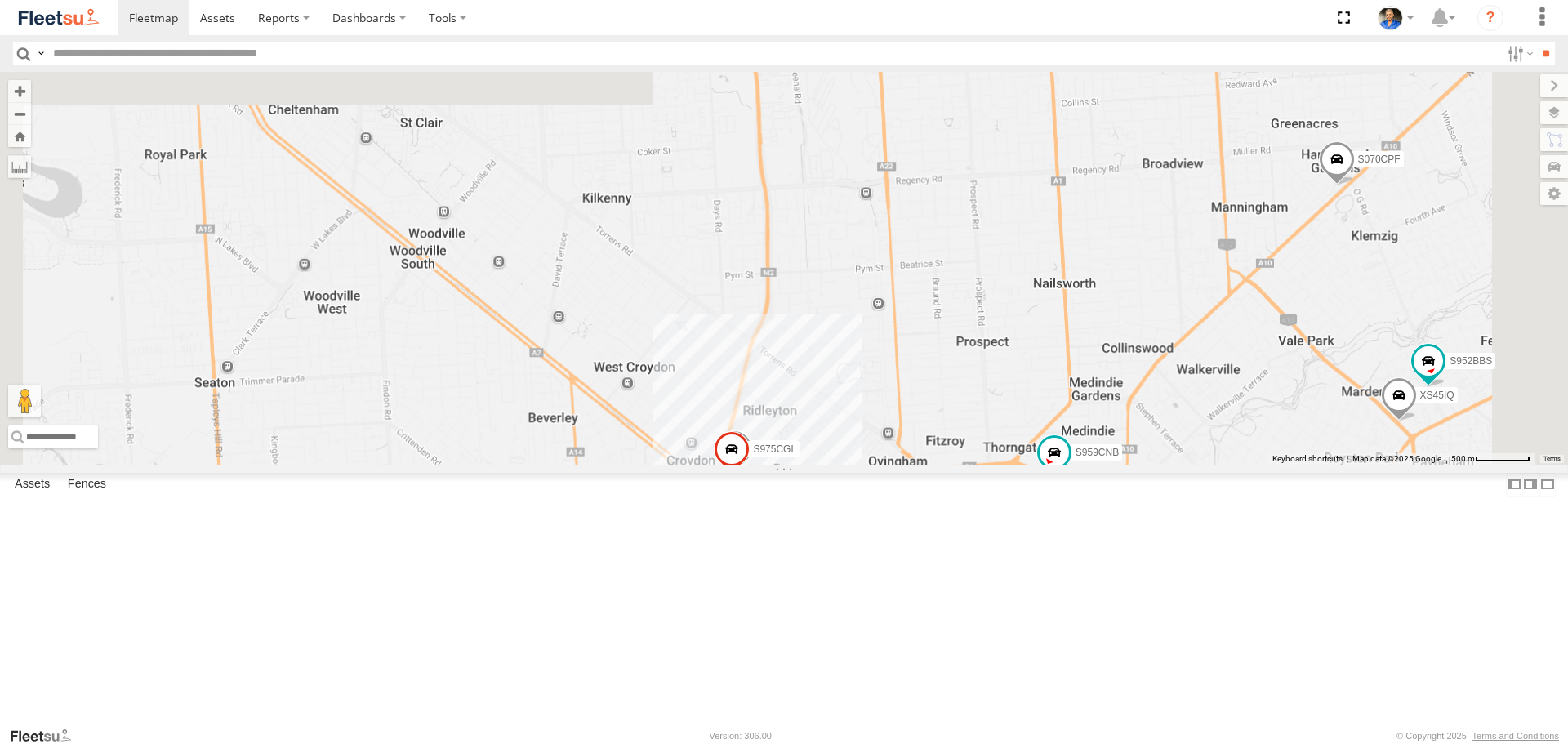
drag, startPoint x: 995, startPoint y: 363, endPoint x: 1018, endPoint y: 587, distance: 225.2
click at [1005, 464] on div "S020AJN S521CSO S723CHC S253CZS S891CUO S662CKG S607CPB S771CMS XS95IR XS29IK […" at bounding box center [784, 268] width 1568 height 392
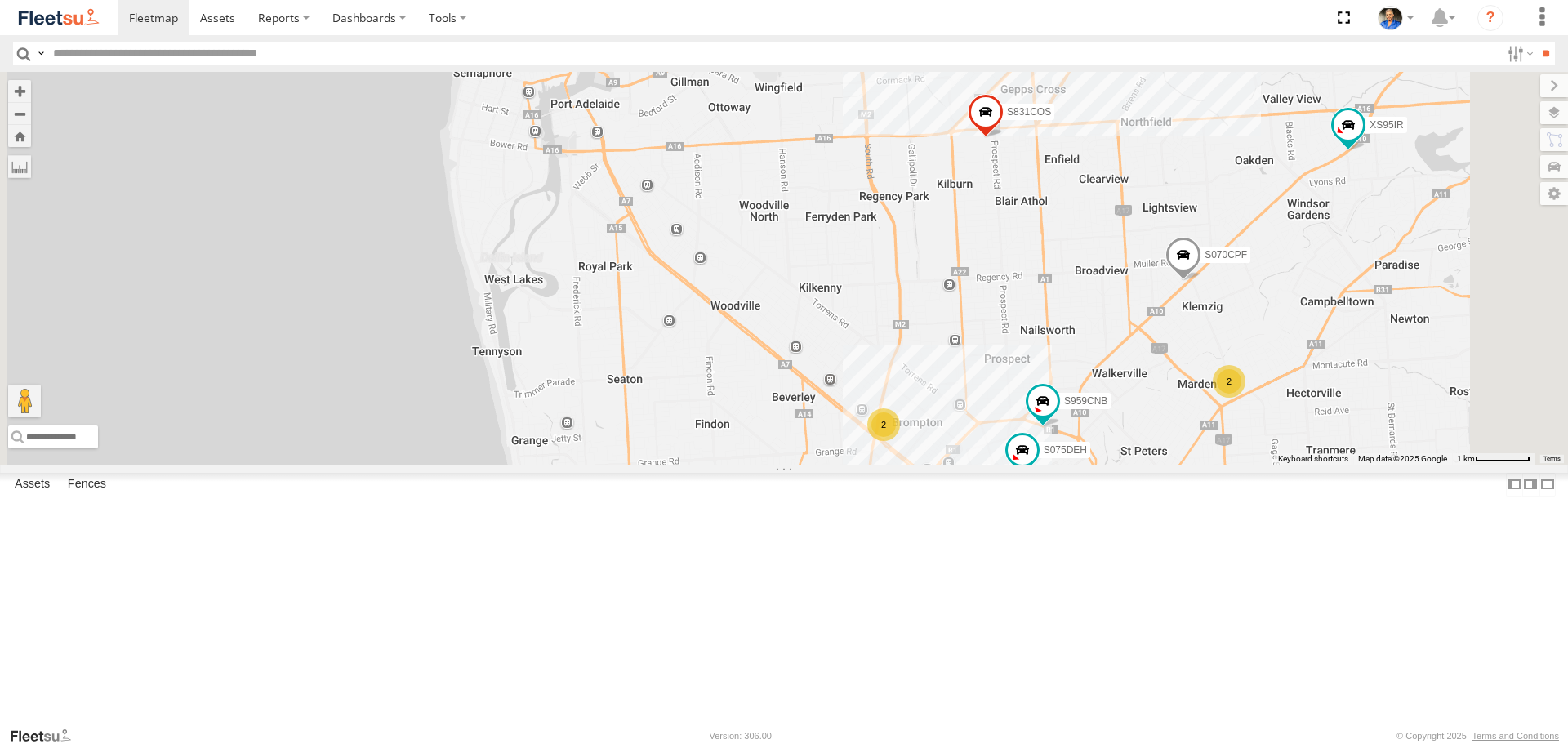
drag, startPoint x: 1193, startPoint y: 426, endPoint x: 1058, endPoint y: 487, distance: 148.1
click at [1058, 464] on div "S020AJN S521CSO S723CHC S253CZS S891CUO S662CKG S607CPB S771CMS XS95IR XS29IK […" at bounding box center [784, 268] width 1568 height 392
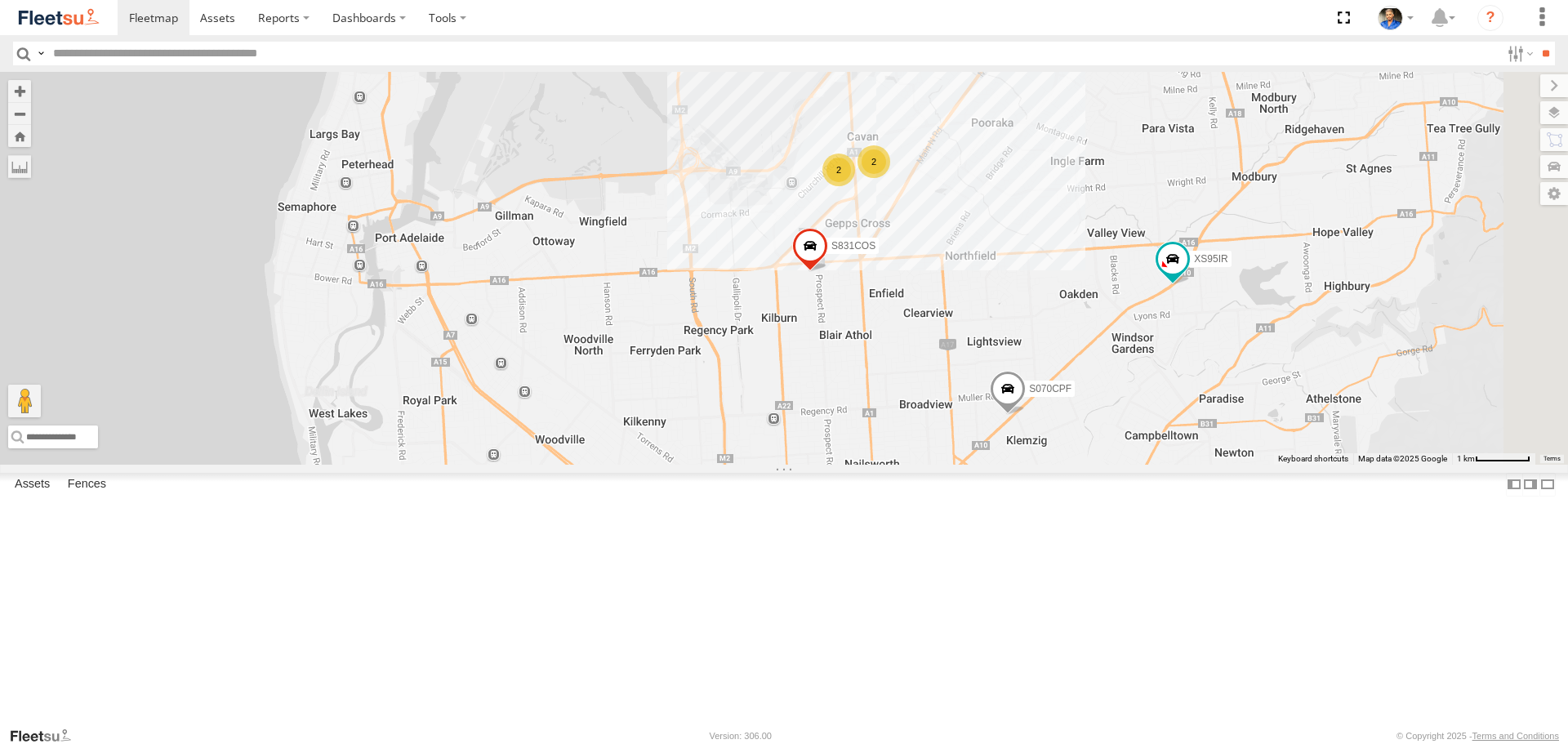
drag, startPoint x: 1148, startPoint y: 381, endPoint x: 1108, endPoint y: 458, distance: 86.8
click at [1108, 458] on div "S020AJN S521CSO S723CHC S253CZS S891CUO S662CKG S607CPB S771CMS XS95IR XS29IK […" at bounding box center [784, 268] width 1568 height 392
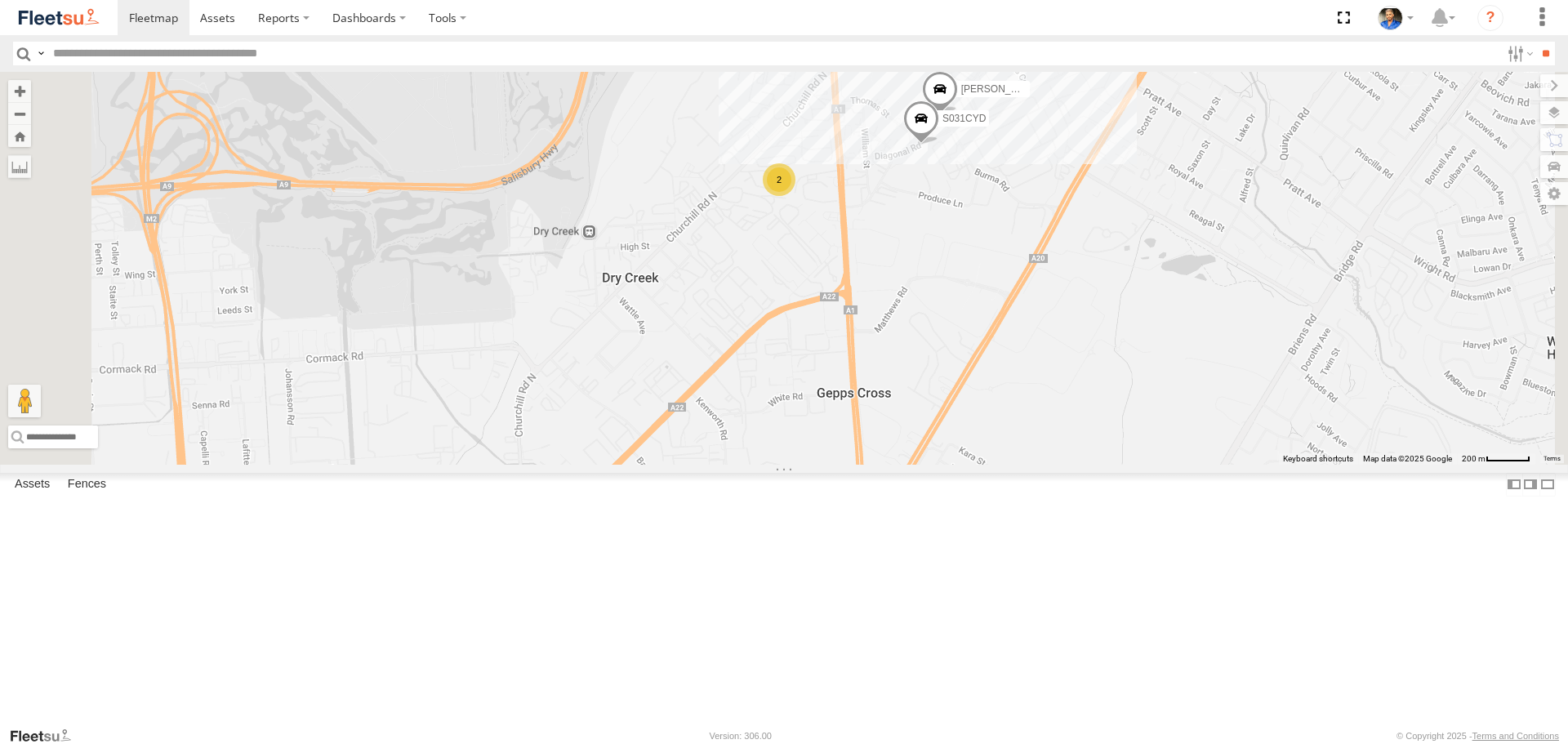
click at [796, 196] on div "2" at bounding box center [779, 179] width 33 height 33
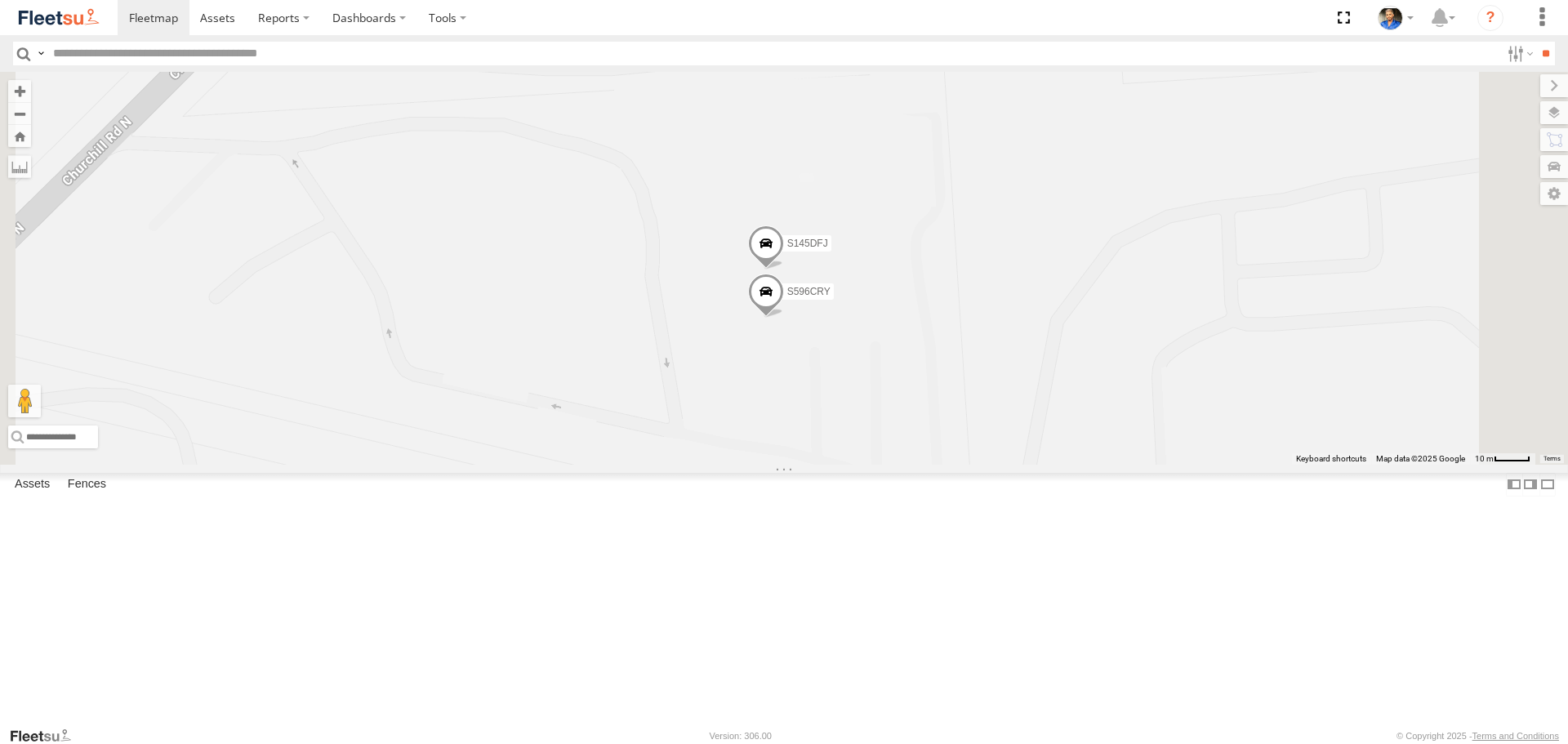
drag, startPoint x: 1286, startPoint y: 220, endPoint x: 1185, endPoint y: 350, distance: 164.6
click at [1185, 350] on div "S020AJN S521CSO S723CHC S253CZS S891CUO S662CKG S607CPB S771CMS XS95IR XS29IK […" at bounding box center [784, 268] width 1568 height 392
